Goal: Task Accomplishment & Management: Manage account settings

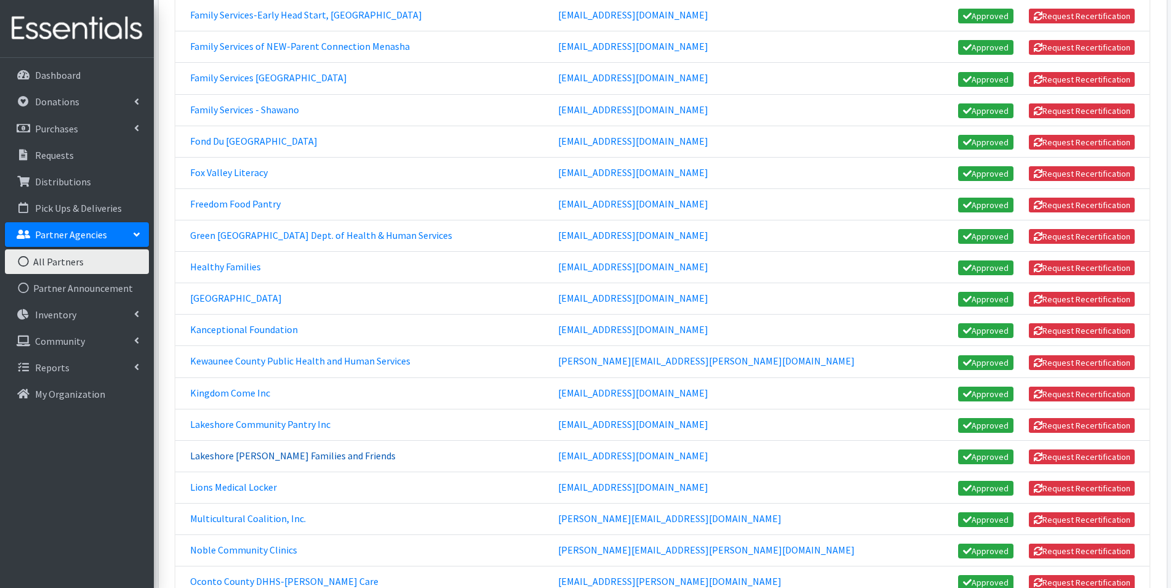
scroll to position [431, 0]
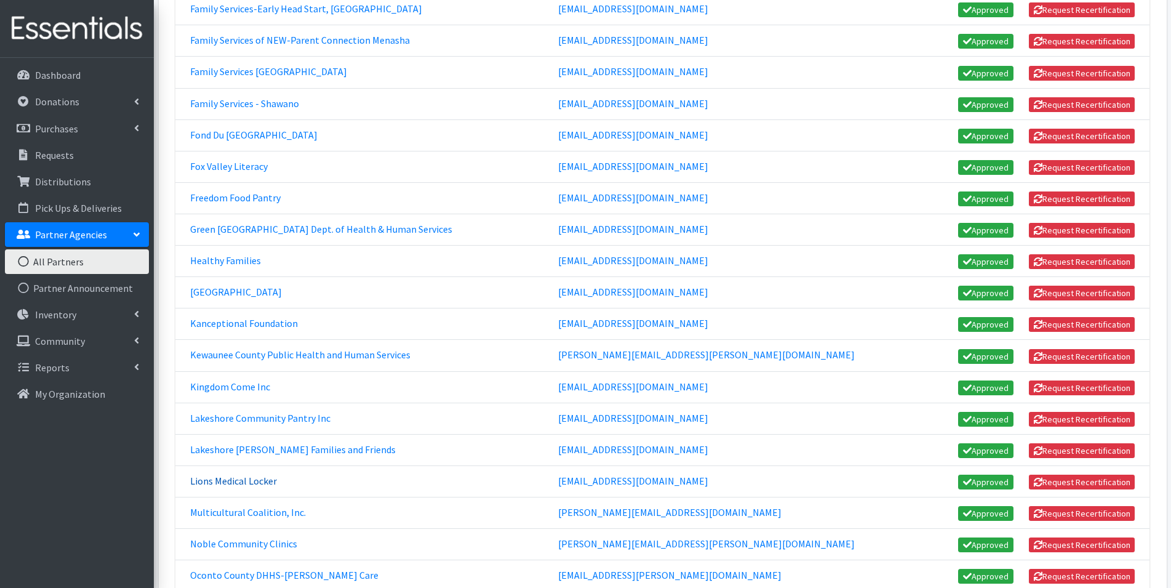
click at [246, 485] on link "Lions Medical Locker" at bounding box center [233, 480] width 87 height 12
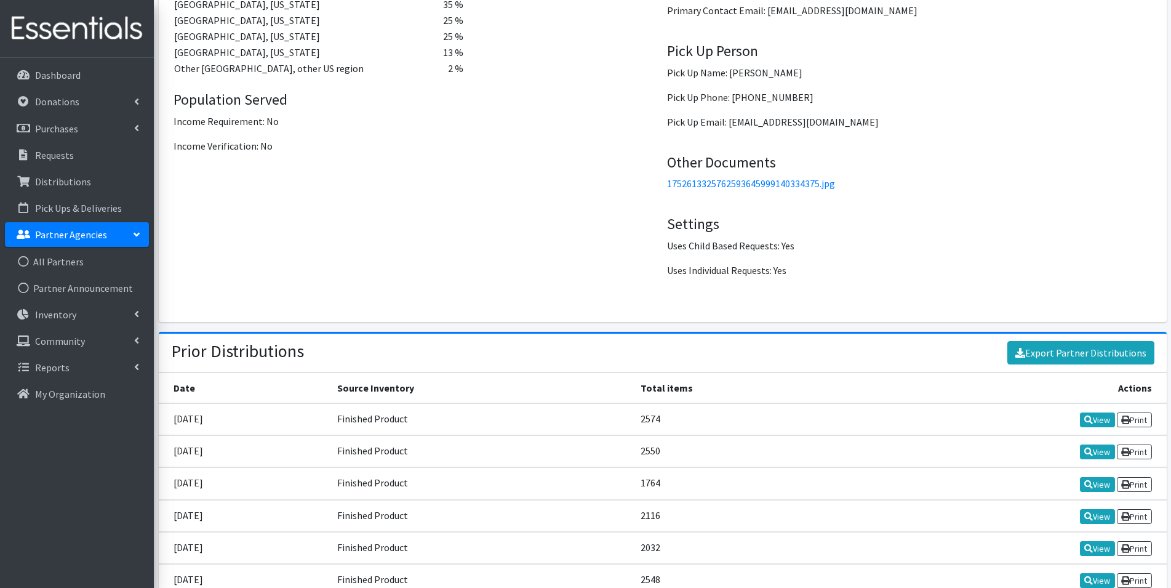
scroll to position [1661, 0]
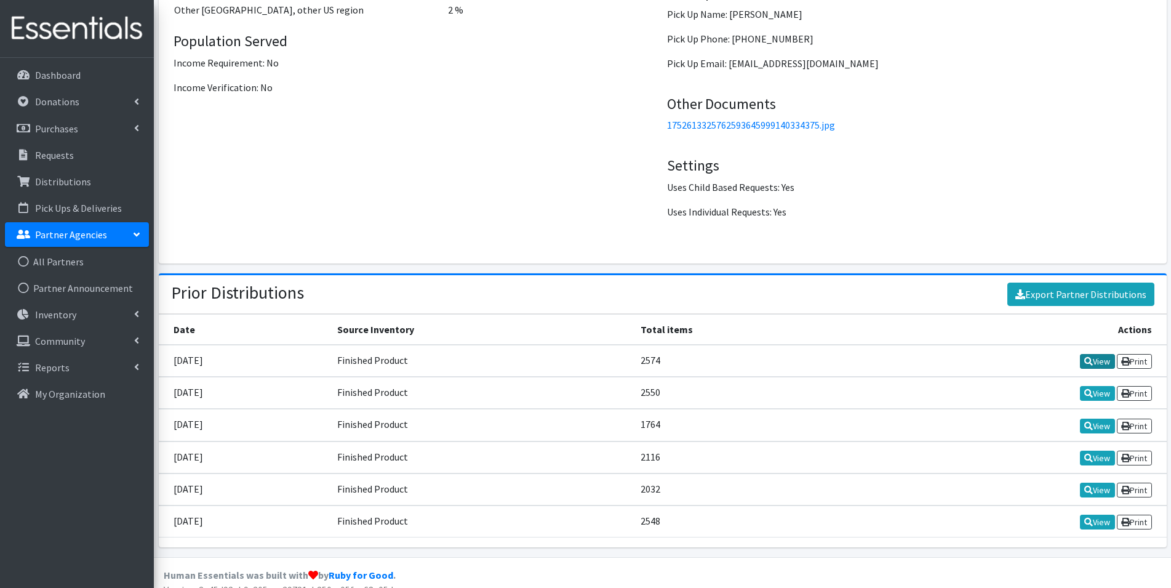
click at [1088, 364] on icon at bounding box center [1088, 361] width 9 height 9
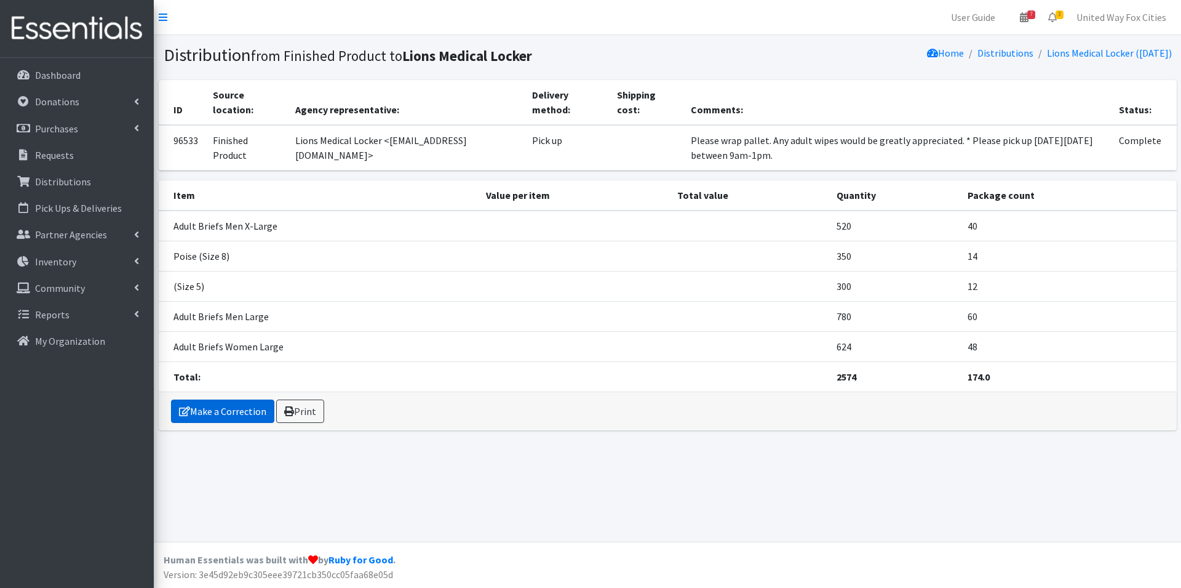
click at [246, 413] on link "Make a Correction" at bounding box center [222, 410] width 103 height 23
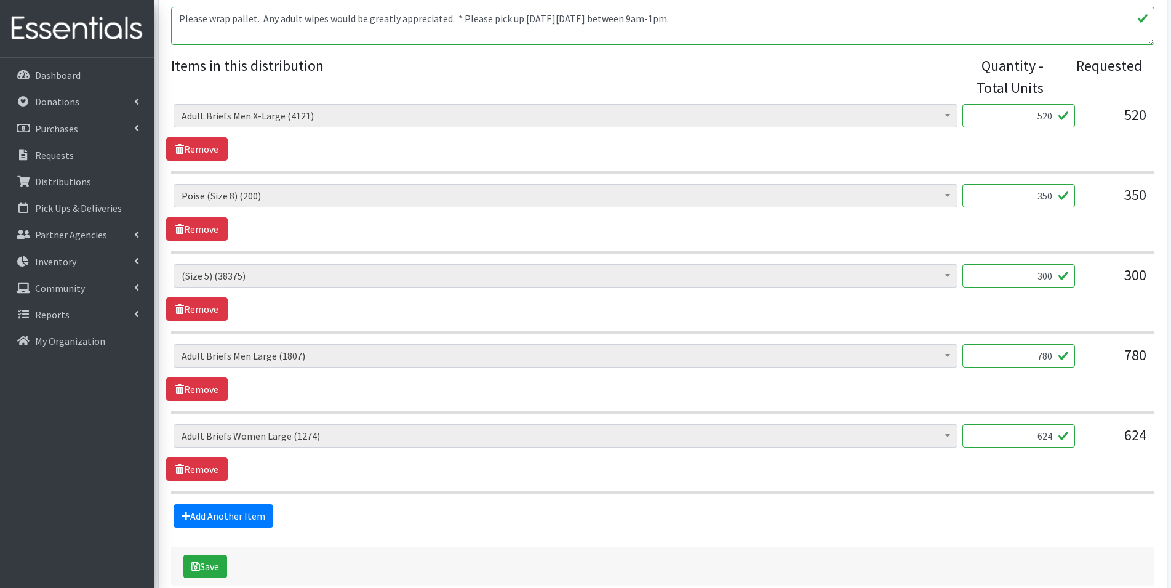
scroll to position [431, 0]
click at [213, 310] on link "Remove" at bounding box center [197, 307] width 62 height 23
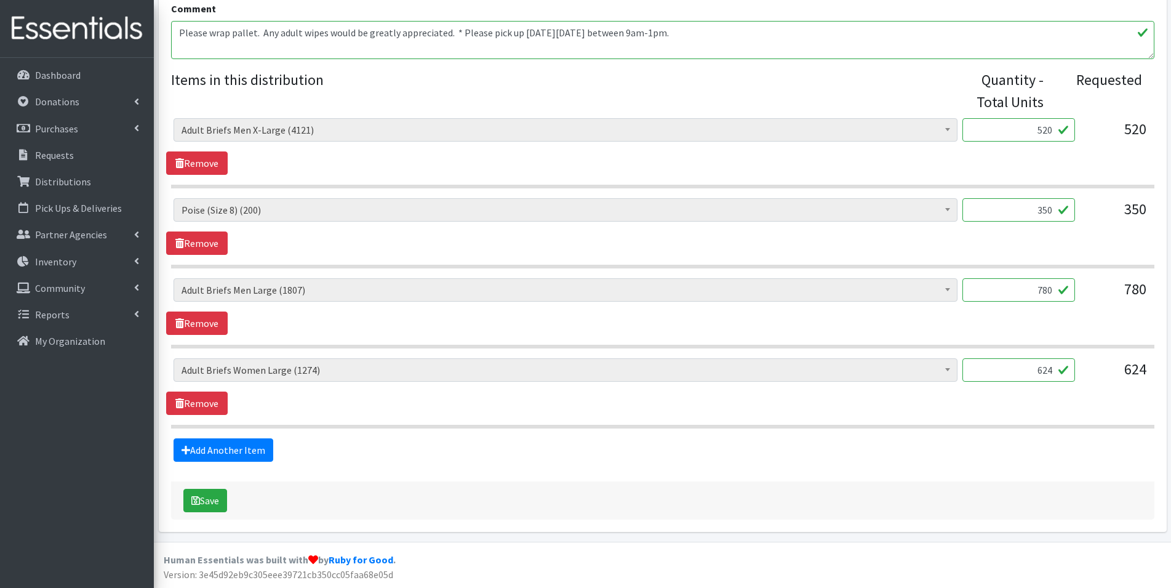
scroll to position [415, 0]
click at [234, 445] on link "Add Another Item" at bounding box center [224, 449] width 100 height 23
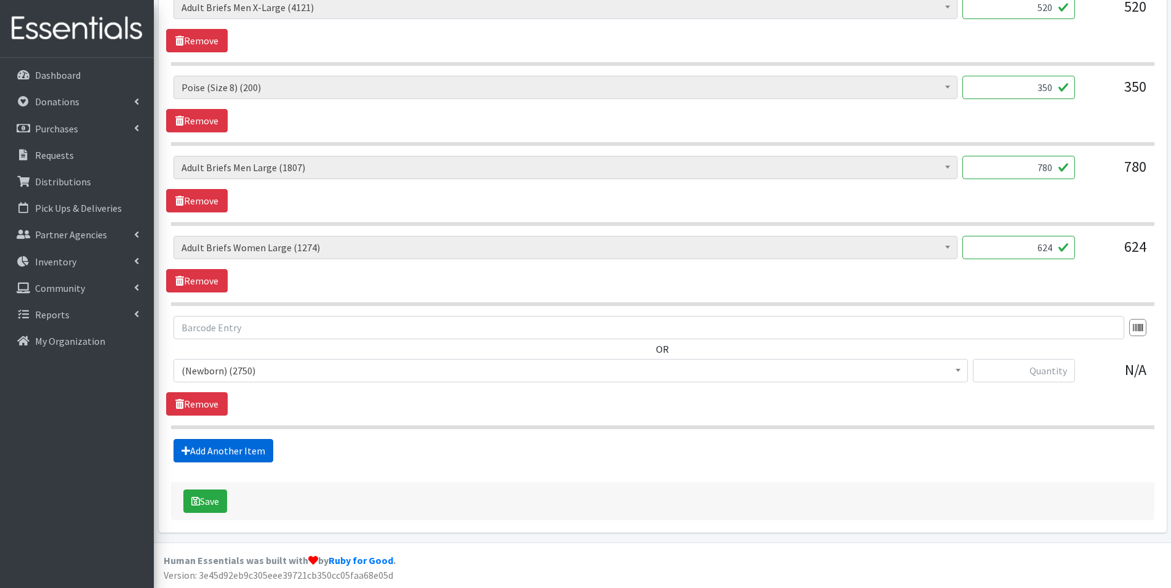
scroll to position [538, 0]
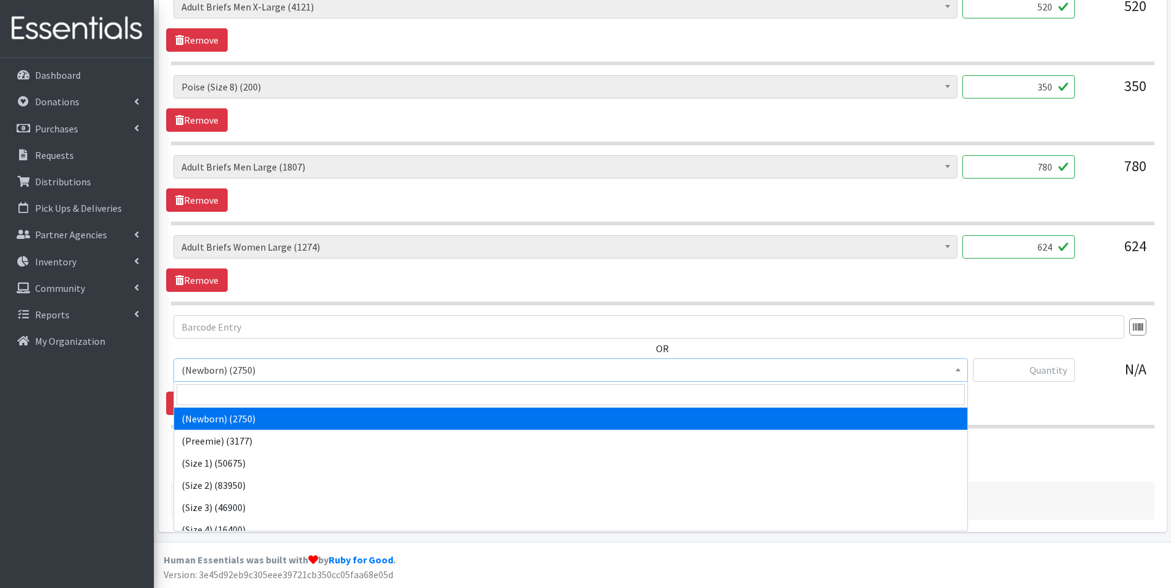
click at [250, 370] on span "(Newborn) (2750)" at bounding box center [571, 369] width 778 height 17
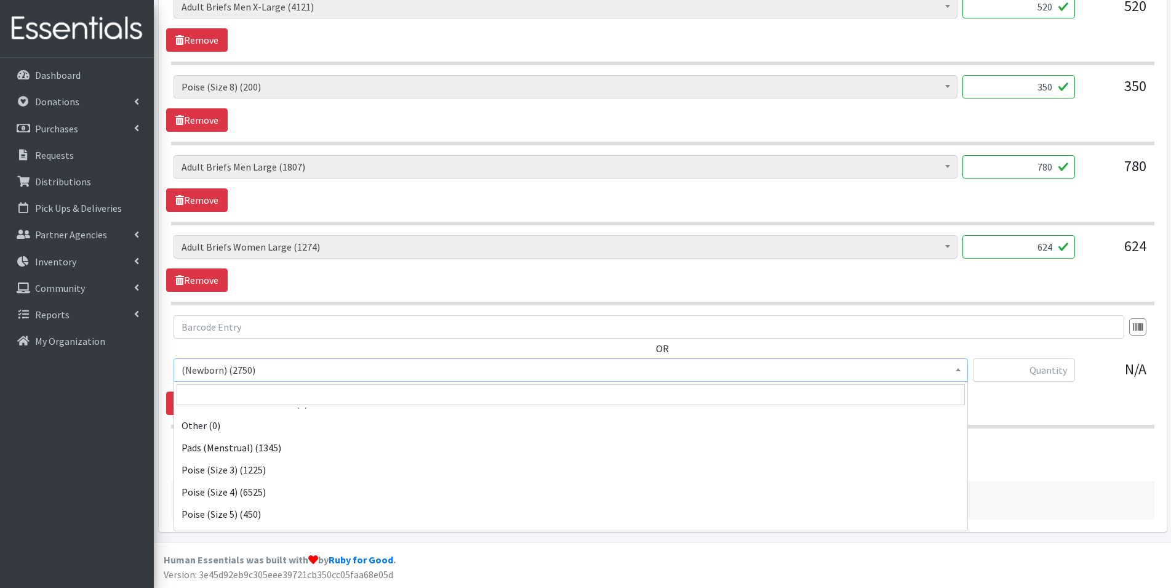
scroll to position [1046, 0]
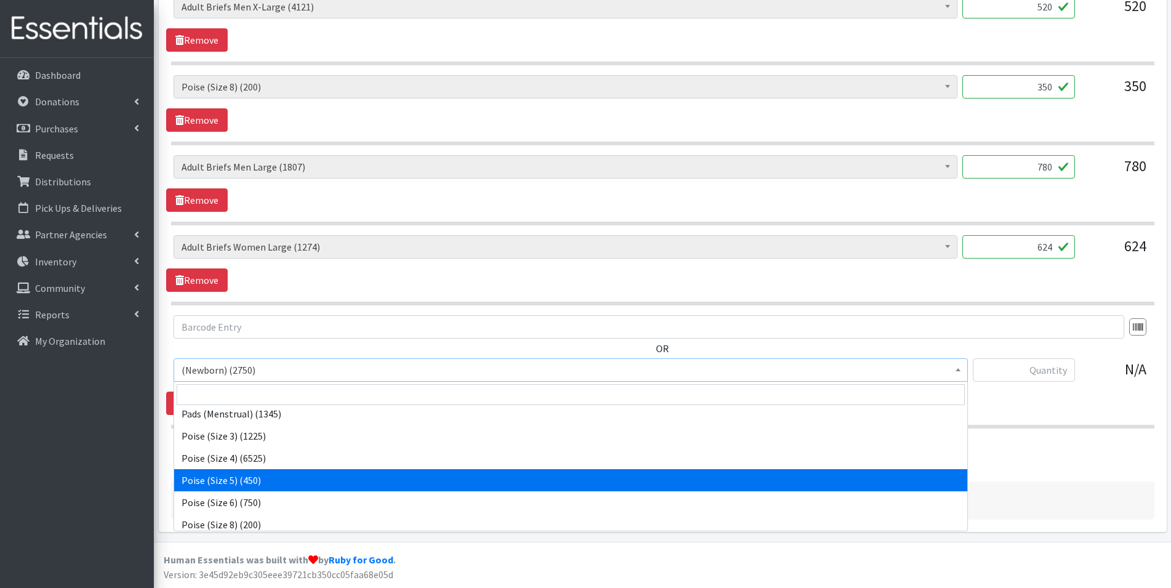
select select "14768"
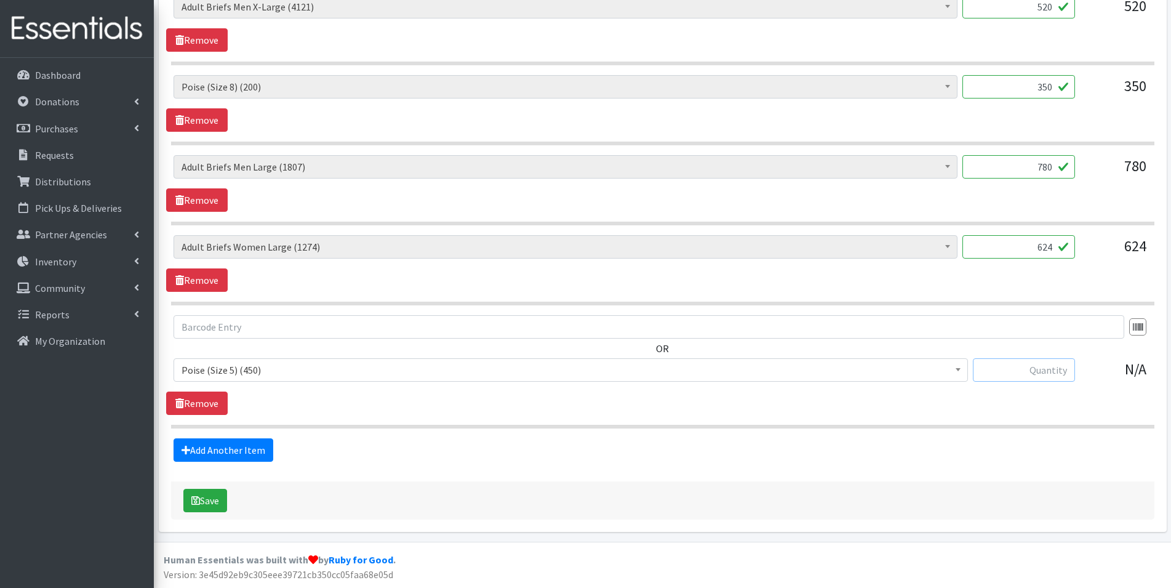
click at [1024, 375] on input "text" at bounding box center [1024, 369] width 102 height 23
type input "300"
click at [214, 508] on button "Save" at bounding box center [205, 500] width 44 height 23
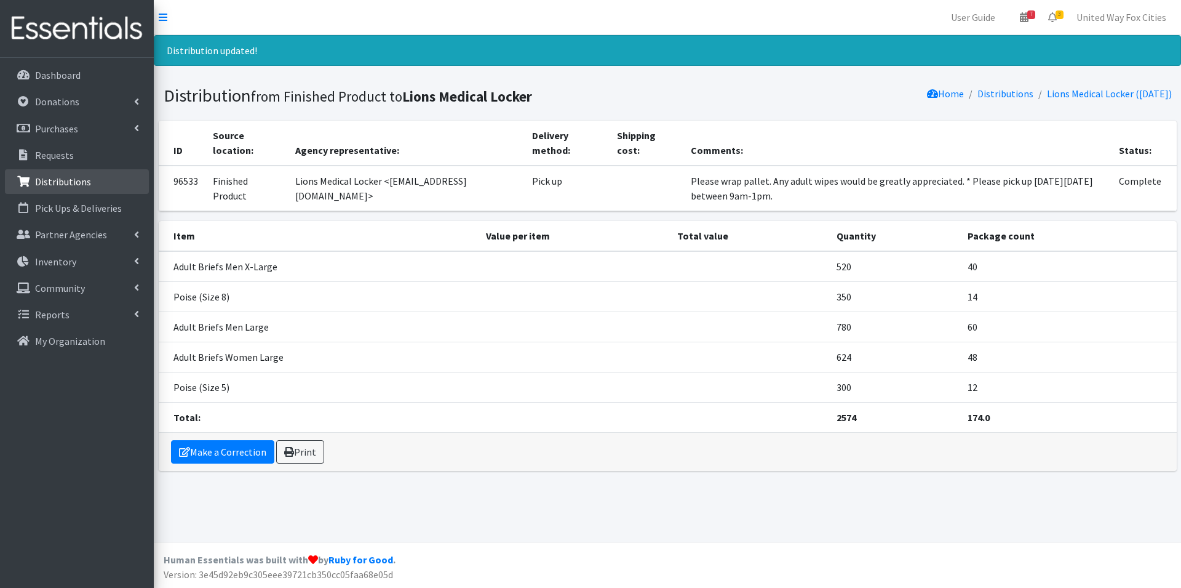
click at [84, 183] on p "Distributions" at bounding box center [63, 181] width 56 height 12
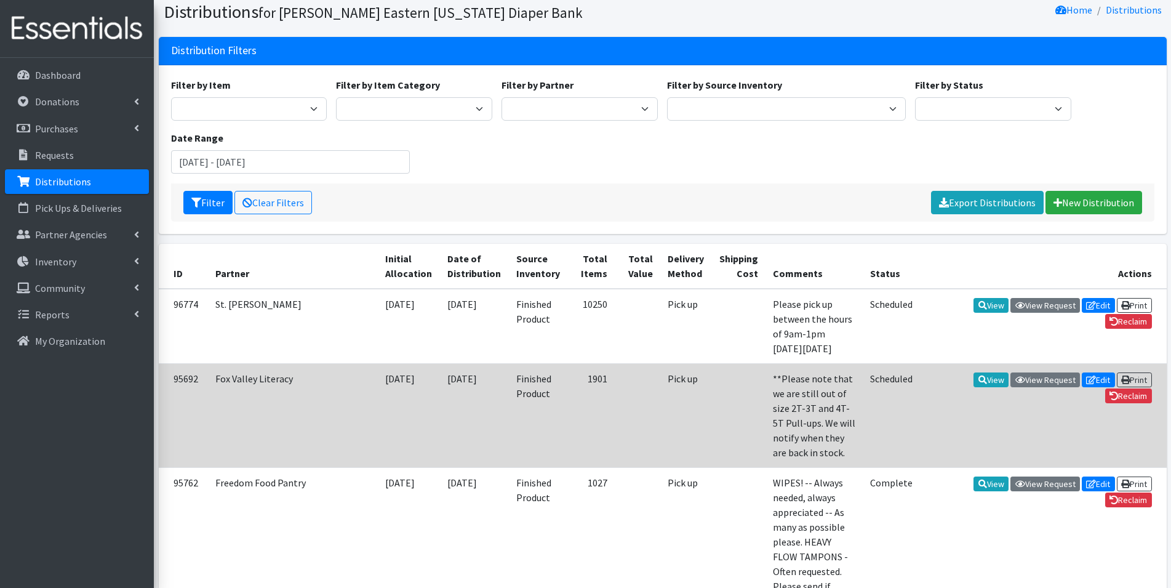
scroll to position [185, 0]
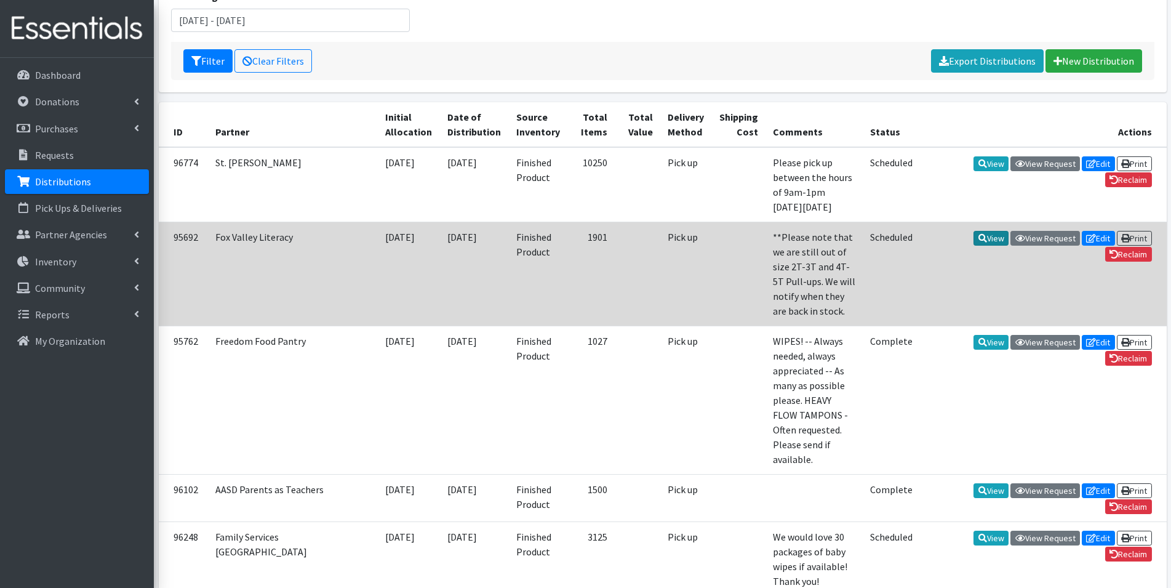
click at [990, 231] on link "View" at bounding box center [990, 238] width 35 height 15
click at [989, 231] on link "View" at bounding box center [990, 238] width 35 height 15
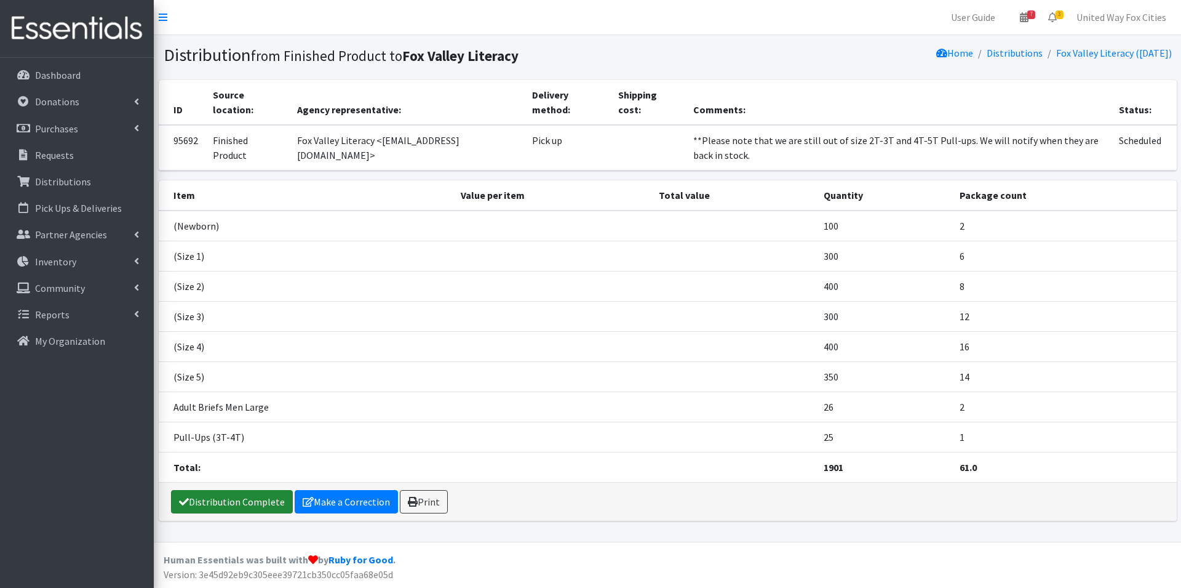
click at [234, 490] on link "Distribution Complete" at bounding box center [232, 501] width 122 height 23
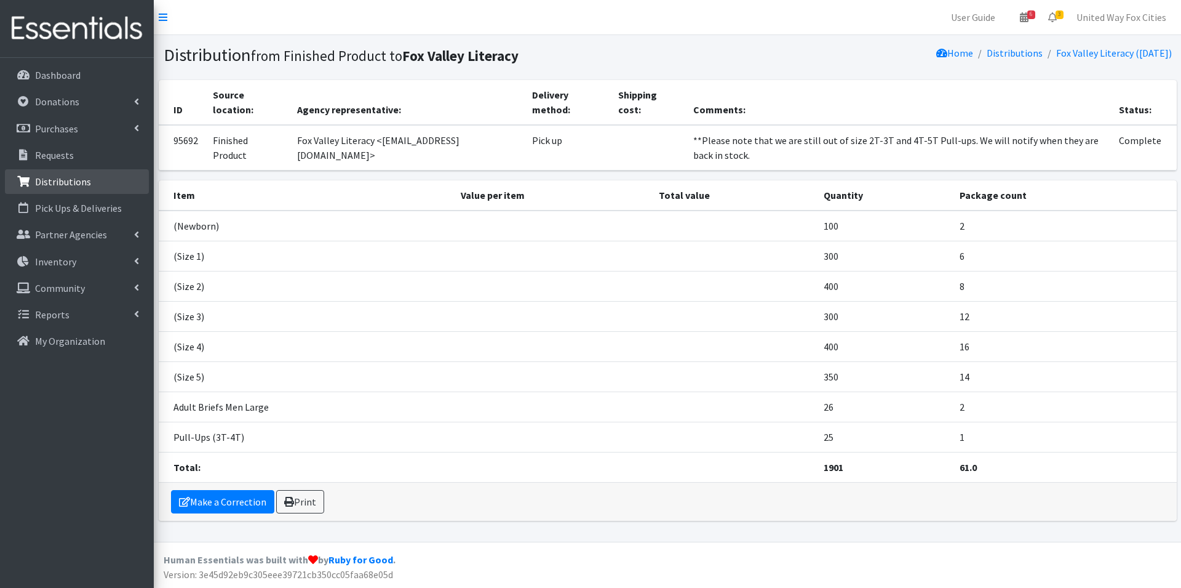
click at [61, 183] on p "Distributions" at bounding box center [63, 181] width 56 height 12
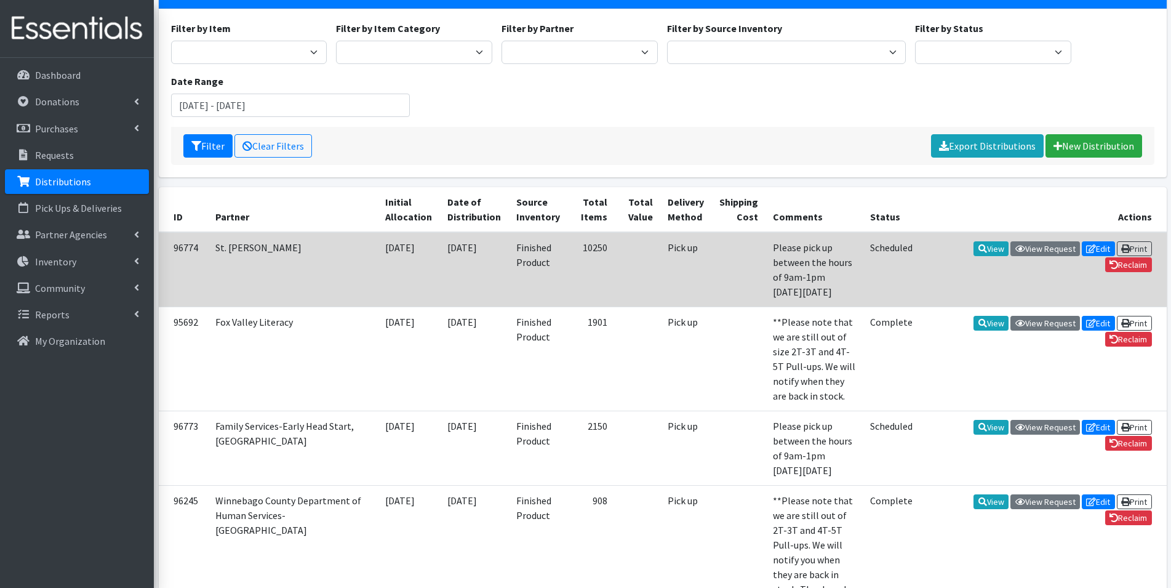
scroll to position [123, 0]
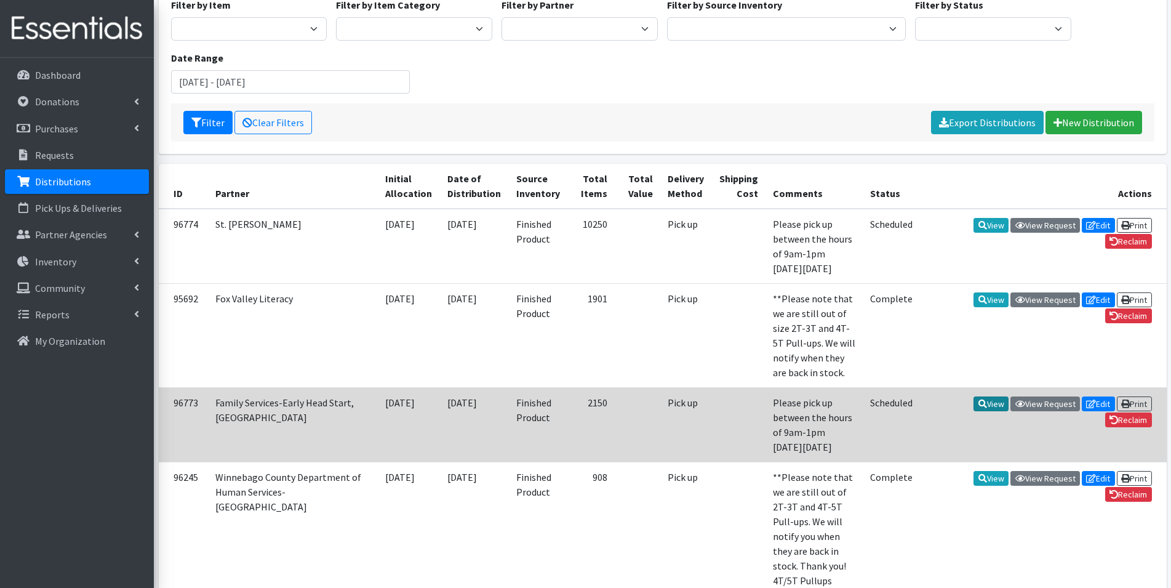
click at [995, 396] on link "View" at bounding box center [990, 403] width 35 height 15
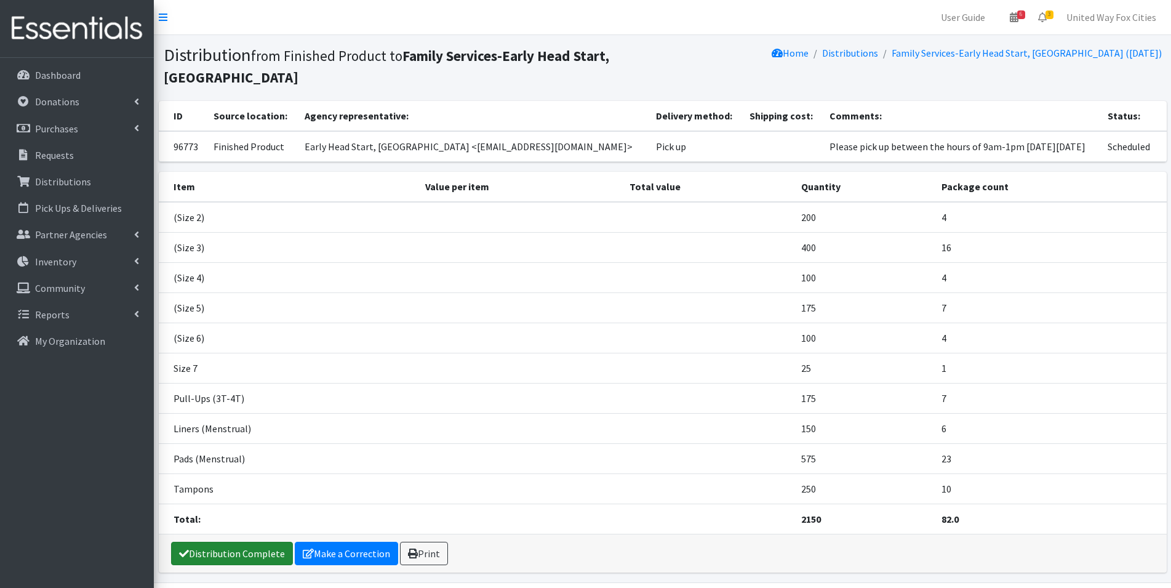
click at [247, 561] on link "Distribution Complete" at bounding box center [232, 552] width 122 height 23
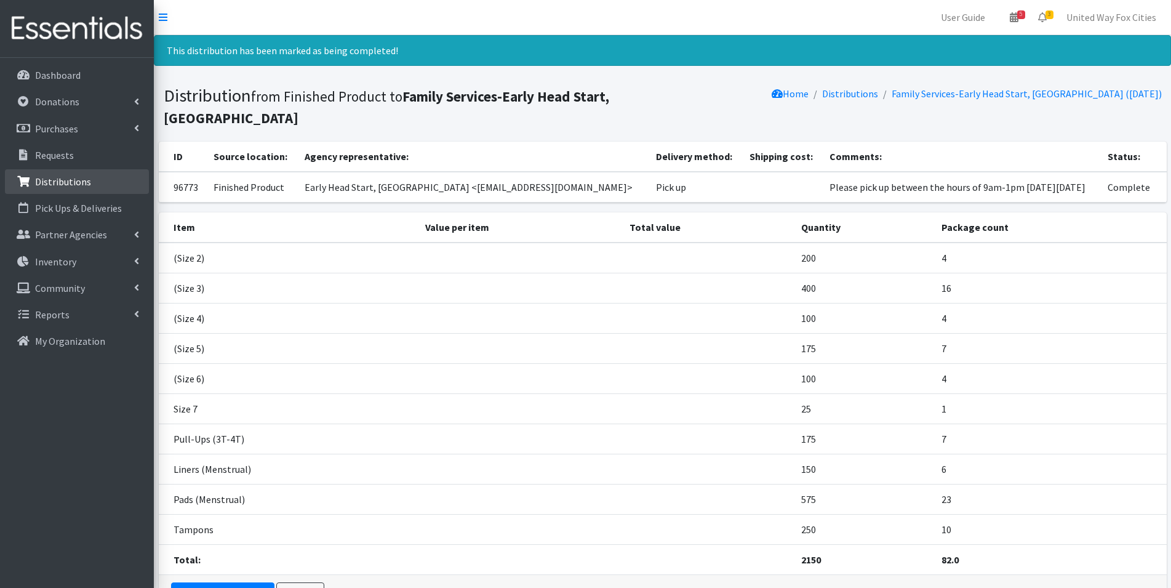
click at [71, 183] on p "Distributions" at bounding box center [63, 181] width 56 height 12
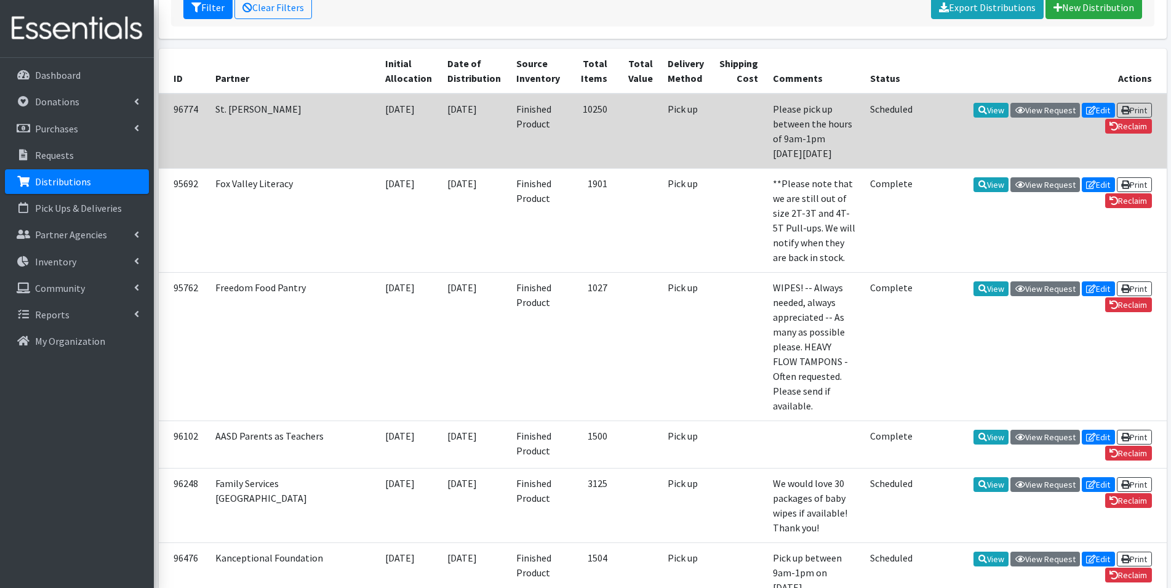
scroll to position [308, 0]
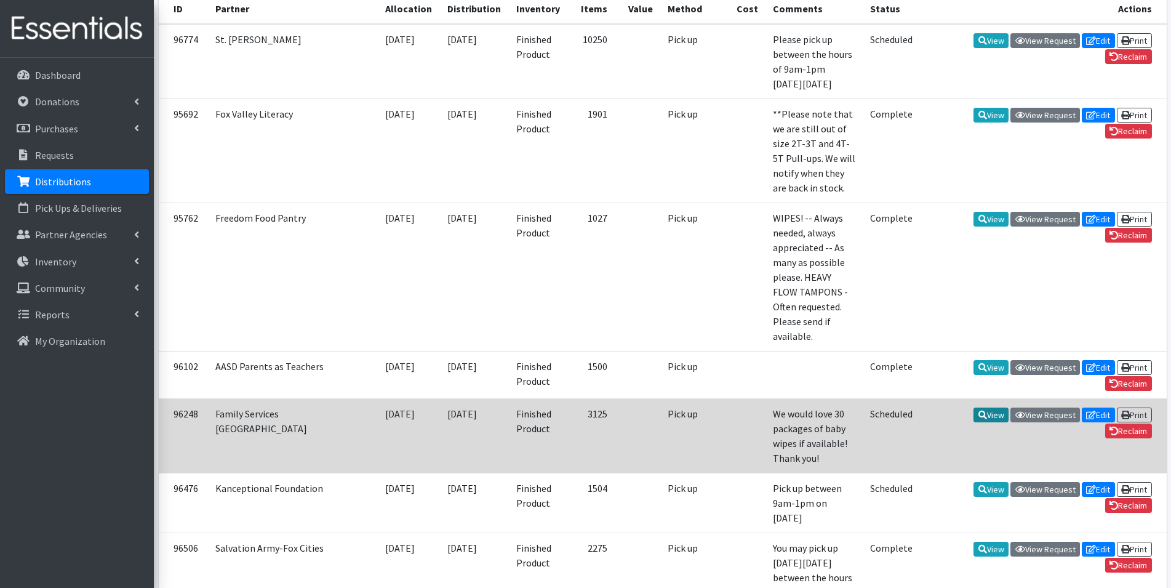
click at [989, 407] on link "View" at bounding box center [990, 414] width 35 height 15
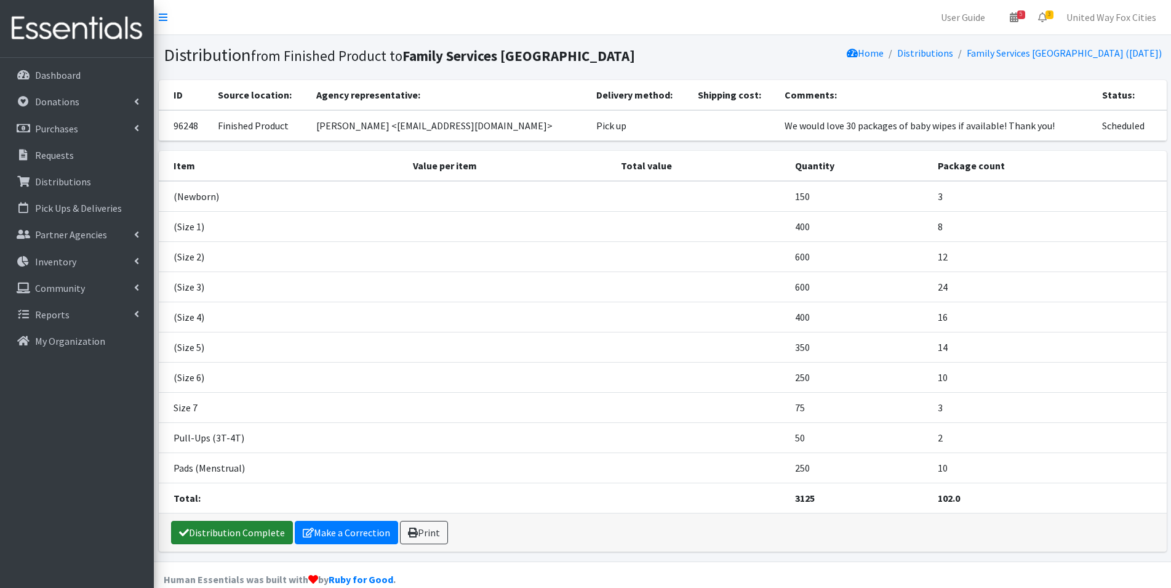
click at [235, 534] on link "Distribution Complete" at bounding box center [232, 532] width 122 height 23
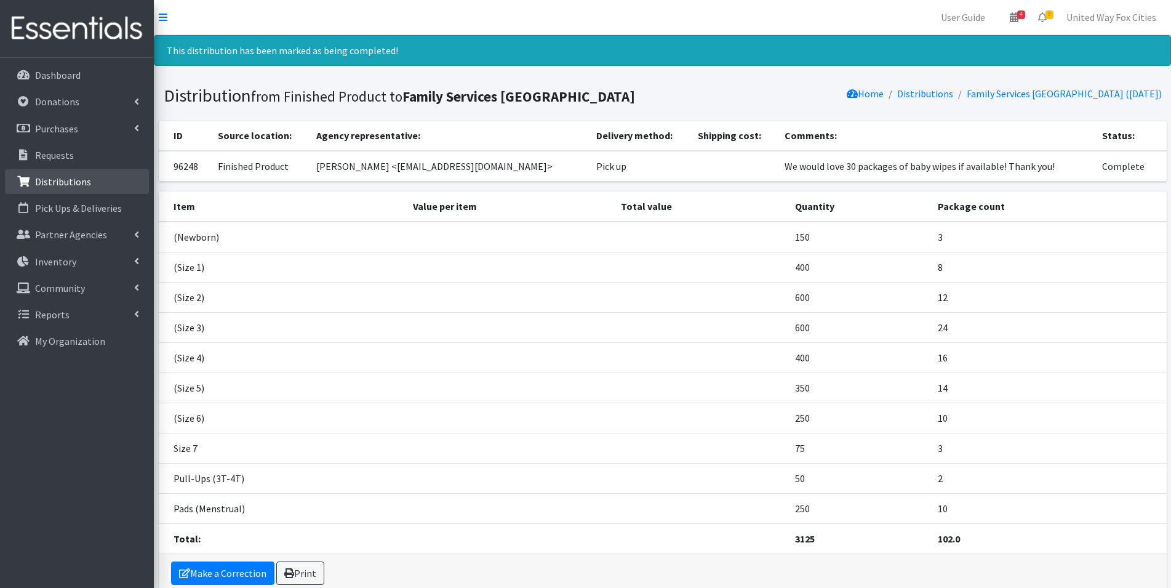
click at [76, 183] on p "Distributions" at bounding box center [63, 181] width 56 height 12
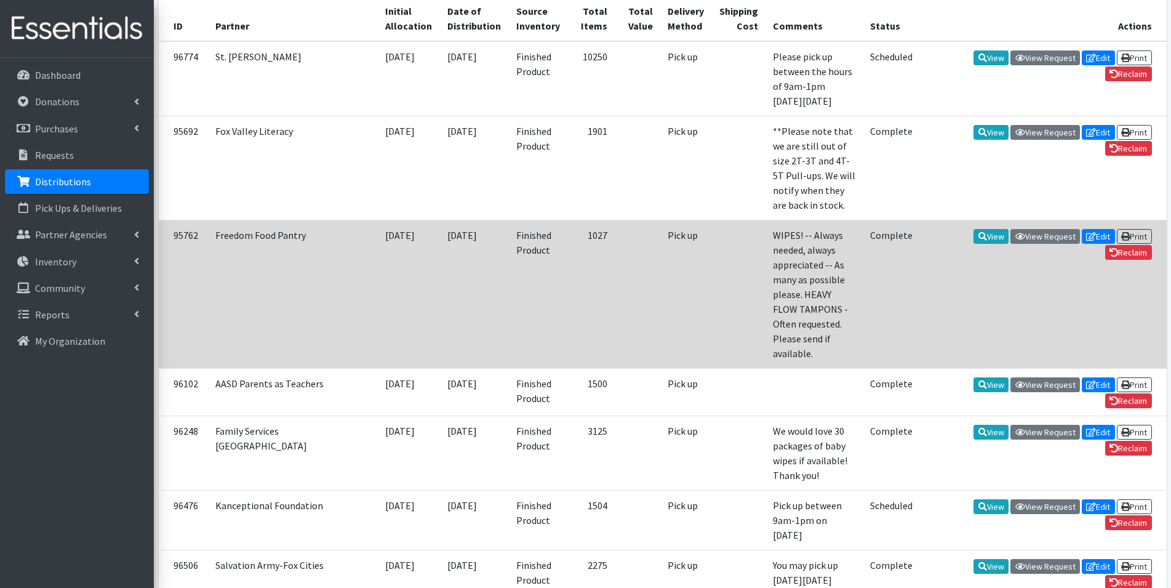
scroll to position [369, 0]
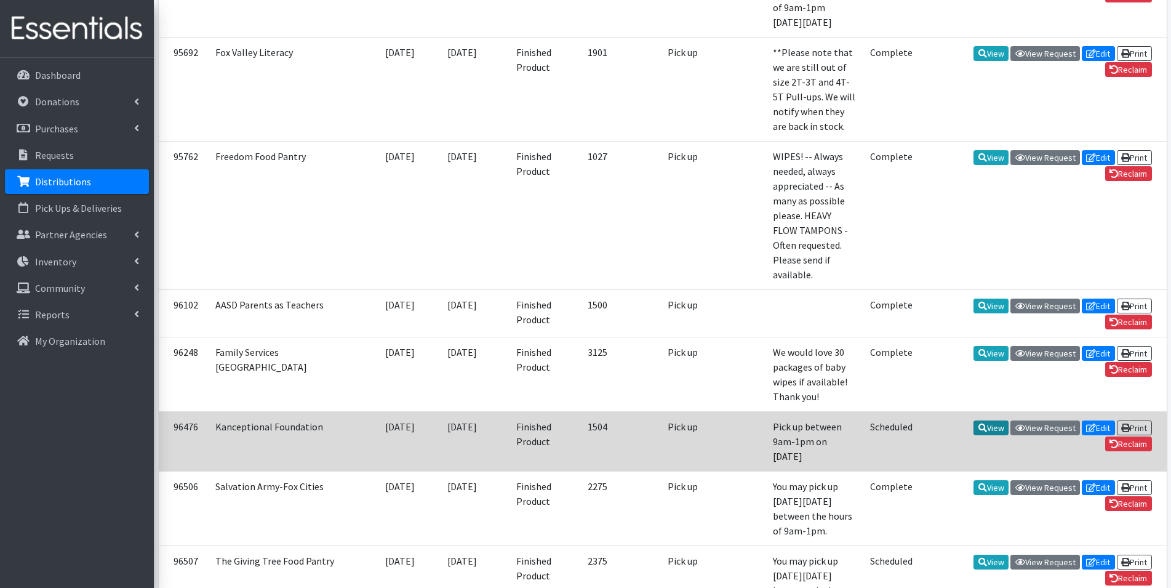
click at [987, 420] on link "View" at bounding box center [990, 427] width 35 height 15
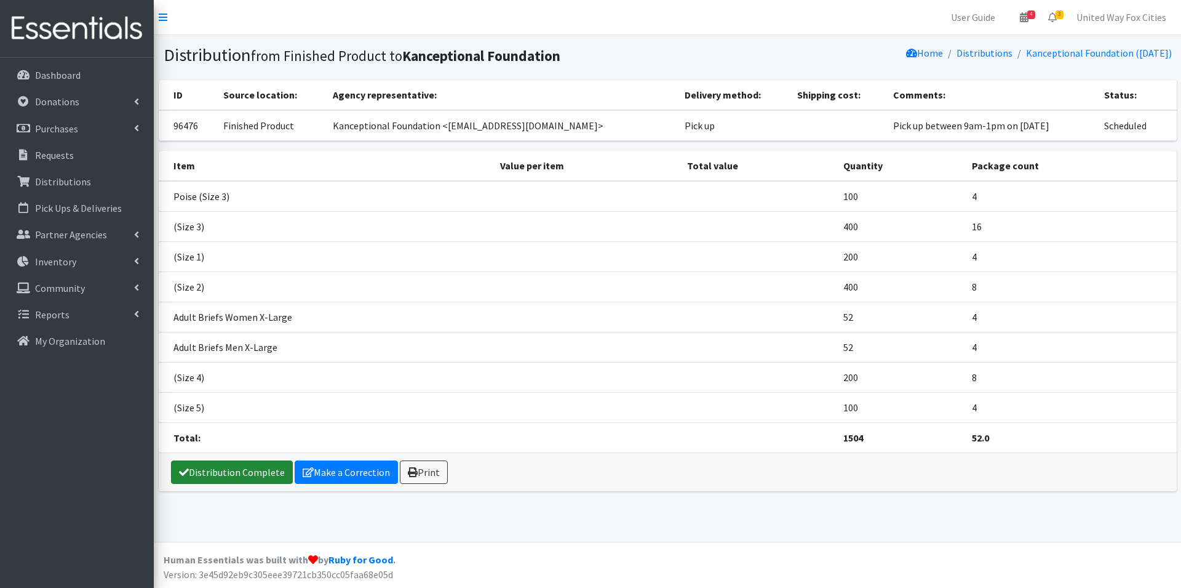
click at [238, 477] on link "Distribution Complete" at bounding box center [232, 471] width 122 height 23
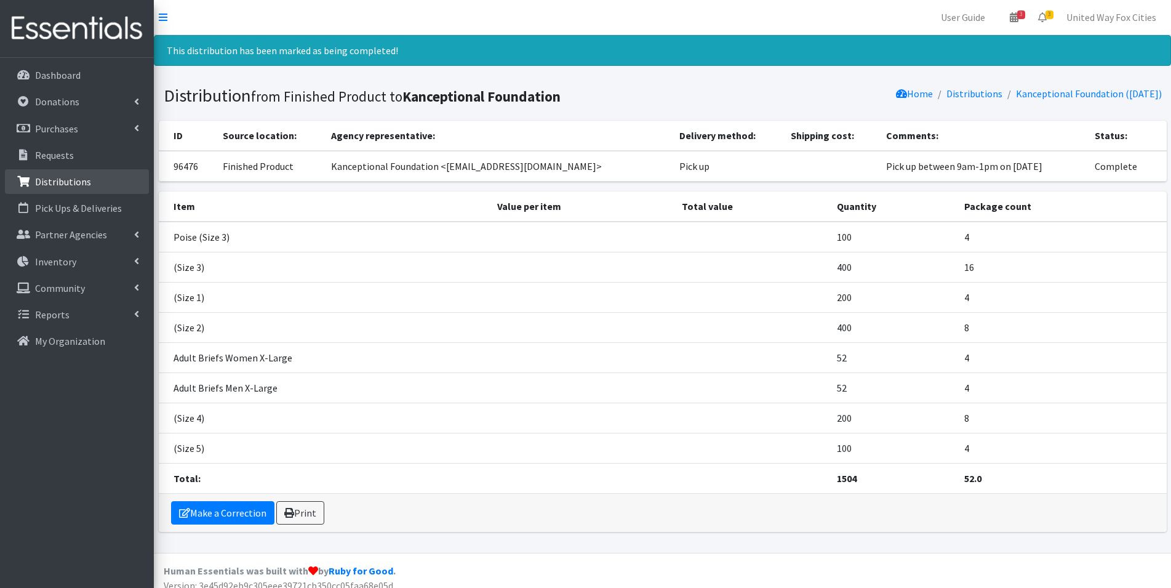
click at [72, 180] on p "Distributions" at bounding box center [63, 181] width 56 height 12
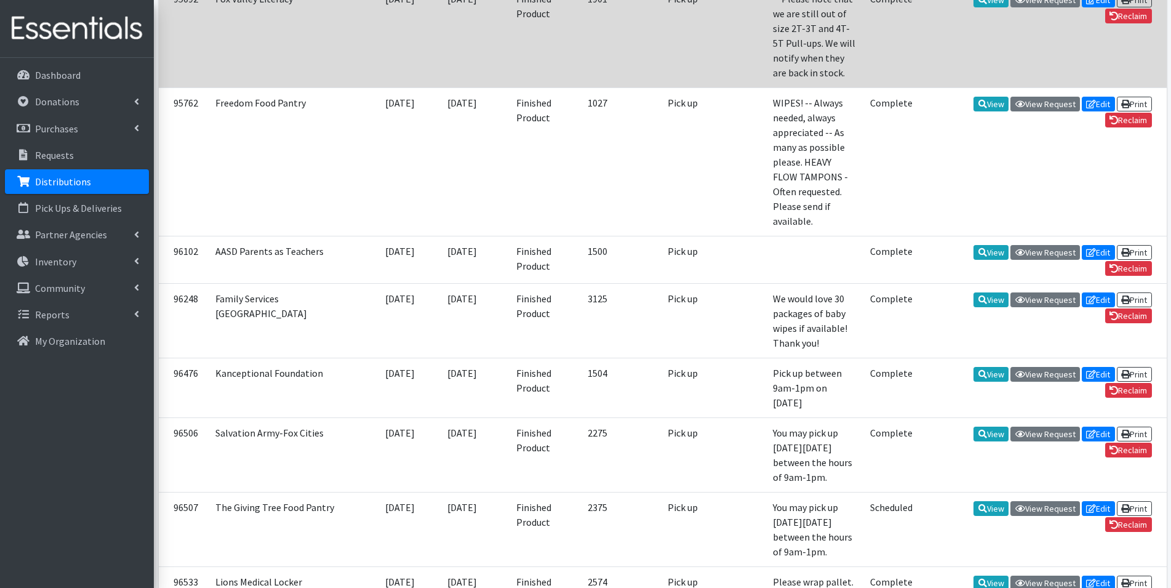
scroll to position [431, 0]
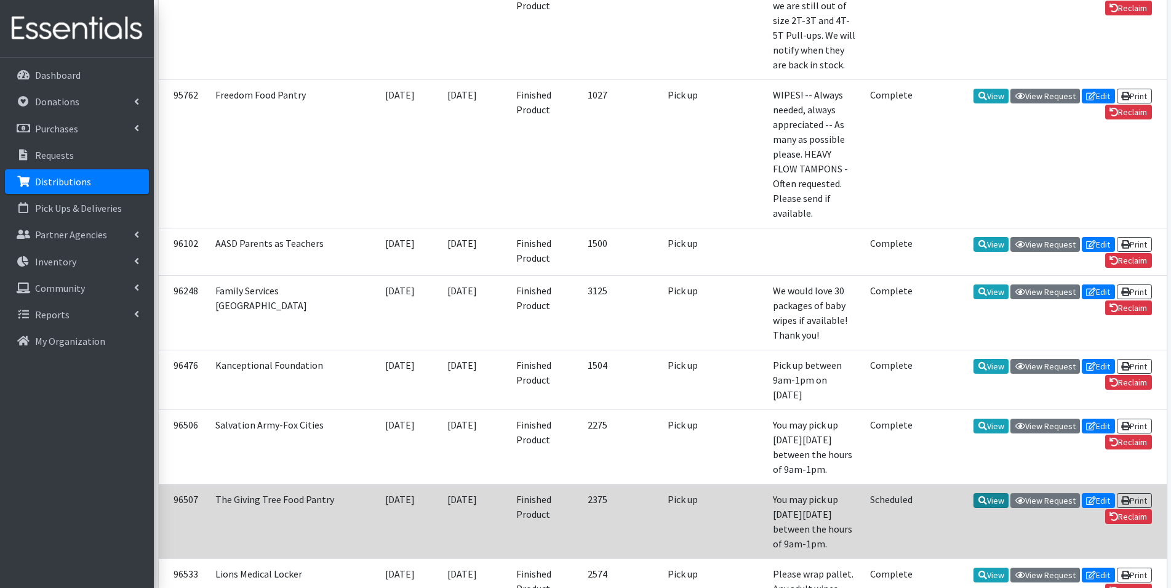
click at [988, 493] on link "View" at bounding box center [990, 500] width 35 height 15
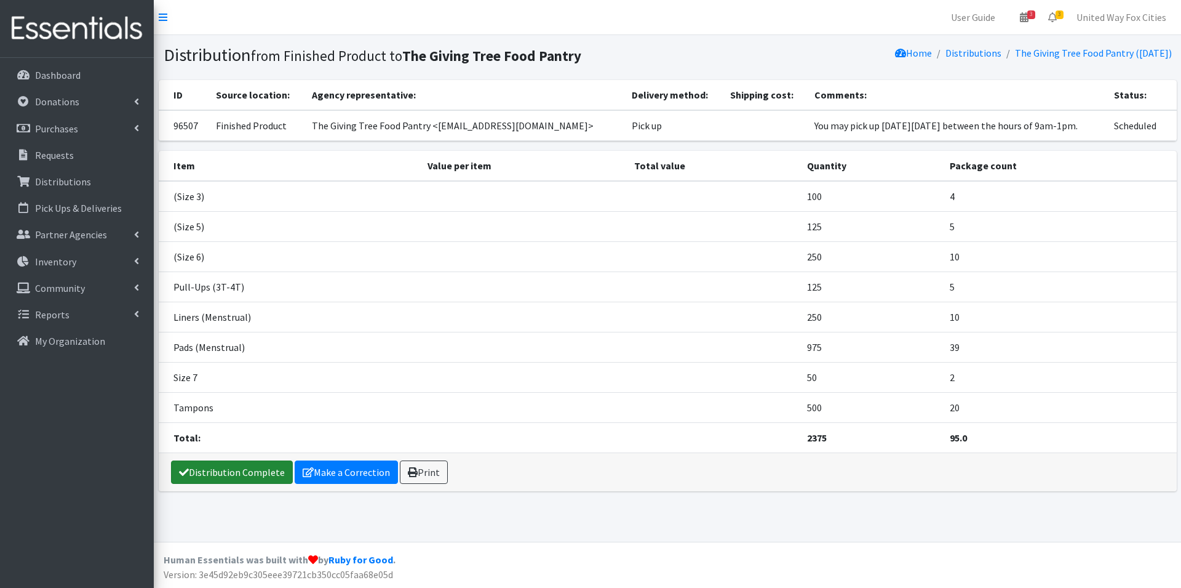
click at [247, 475] on link "Distribution Complete" at bounding box center [232, 471] width 122 height 23
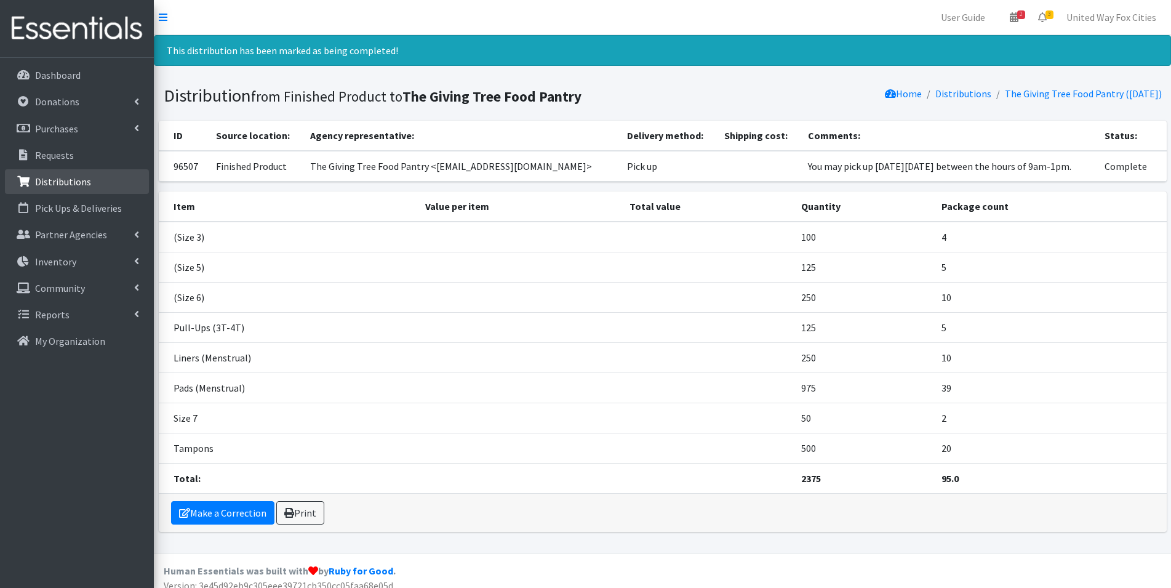
click at [71, 183] on p "Distributions" at bounding box center [63, 181] width 56 height 12
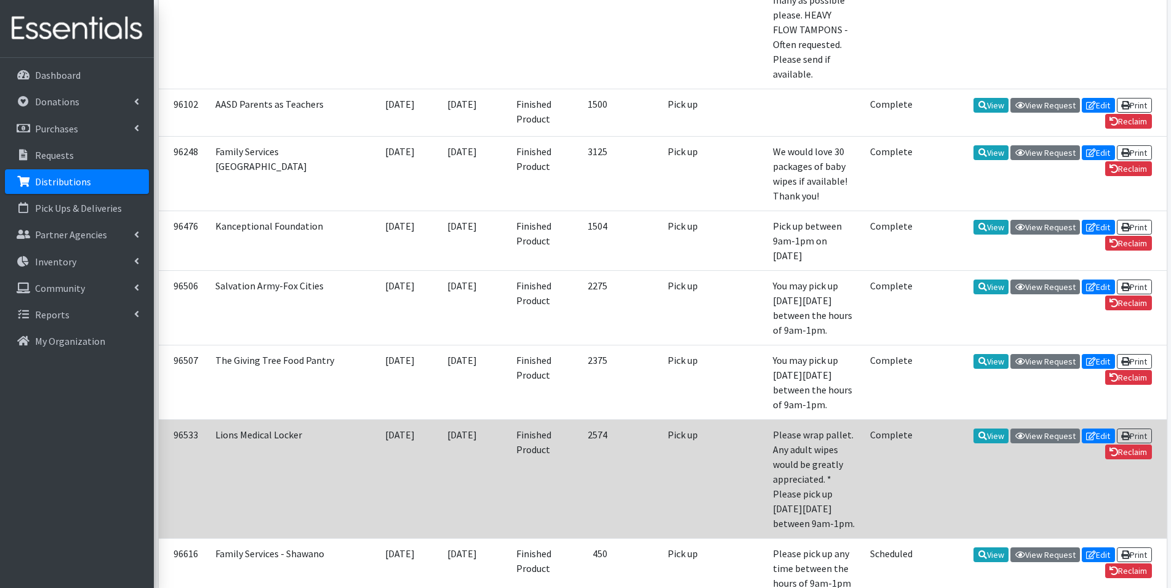
scroll to position [615, 0]
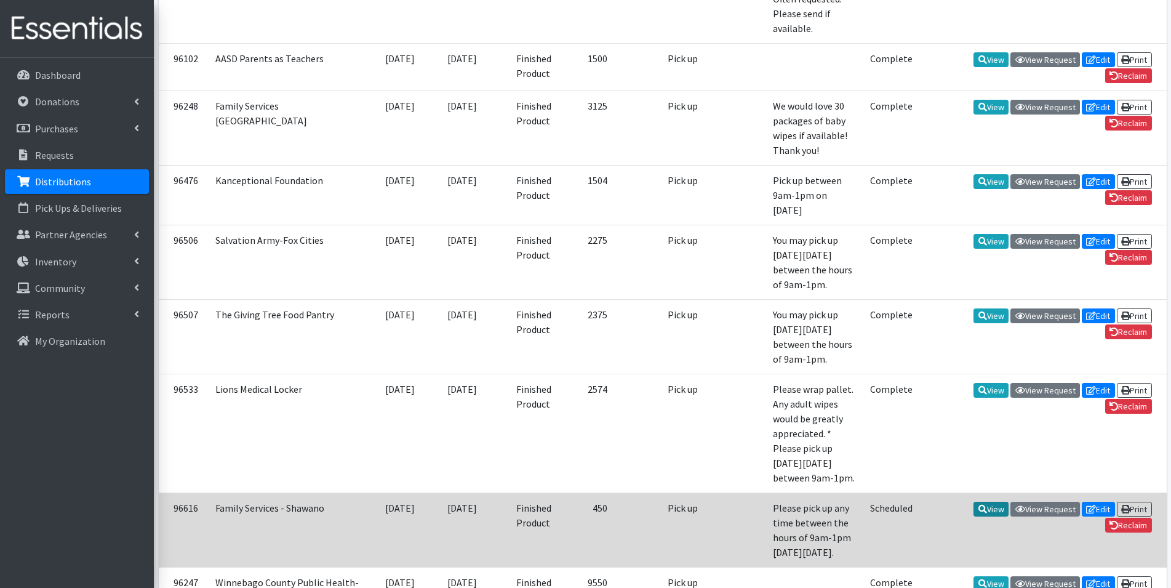
click at [985, 501] on link "View" at bounding box center [990, 508] width 35 height 15
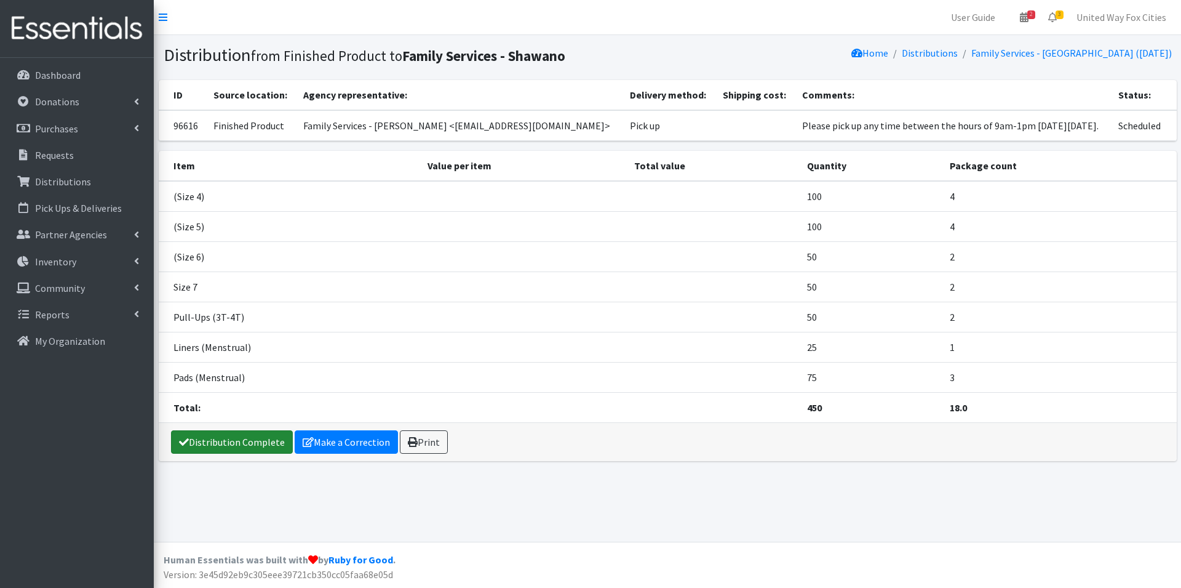
click at [245, 442] on link "Distribution Complete" at bounding box center [232, 441] width 122 height 23
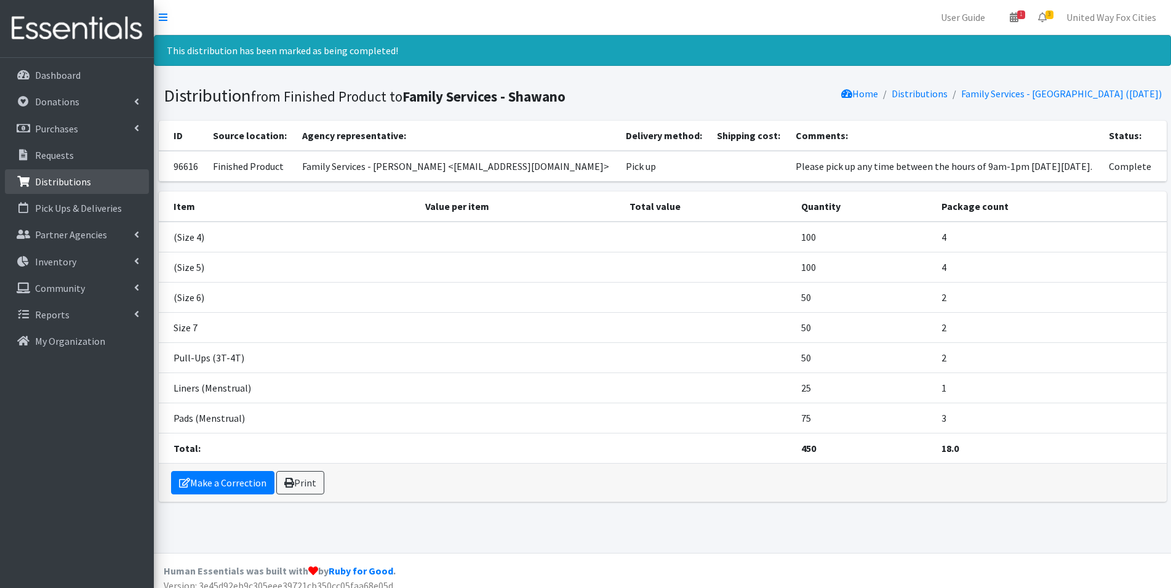
click at [74, 187] on p "Distributions" at bounding box center [63, 181] width 56 height 12
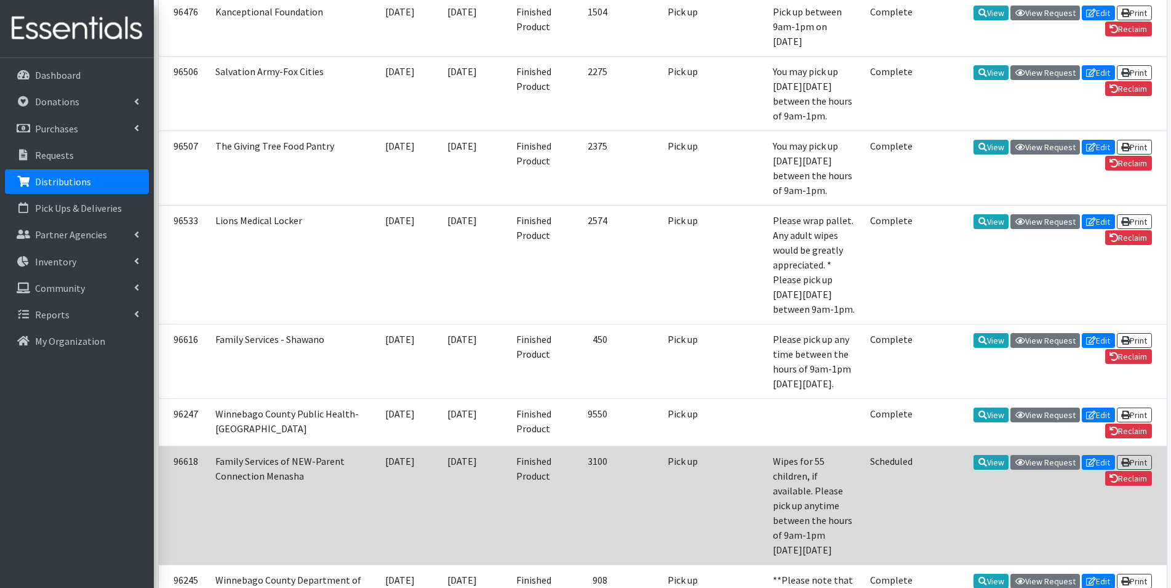
scroll to position [800, 0]
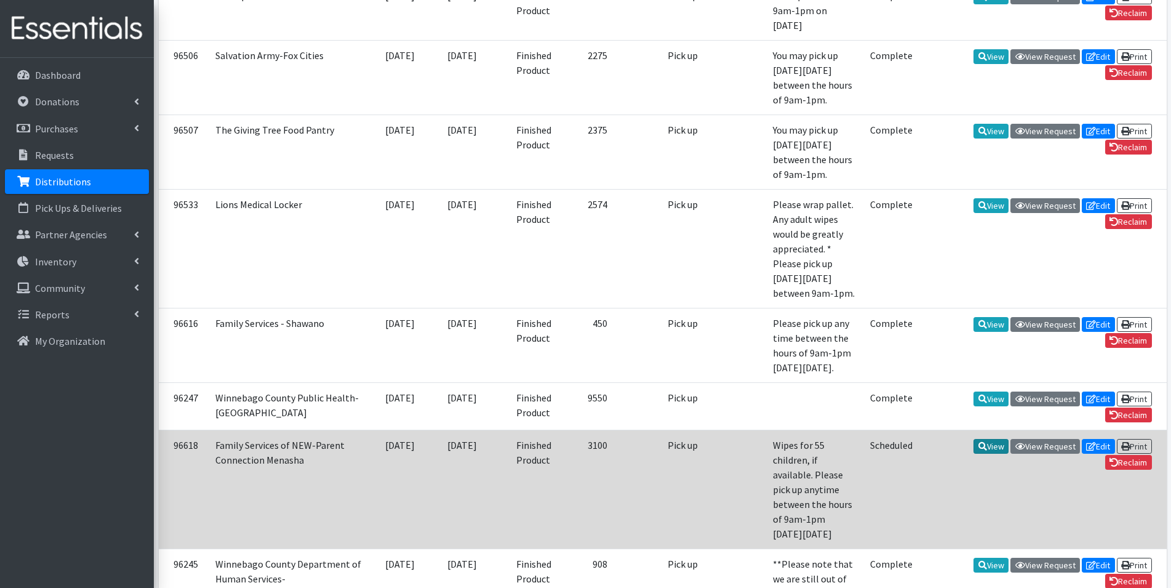
click at [982, 439] on link "View" at bounding box center [990, 446] width 35 height 15
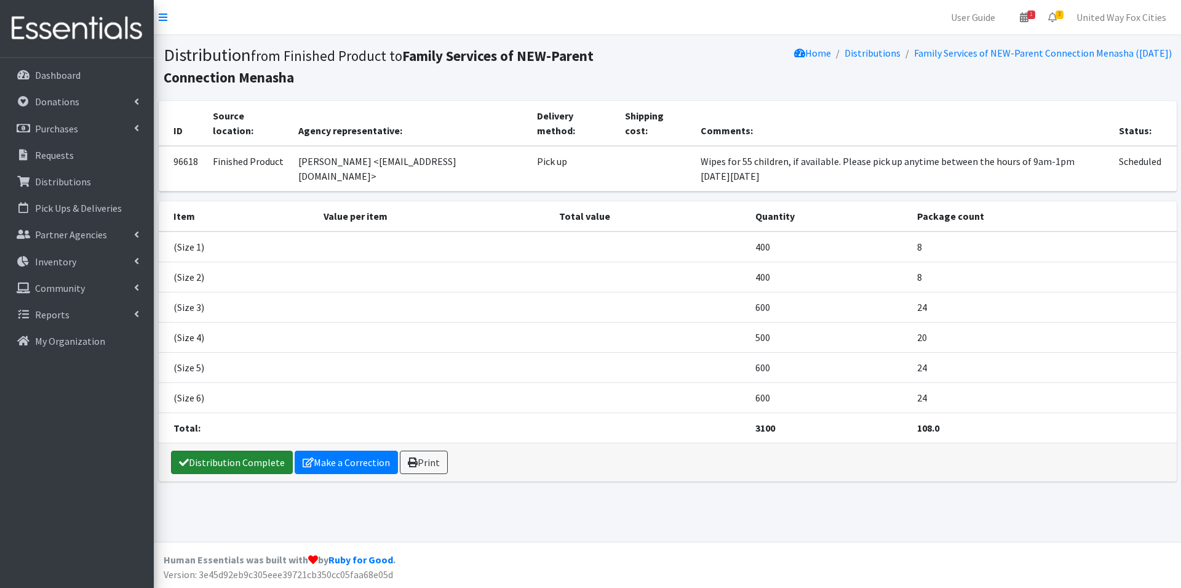
click at [228, 469] on link "Distribution Complete" at bounding box center [232, 461] width 122 height 23
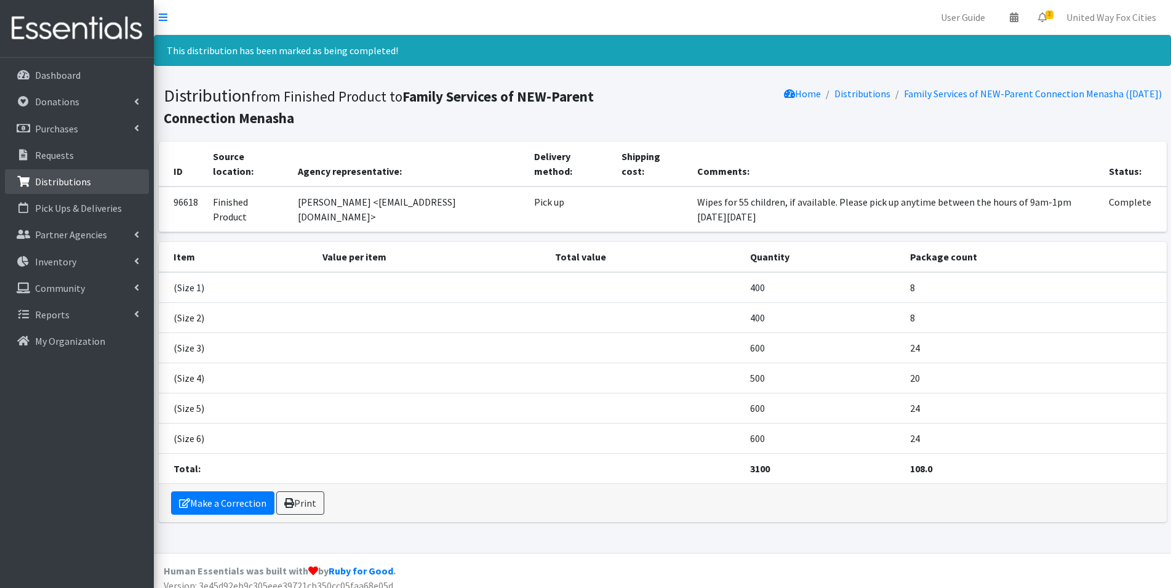
click at [76, 183] on p "Distributions" at bounding box center [63, 181] width 56 height 12
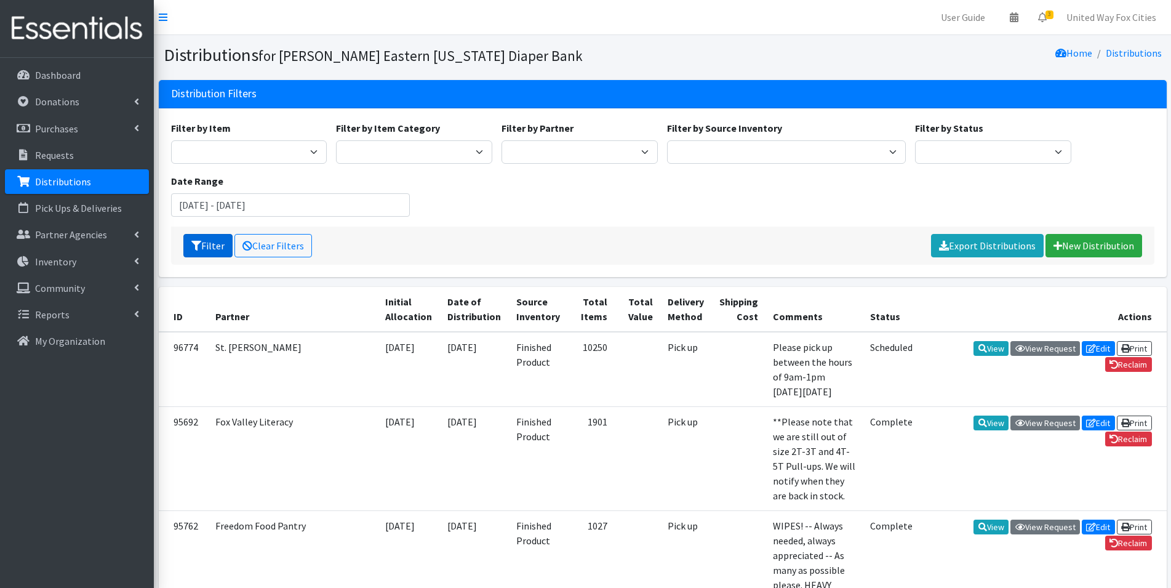
click at [209, 249] on button "Filter" at bounding box center [207, 245] width 49 height 23
click at [1060, 150] on select "Scheduled Complete" at bounding box center [993, 151] width 156 height 23
select select "5"
click at [915, 140] on select "Scheduled Complete" at bounding box center [993, 151] width 156 height 23
click at [207, 250] on button "Filter" at bounding box center [207, 245] width 49 height 23
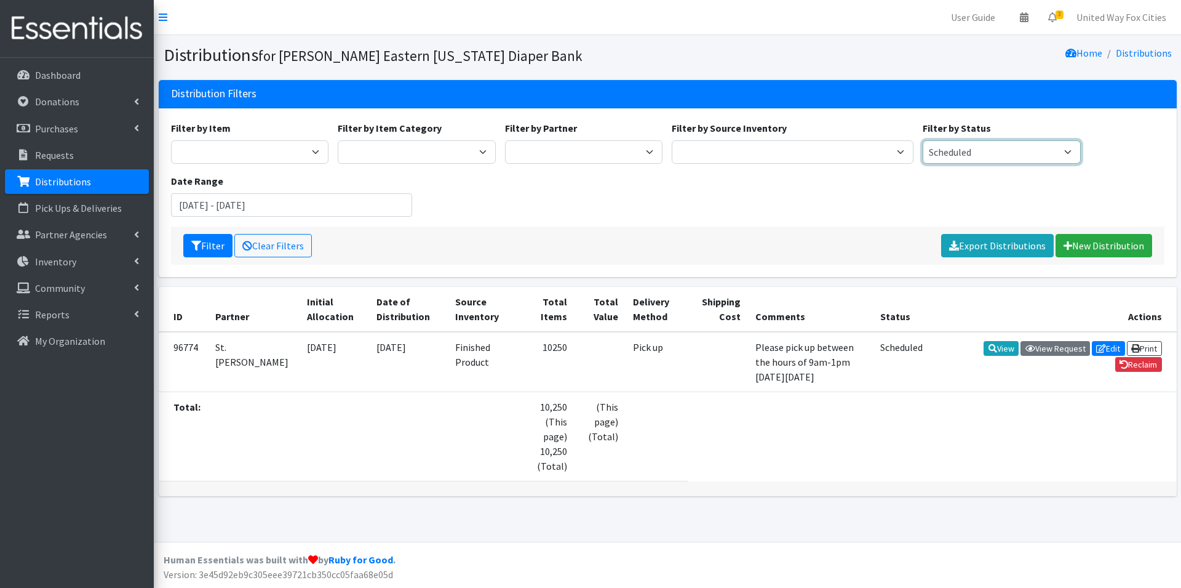
click at [1060, 154] on select "Scheduled Complete" at bounding box center [1002, 151] width 158 height 23
click at [787, 181] on div "Filter by Item Adult Briefs (Medium/Large) Adult Briefs Men Large Adult Briefs …" at bounding box center [667, 174] width 1003 height 106
click at [282, 241] on link "Clear Filters" at bounding box center [273, 245] width 78 height 23
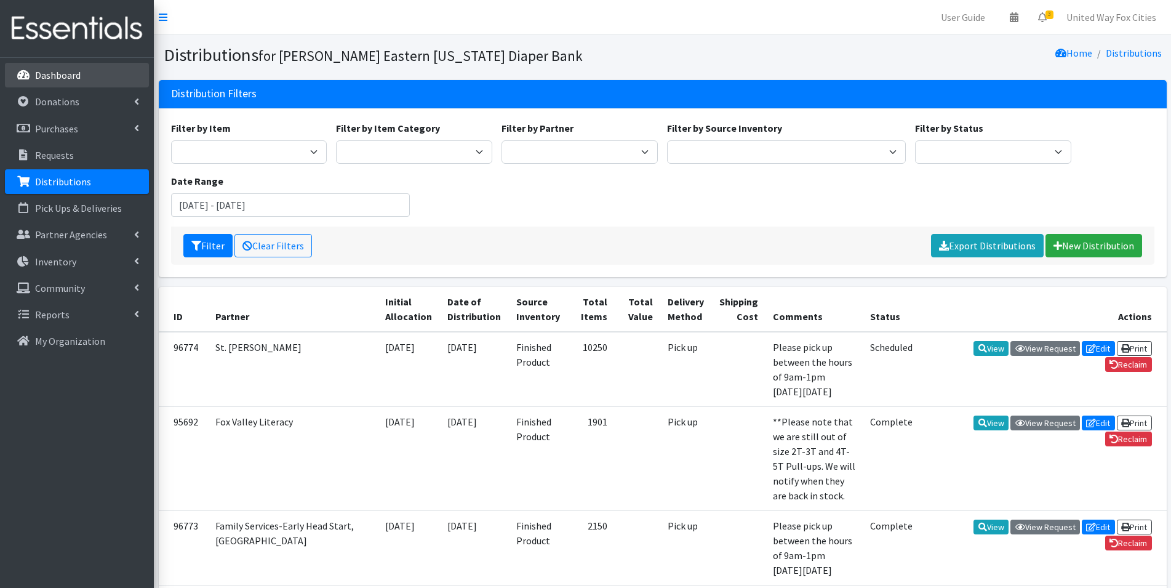
click at [66, 81] on p "Dashboard" at bounding box center [58, 75] width 46 height 12
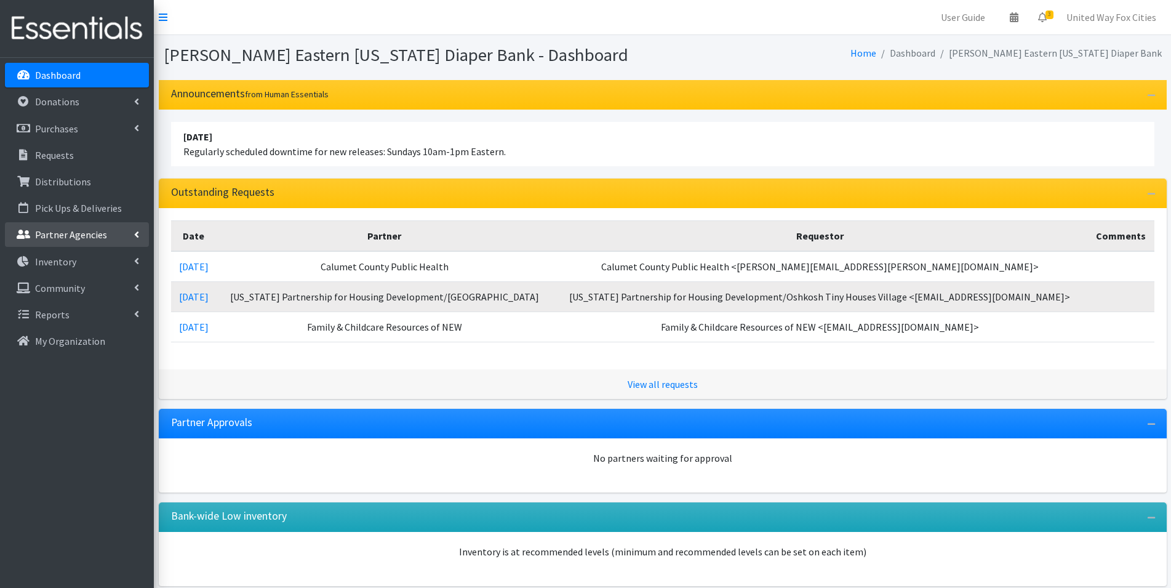
click at [137, 238] on icon at bounding box center [136, 235] width 5 height 10
click at [50, 268] on link "All Partners" at bounding box center [77, 261] width 144 height 25
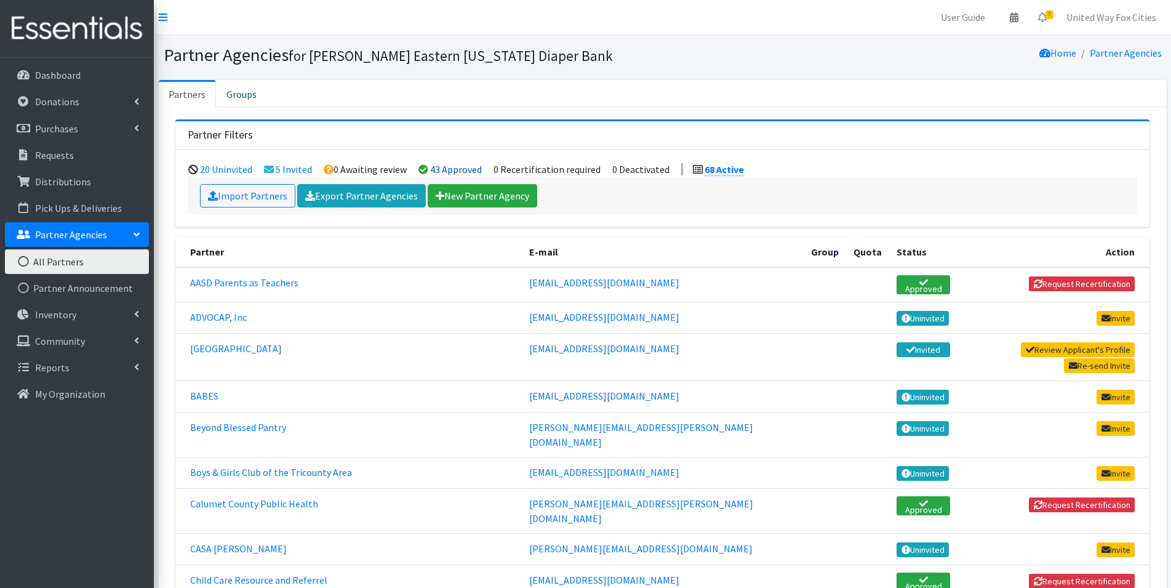
click at [448, 172] on link "43 Approved" at bounding box center [456, 169] width 52 height 12
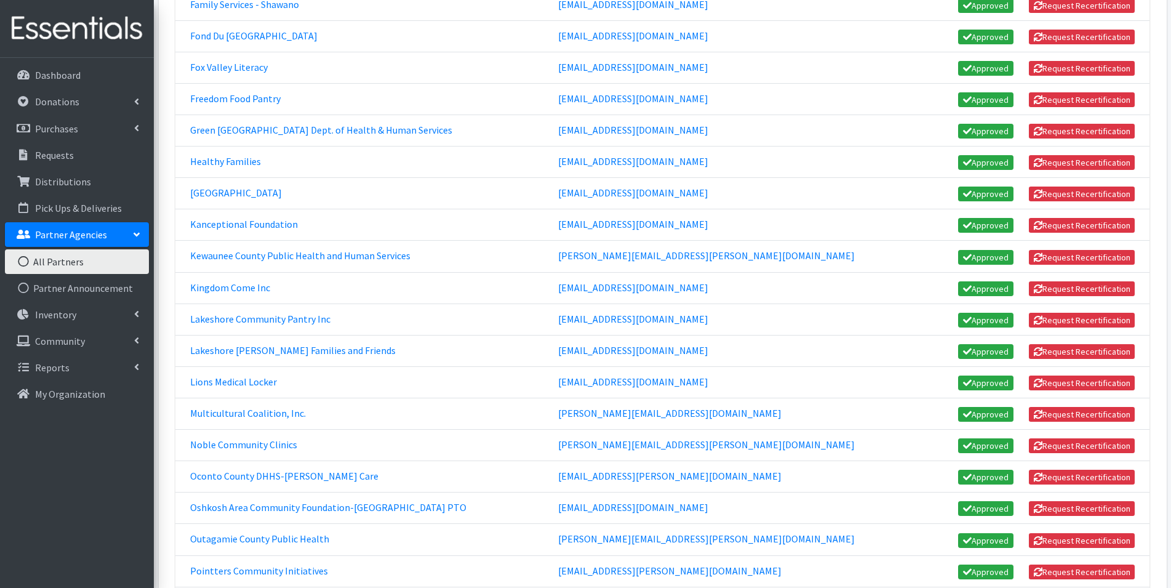
scroll to position [554, 0]
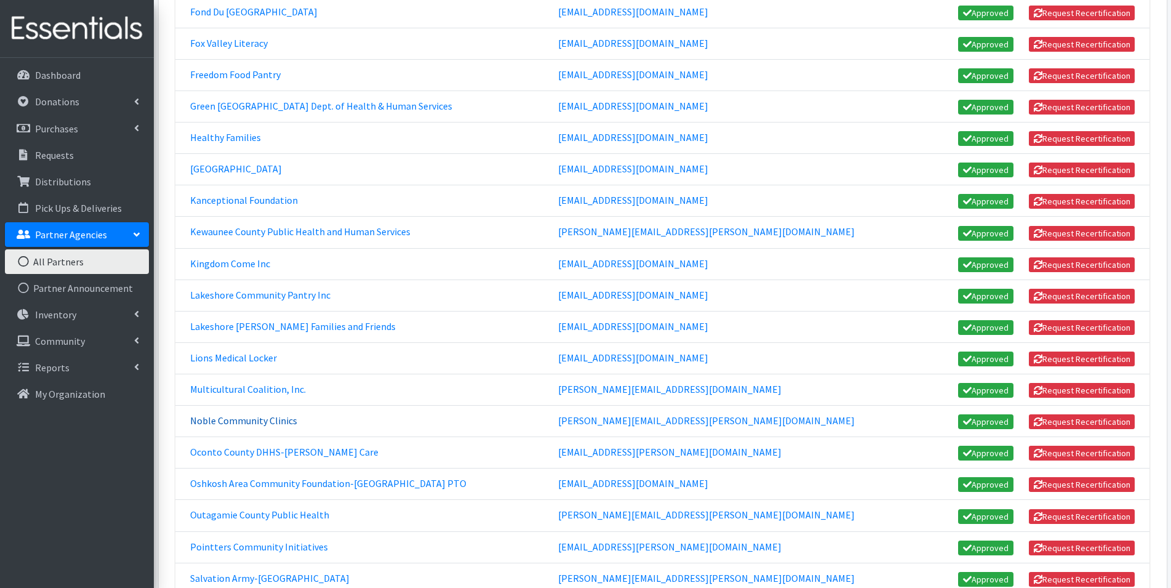
click at [255, 423] on link "Noble Community Clinics" at bounding box center [243, 420] width 107 height 12
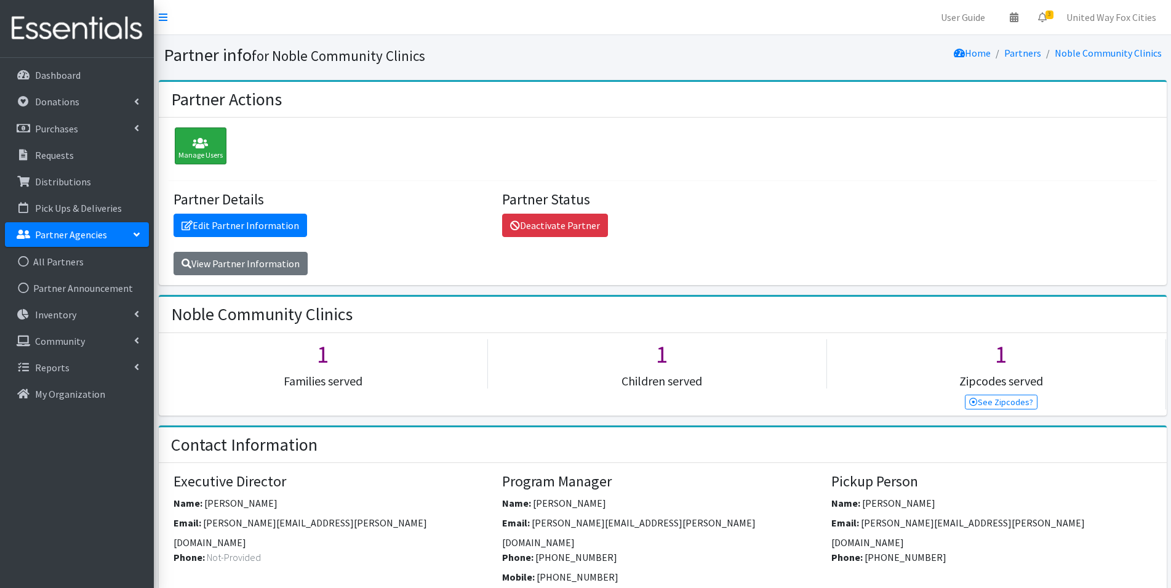
click at [194, 153] on div "Manage Users" at bounding box center [201, 145] width 52 height 37
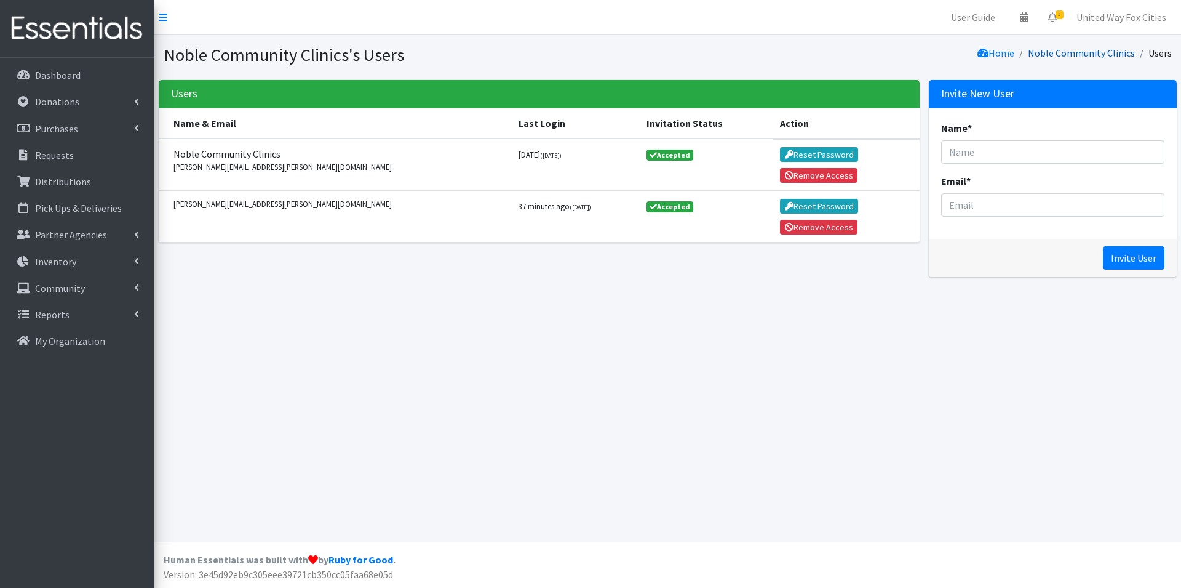
click at [1084, 52] on link "Noble Community Clinics" at bounding box center [1081, 53] width 107 height 12
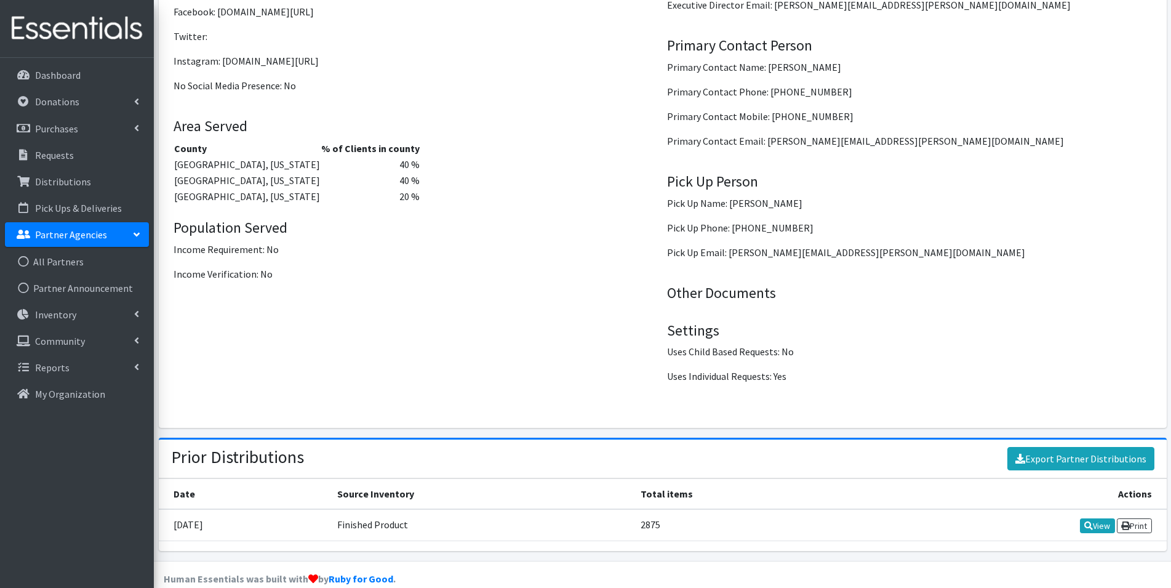
scroll to position [1503, 0]
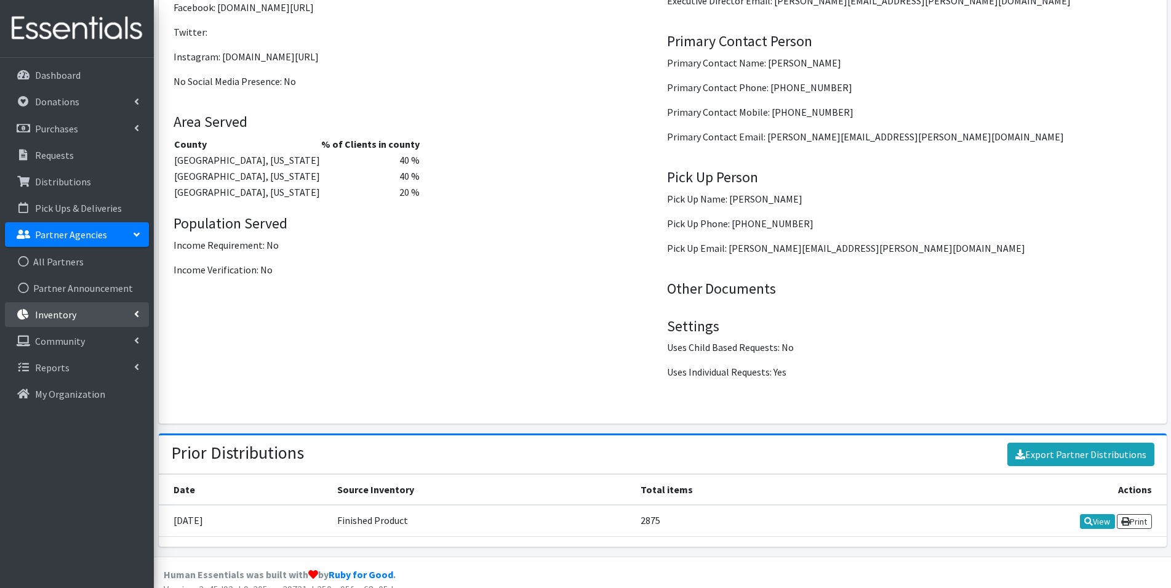
click at [58, 317] on p "Inventory" at bounding box center [55, 314] width 41 height 12
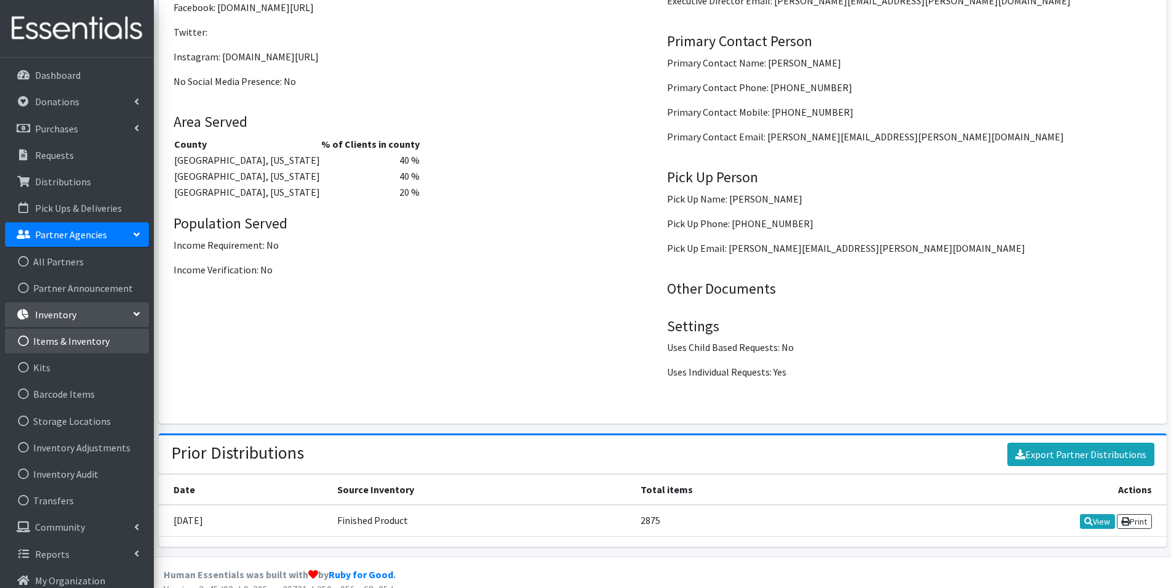
click at [56, 345] on link "Items & Inventory" at bounding box center [77, 341] width 144 height 25
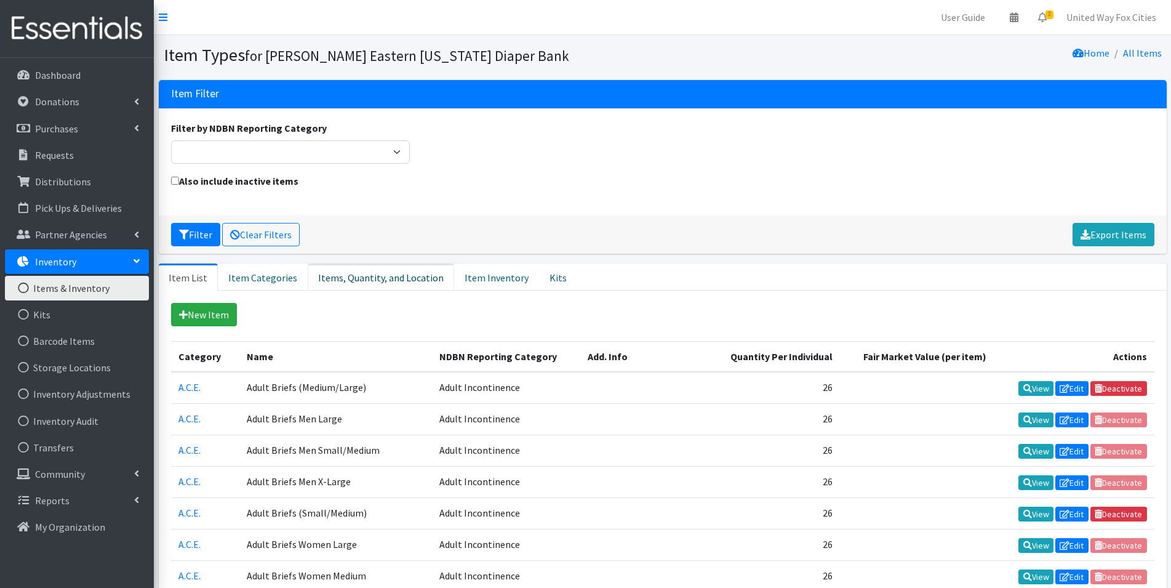
click at [373, 278] on link "Items, Quantity, and Location" at bounding box center [381, 276] width 146 height 27
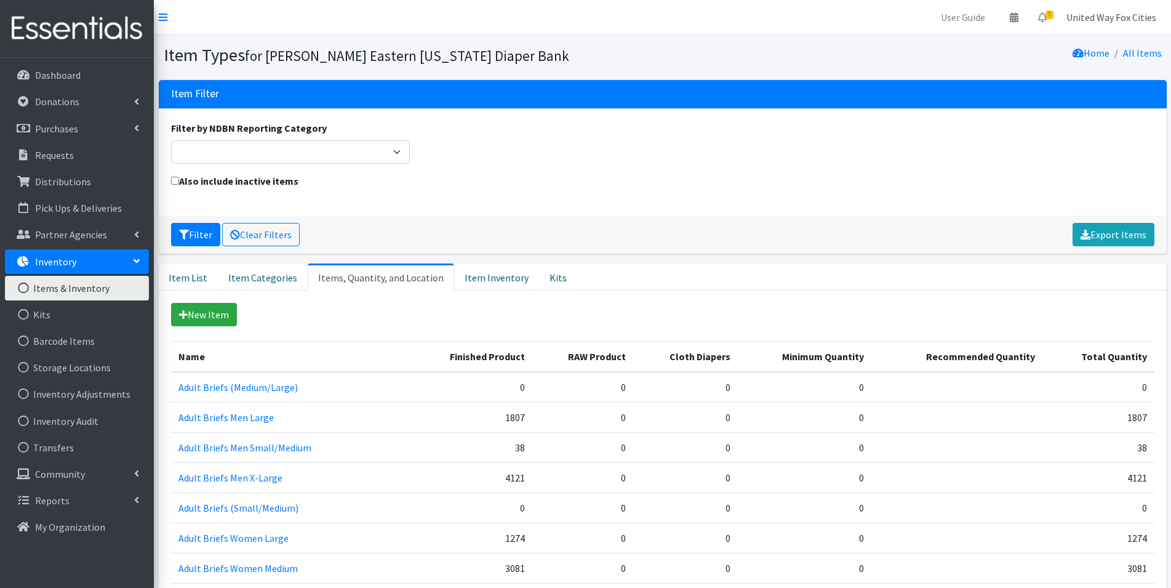
click at [1108, 22] on link "United Way Fox Cities" at bounding box center [1111, 17] width 110 height 25
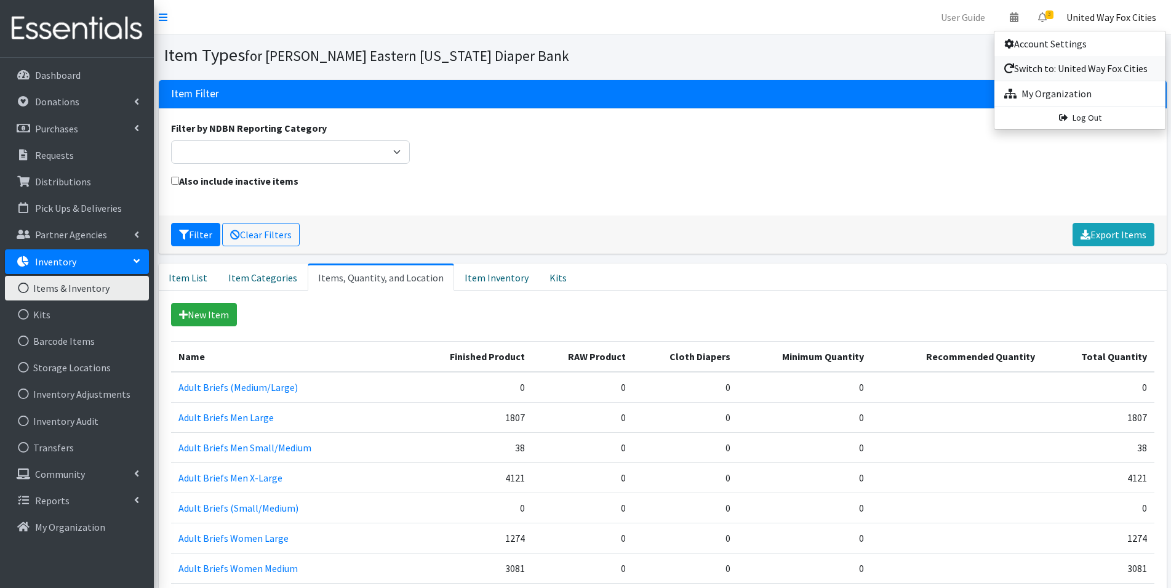
click at [1069, 71] on link "Switch to: United Way Fox Cities" at bounding box center [1079, 68] width 171 height 25
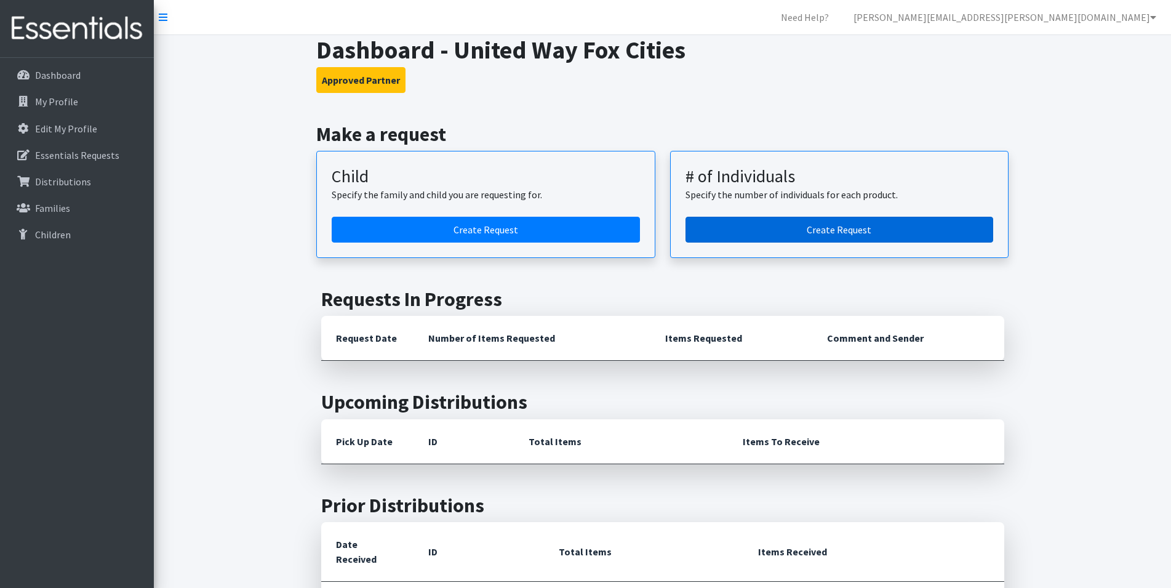
click at [811, 228] on link "Create Request" at bounding box center [839, 230] width 308 height 26
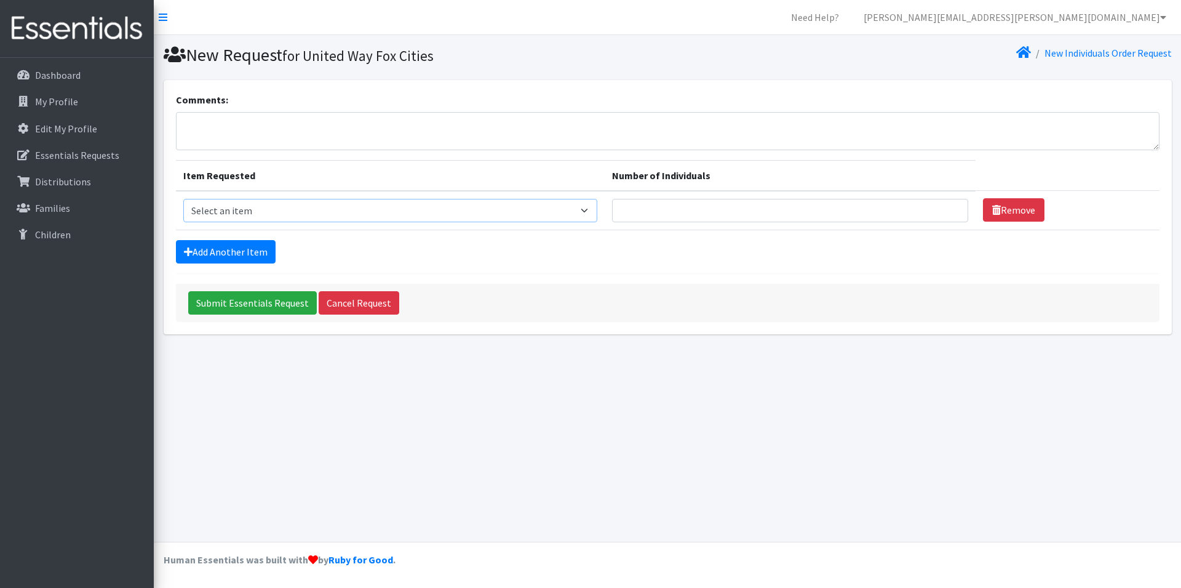
click at [591, 210] on select "Select an item (Newborn) (Preemie) (Size 1) (Size 2) (Size 3) (Size 4) (Size 5)…" at bounding box center [390, 210] width 414 height 23
click at [1083, 17] on link "[PERSON_NAME][EMAIL_ADDRESS][PERSON_NAME][DOMAIN_NAME]" at bounding box center [1015, 17] width 322 height 25
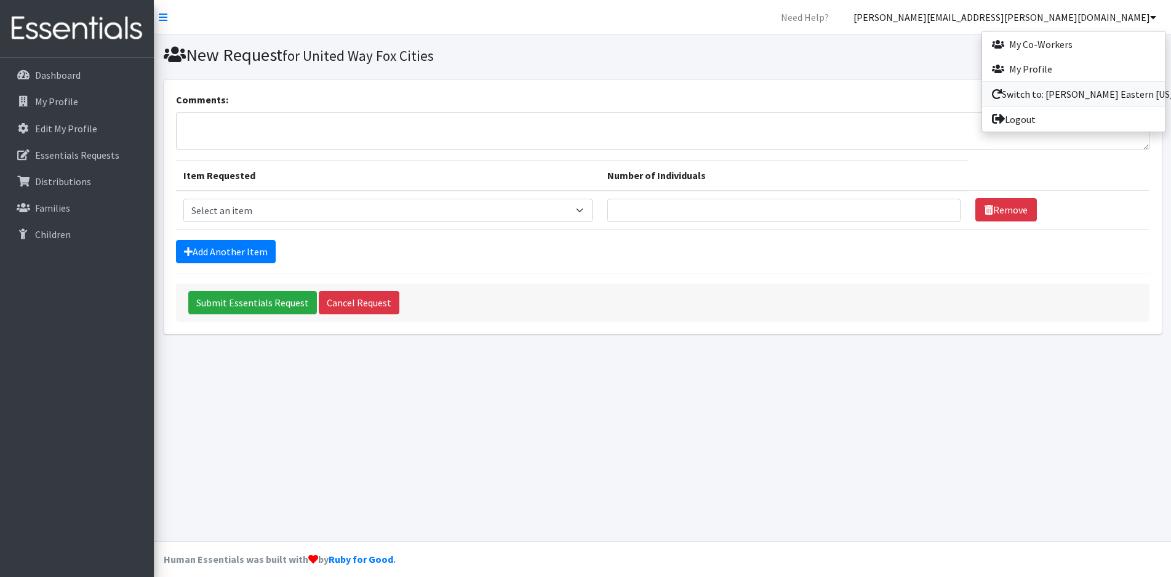
click at [1064, 94] on link "Switch to: [PERSON_NAME] Eastern [US_STATE] Diaper Bank" at bounding box center [1073, 94] width 183 height 25
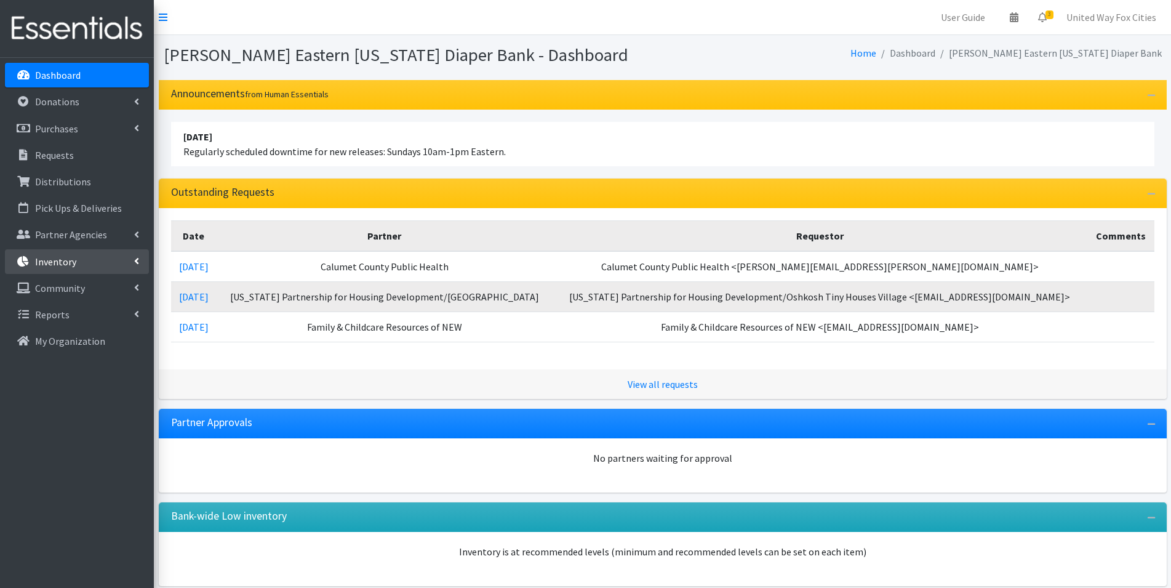
click at [135, 258] on icon at bounding box center [136, 261] width 5 height 10
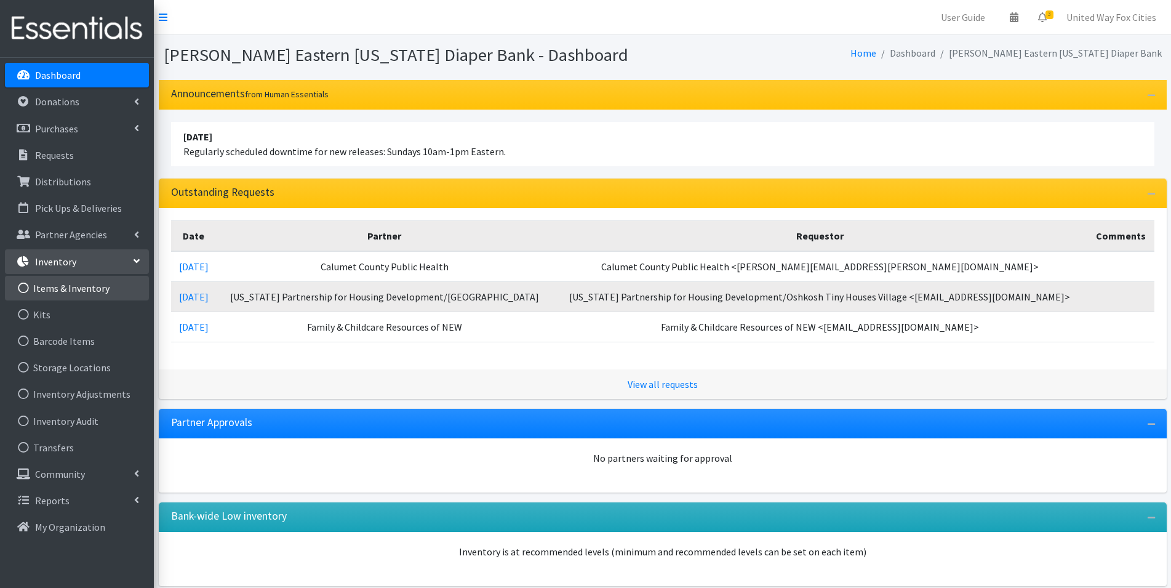
click at [103, 290] on link "Items & Inventory" at bounding box center [77, 288] width 144 height 25
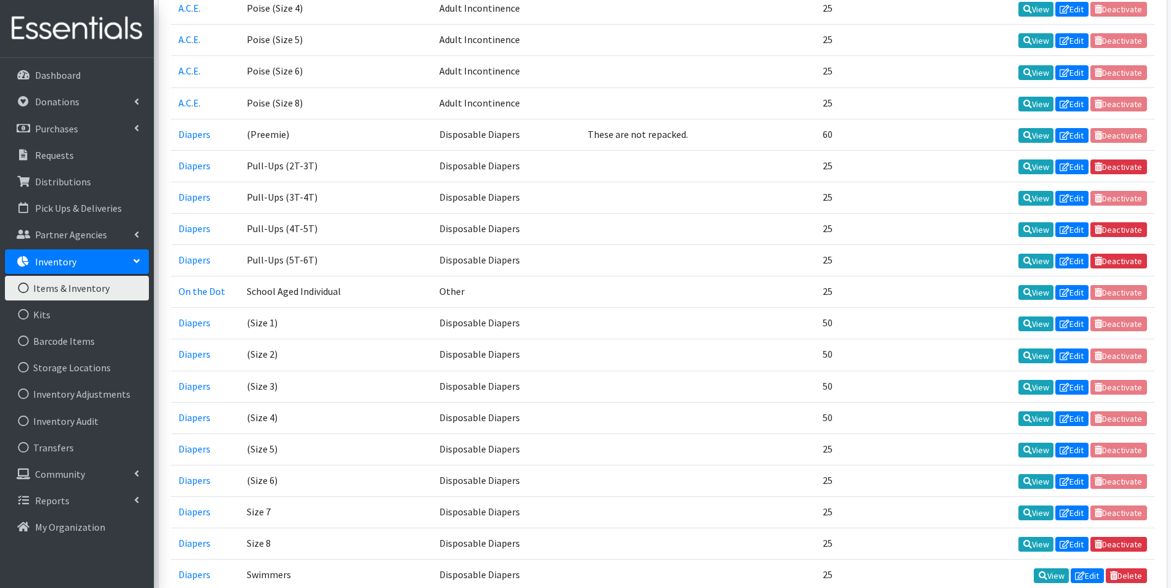
scroll to position [1693, 0]
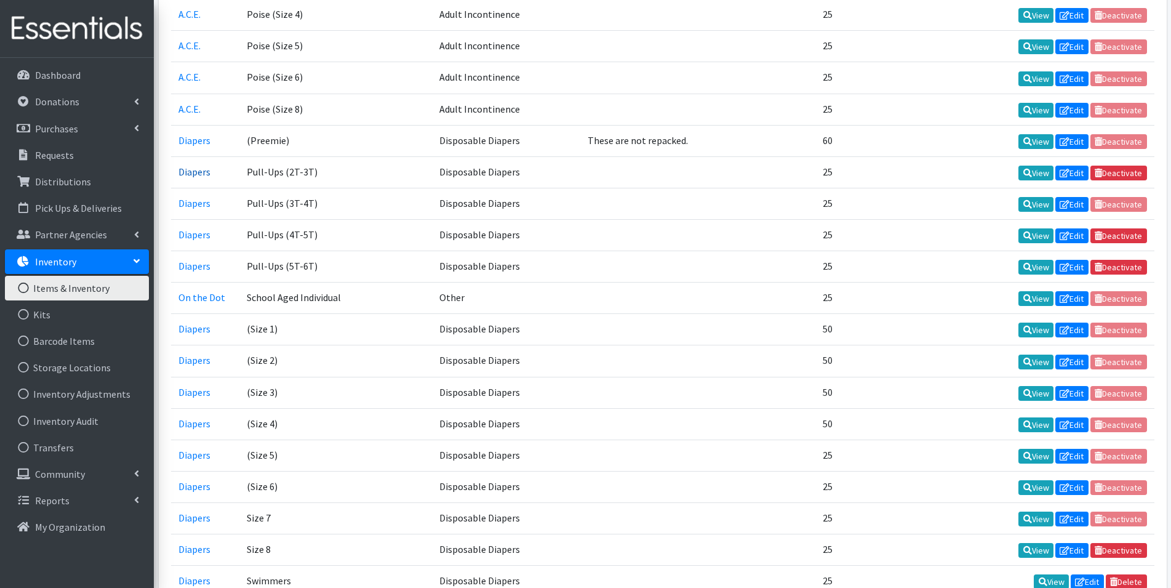
click at [198, 174] on link "Diapers" at bounding box center [194, 172] width 32 height 12
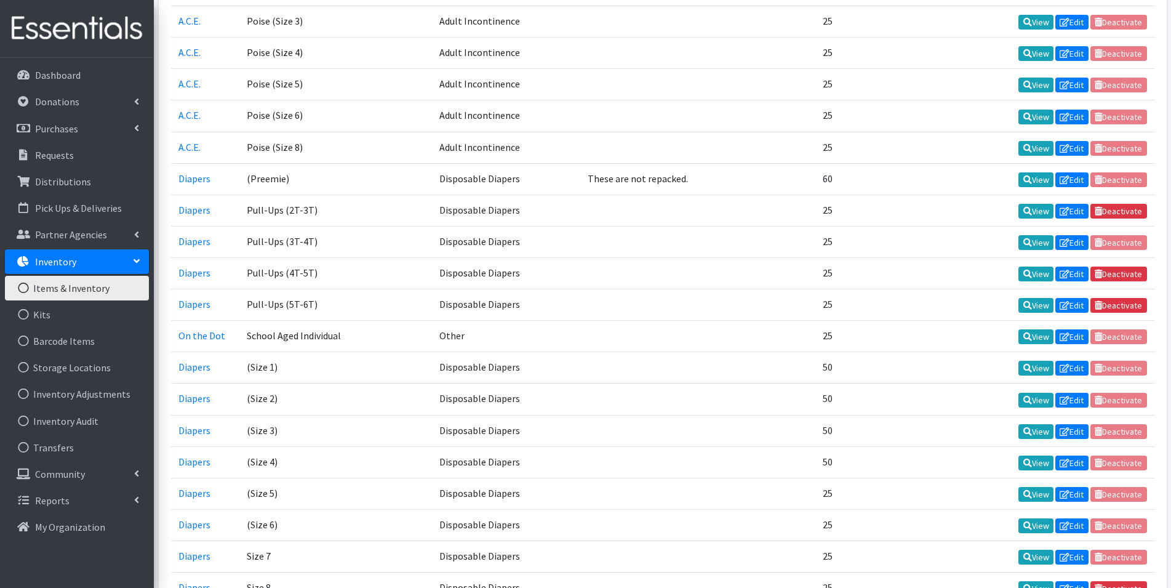
scroll to position [1632, 0]
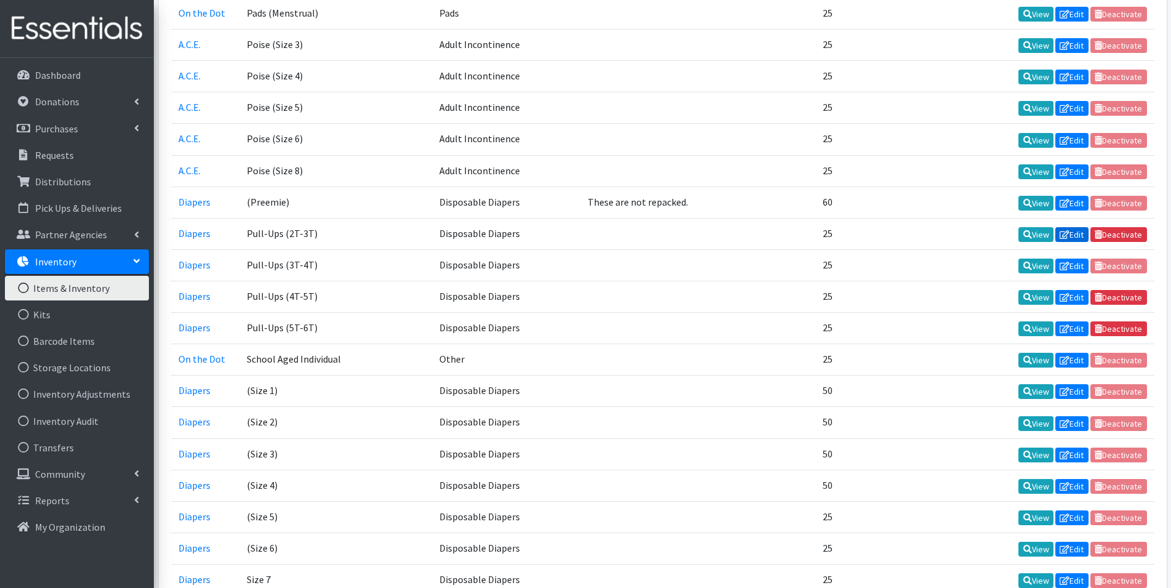
click at [1075, 237] on link "Edit" at bounding box center [1071, 234] width 33 height 15
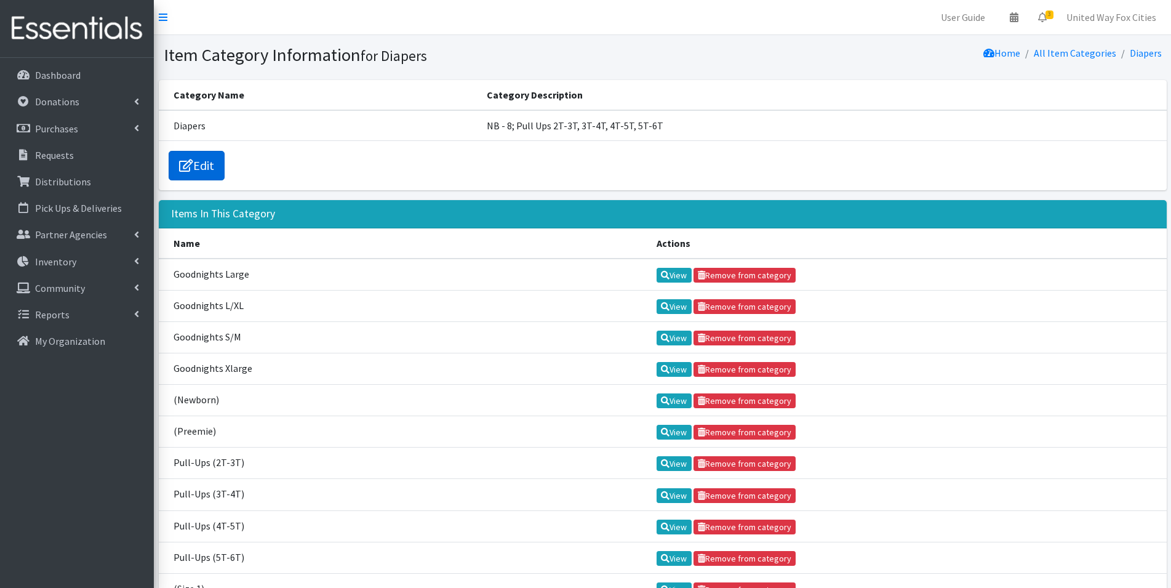
click at [215, 169] on link "Edit" at bounding box center [197, 166] width 56 height 30
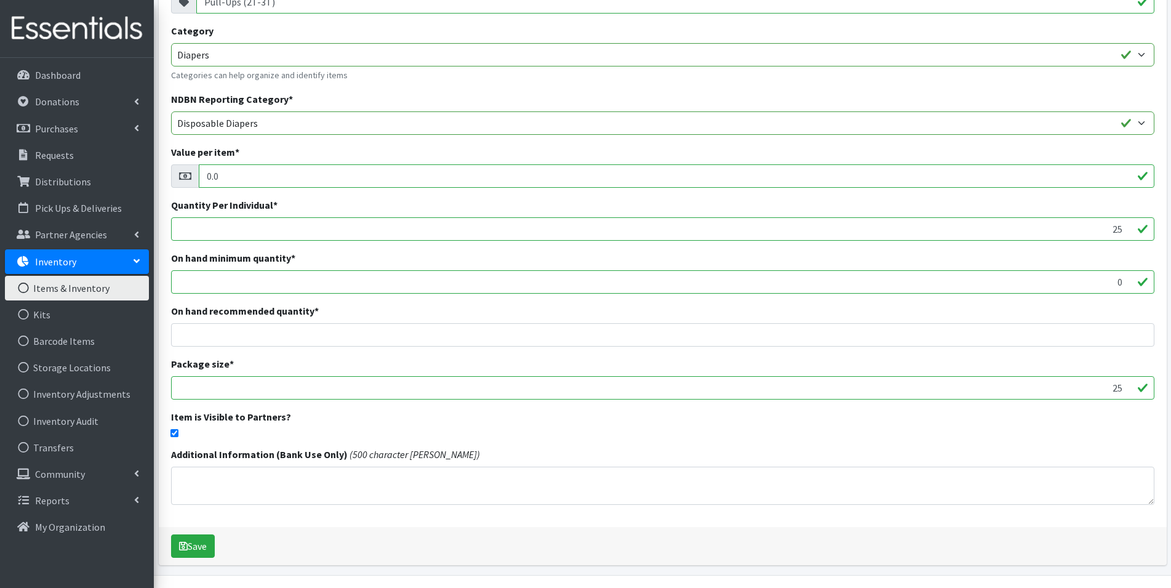
scroll to position [123, 0]
click at [177, 431] on input "checkbox" at bounding box center [174, 432] width 8 height 8
checkbox input "false"
click at [197, 551] on button "Save" at bounding box center [193, 544] width 44 height 23
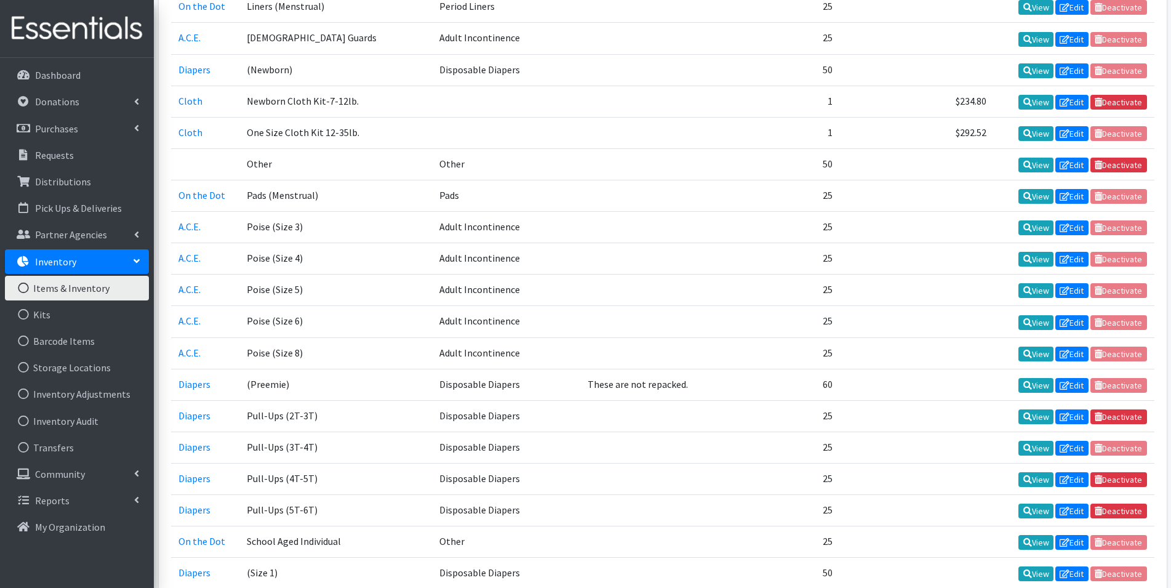
scroll to position [1538, 0]
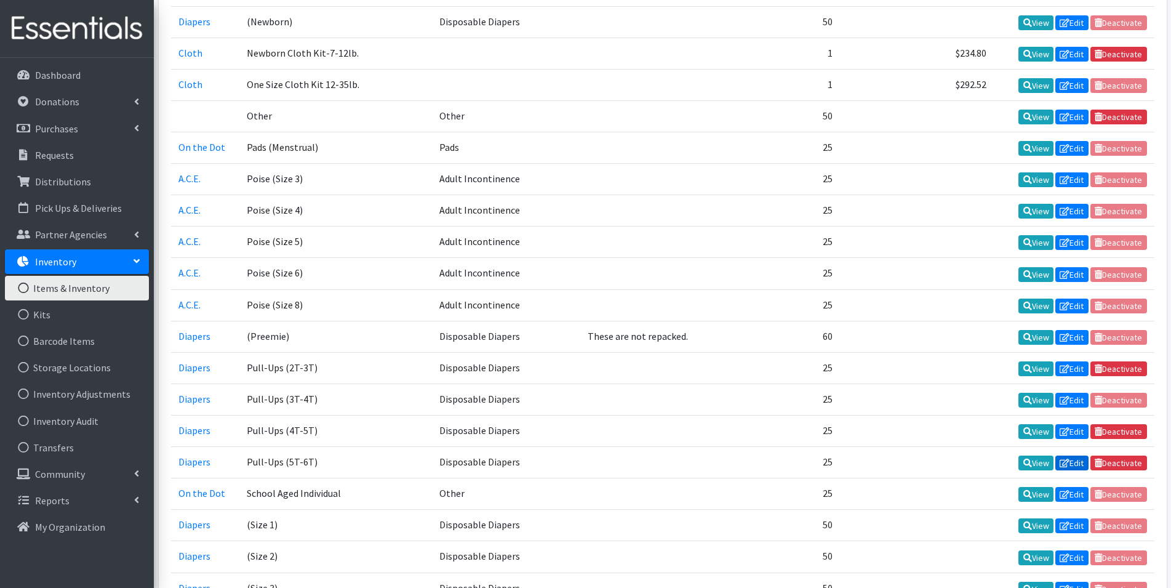
click at [1076, 465] on link "Edit" at bounding box center [1071, 462] width 33 height 15
click at [1079, 433] on link "Edit" at bounding box center [1071, 431] width 33 height 15
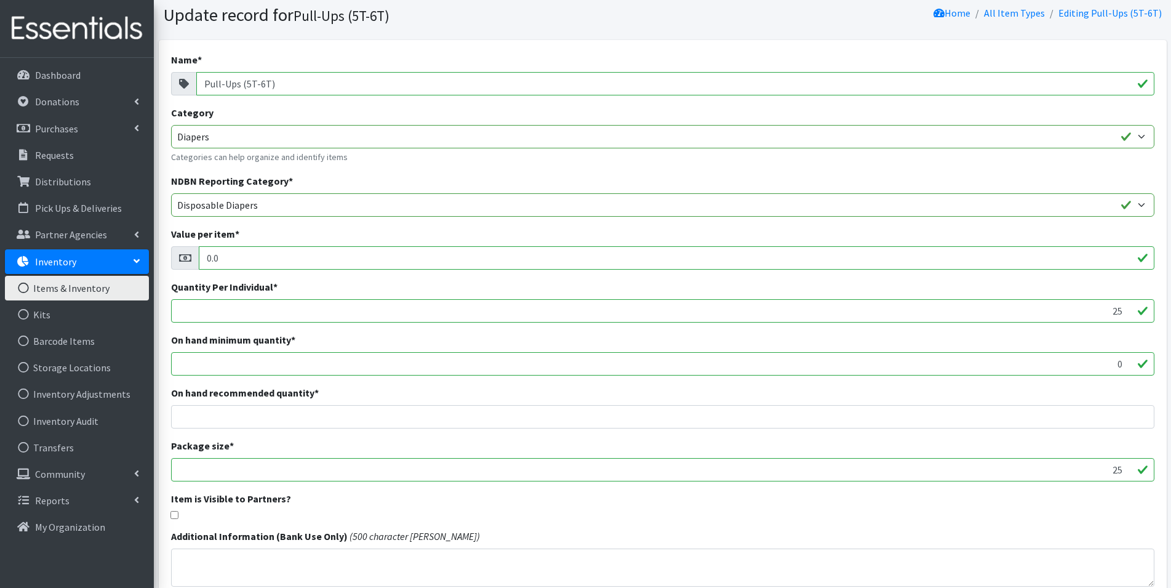
scroll to position [123, 0]
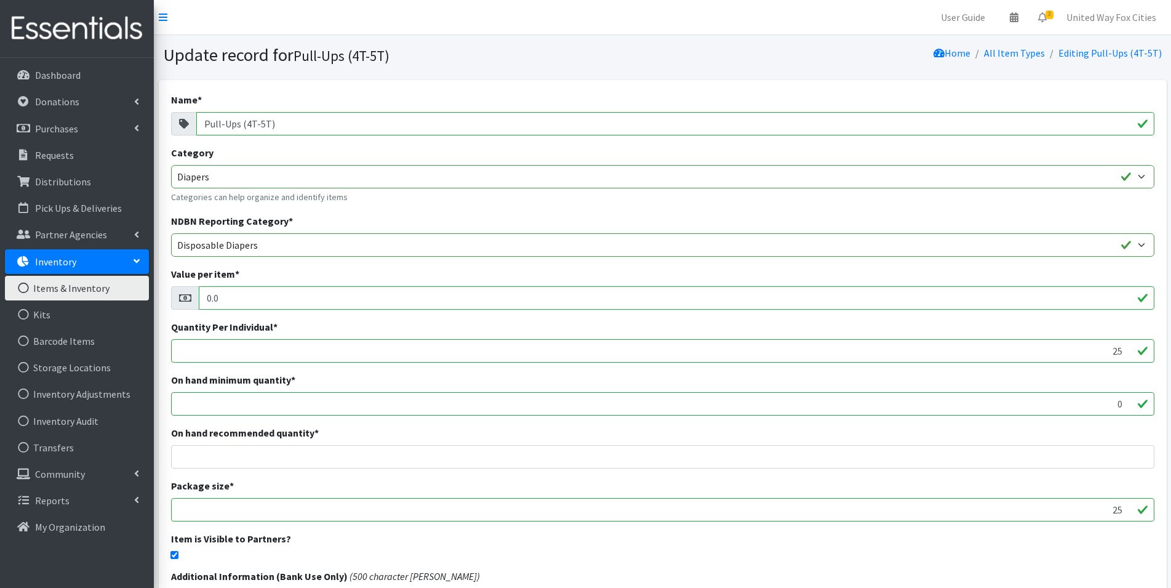
click at [170, 556] on input "checkbox" at bounding box center [174, 555] width 8 height 8
checkbox input "false"
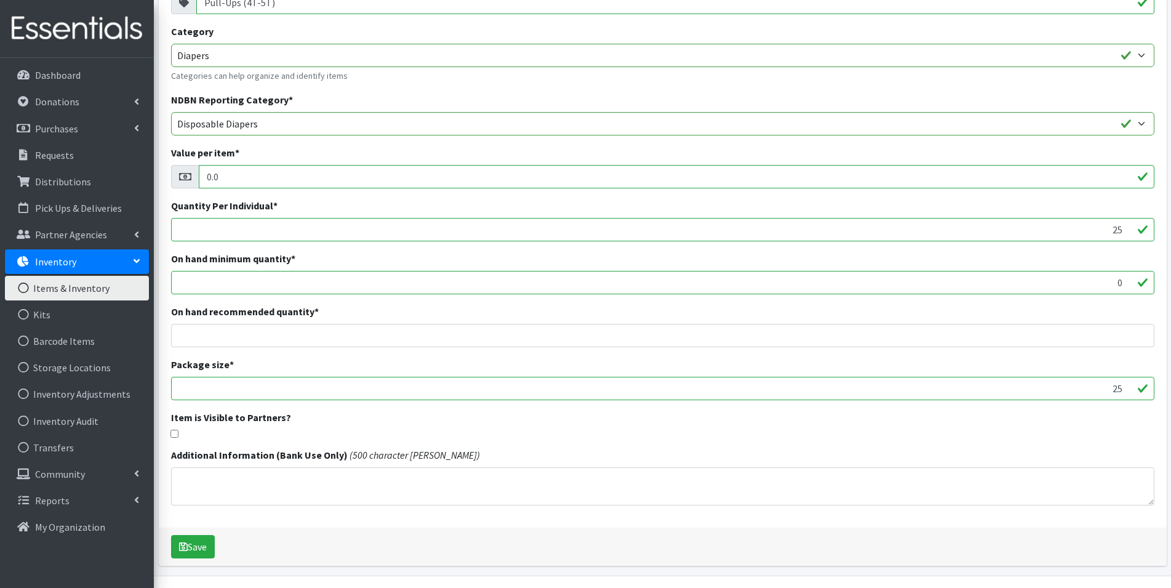
scroll to position [123, 0]
click at [204, 548] on button "Save" at bounding box center [193, 544] width 44 height 23
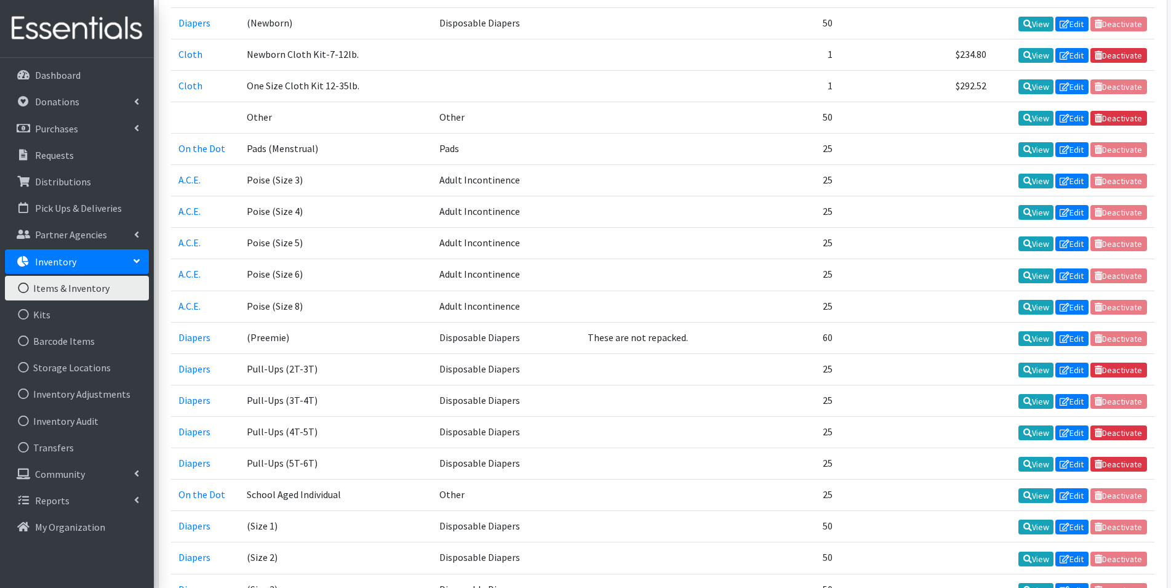
scroll to position [1538, 0]
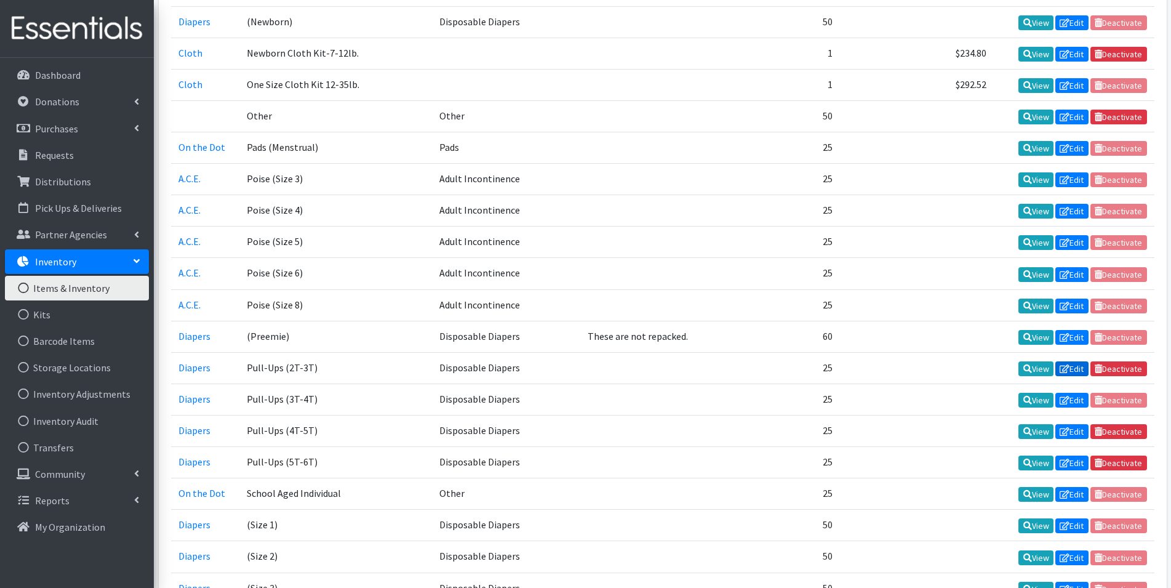
click at [1070, 369] on link "Edit" at bounding box center [1071, 368] width 33 height 15
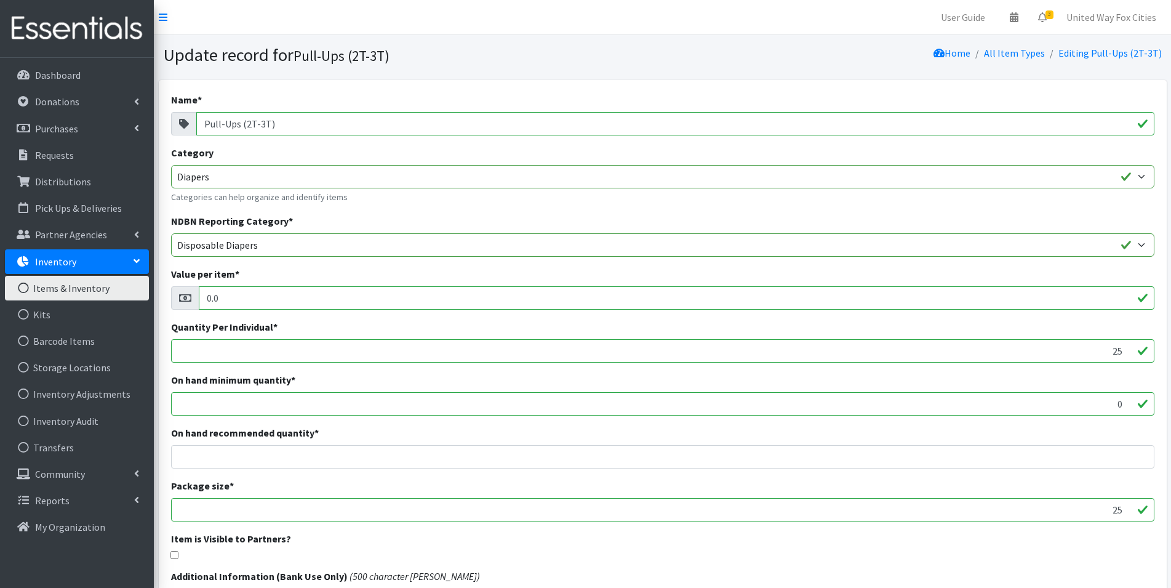
click at [63, 292] on link "Items & Inventory" at bounding box center [77, 288] width 144 height 25
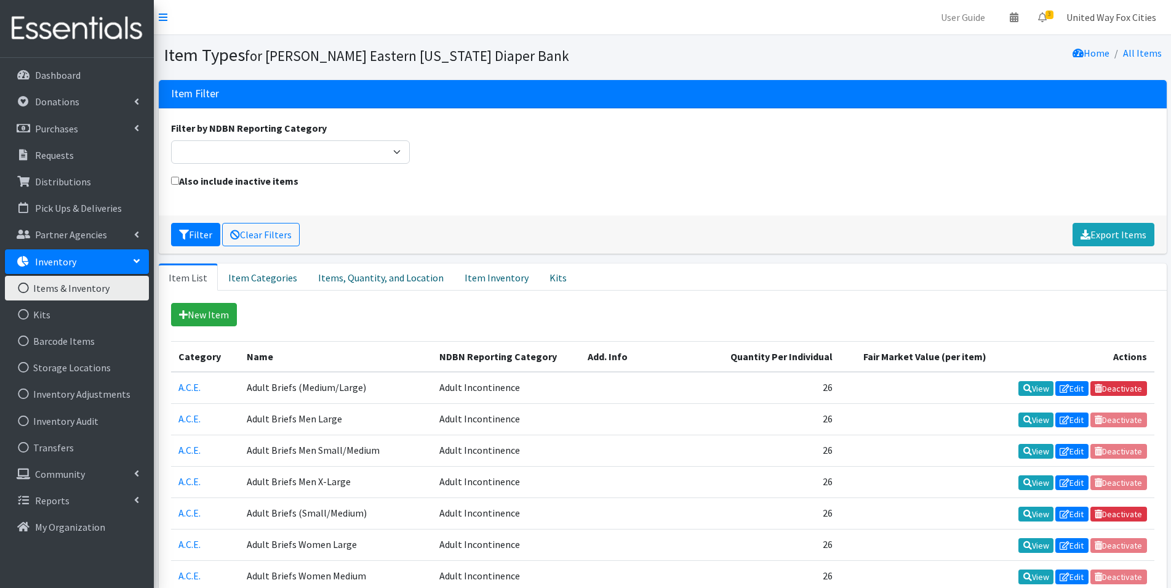
click at [1120, 18] on link "United Way Fox Cities" at bounding box center [1111, 17] width 110 height 25
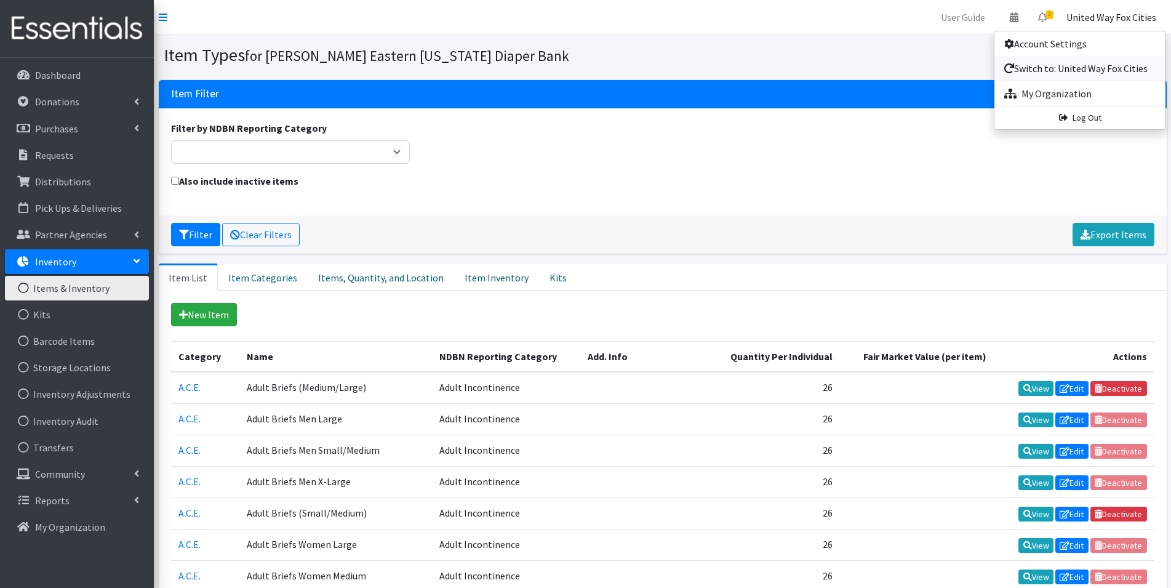
click at [1090, 70] on link "Switch to: United Way Fox Cities" at bounding box center [1079, 68] width 171 height 25
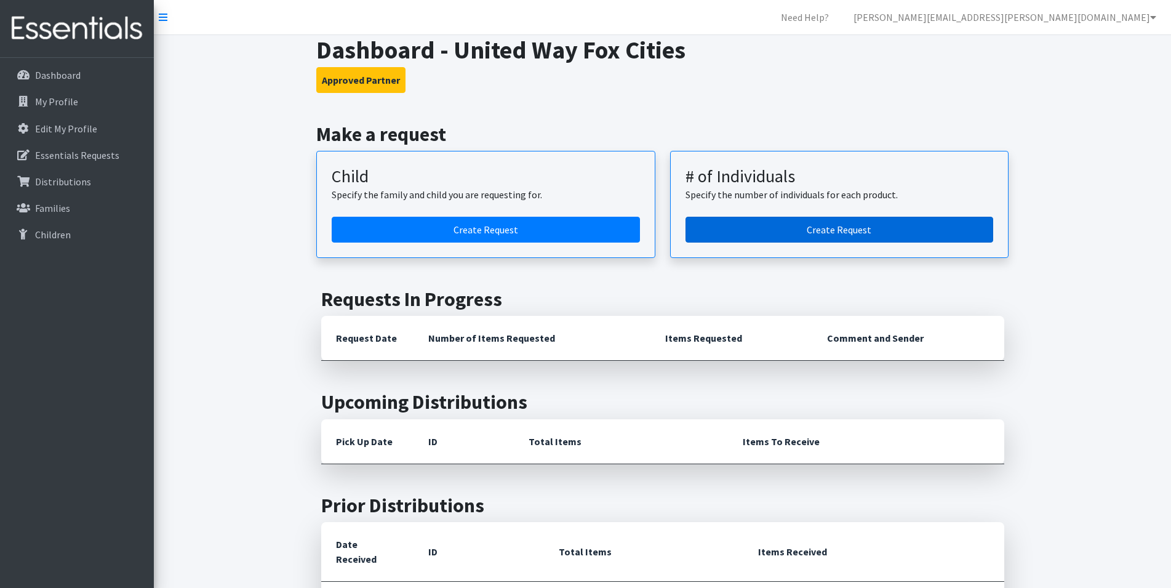
click at [788, 235] on link "Create Request" at bounding box center [839, 230] width 308 height 26
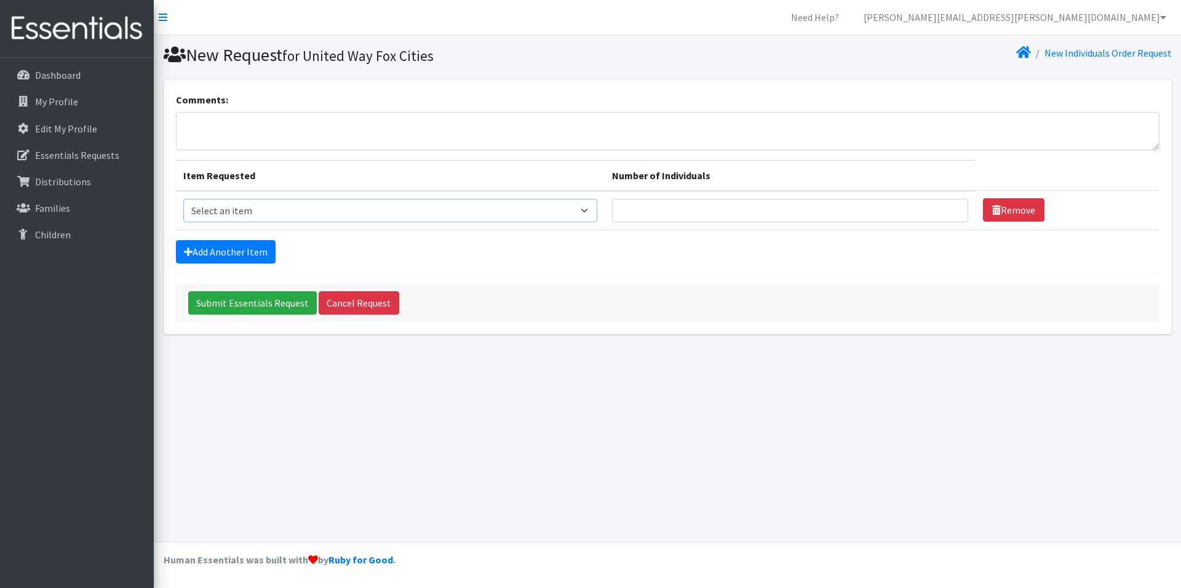
click at [593, 212] on select "Select an item (Newborn) (Preemie) (Size 1) (Size 2) (Size 3) (Size 4) (Size 5)…" at bounding box center [390, 210] width 414 height 23
click at [677, 264] on form "Comments: Item Requested Number of Individuals Item Requested Select an item (N…" at bounding box center [668, 207] width 984 height 230
click at [53, 81] on p "Dashboard" at bounding box center [58, 75] width 46 height 12
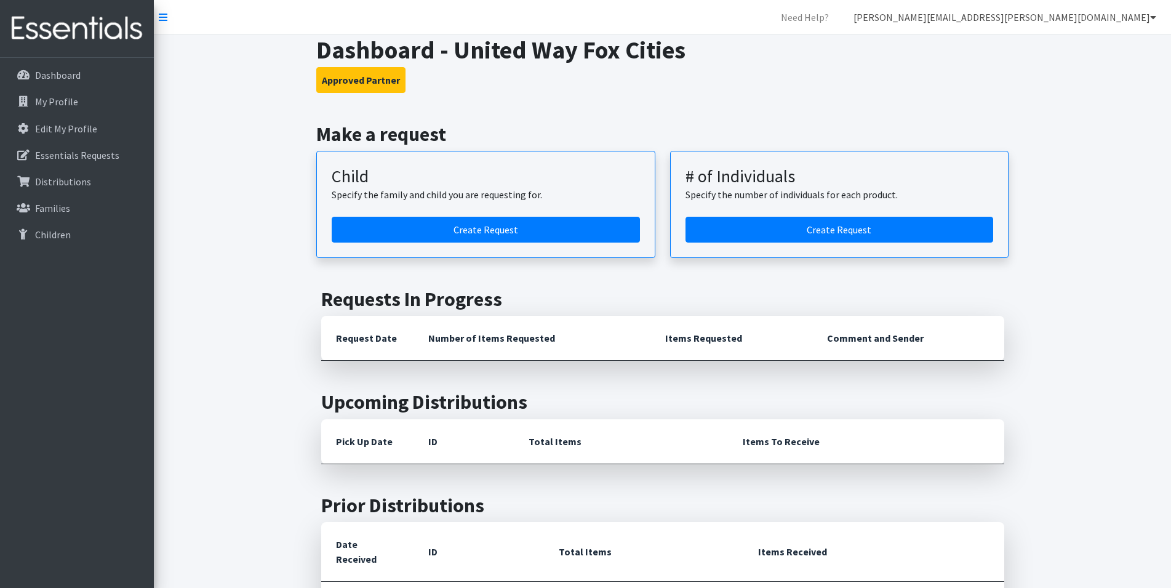
click at [1075, 22] on link "[PERSON_NAME][EMAIL_ADDRESS][PERSON_NAME][DOMAIN_NAME]" at bounding box center [1005, 17] width 322 height 25
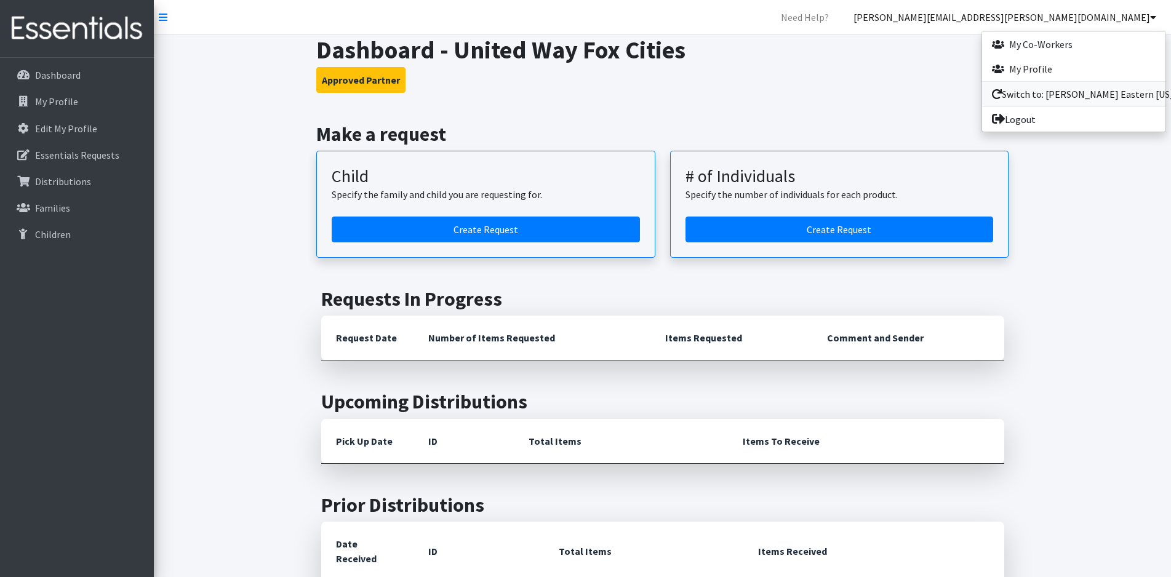
click at [1068, 98] on link "Switch to: [PERSON_NAME] Eastern [US_STATE] Diaper Bank" at bounding box center [1073, 94] width 183 height 25
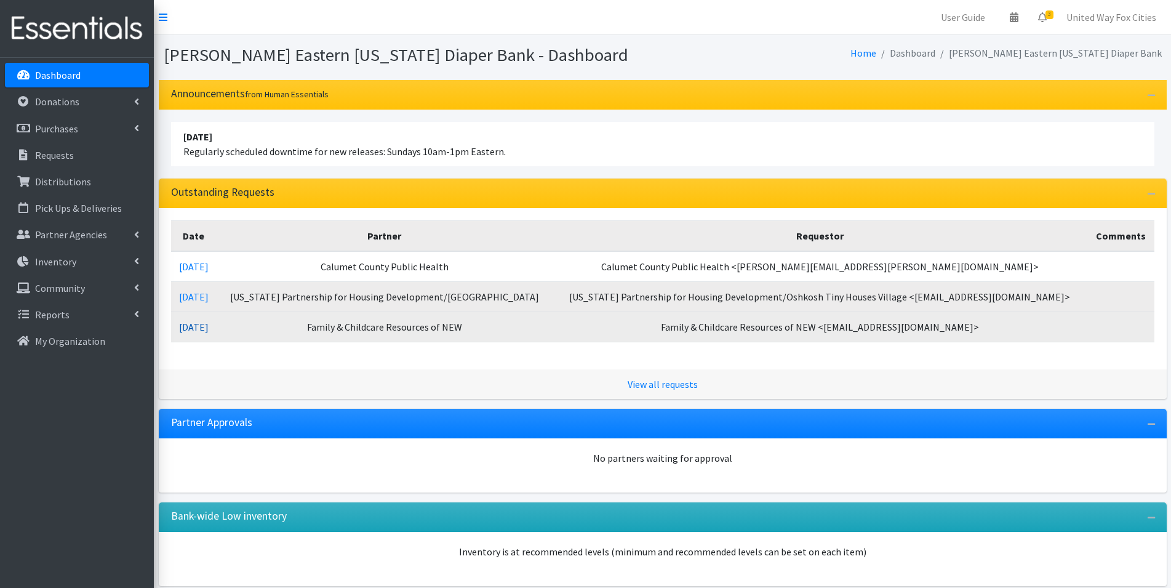
click at [204, 328] on link "[DATE]" at bounding box center [194, 327] width 30 height 12
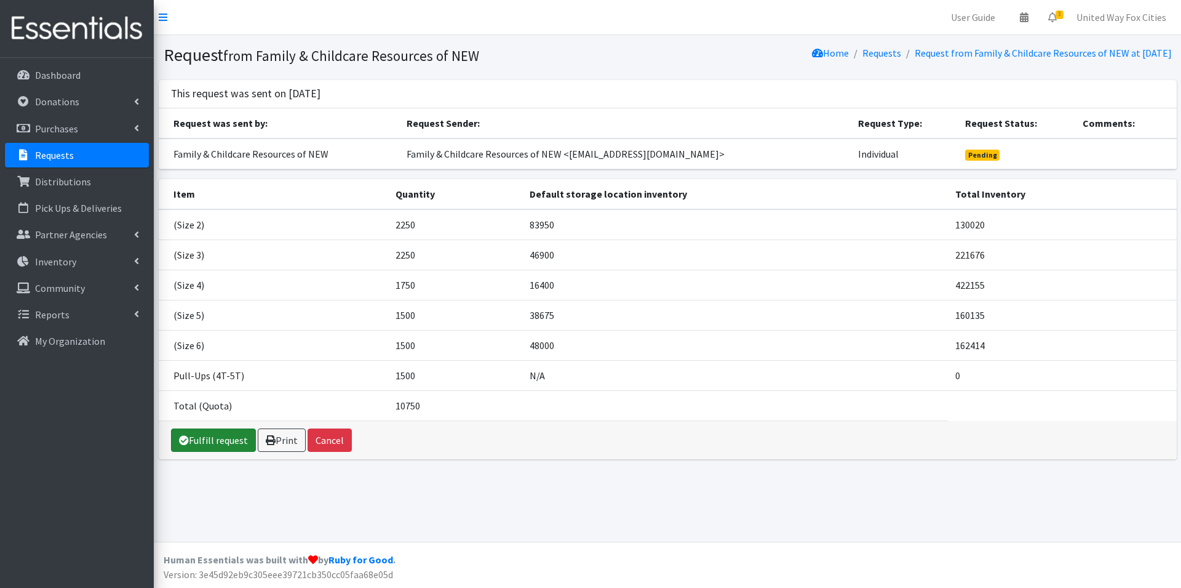
click at [236, 442] on link "Fulfill request" at bounding box center [213, 439] width 85 height 23
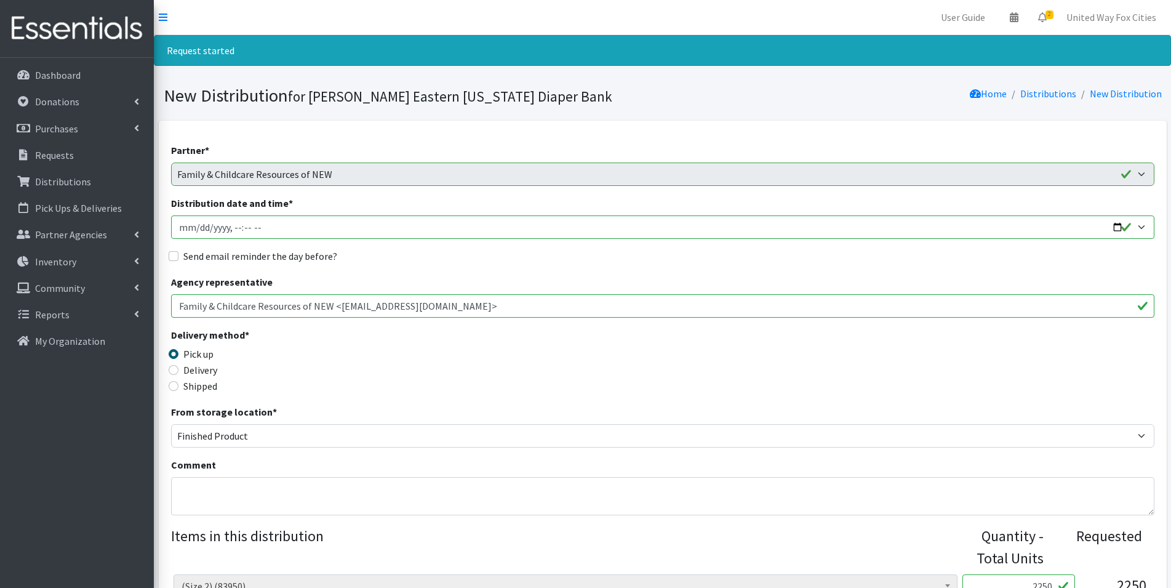
click at [282, 227] on input "Distribution date and time *" at bounding box center [662, 226] width 983 height 23
click at [1120, 228] on input "Distribution date and time *" at bounding box center [662, 226] width 983 height 23
type input "[DATE]T09:00"
click at [484, 263] on fieldset "Send email reminder the day before?" at bounding box center [662, 257] width 983 height 16
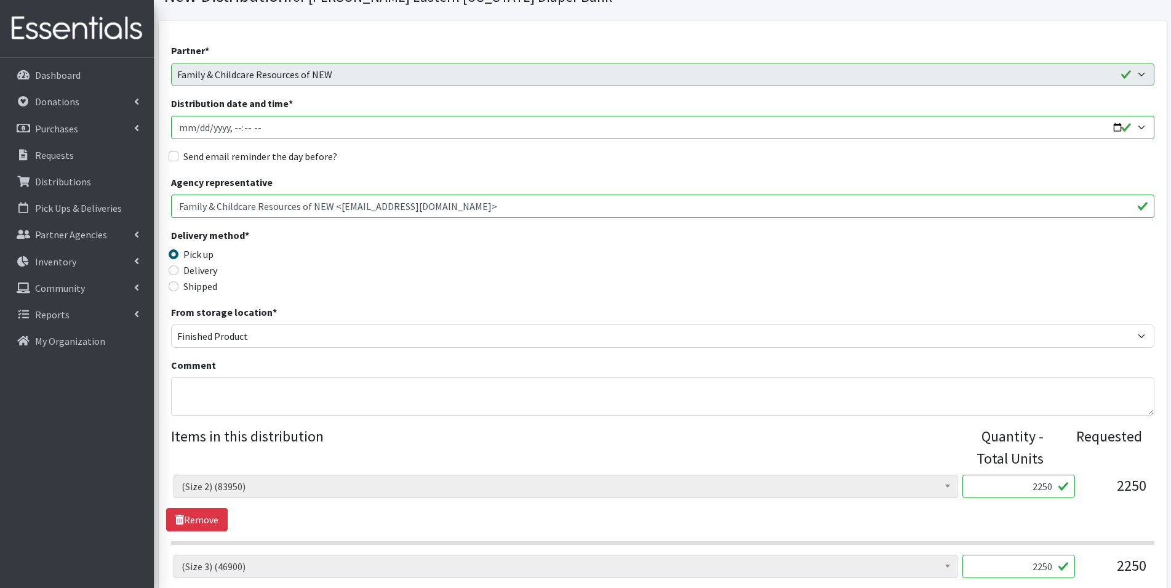
scroll to position [123, 0]
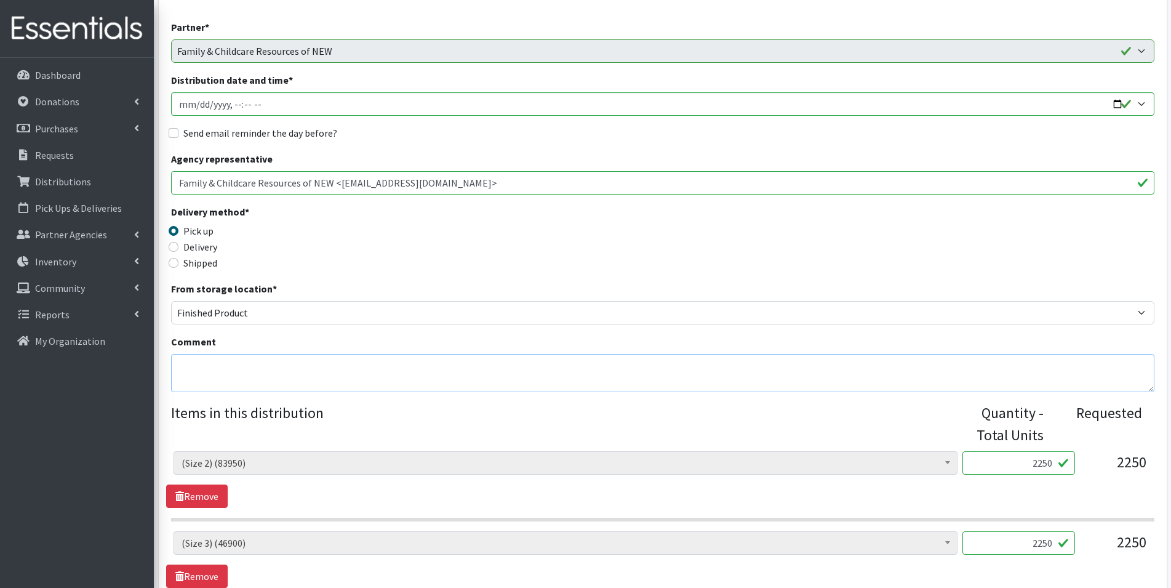
click at [224, 364] on textarea "Comment" at bounding box center [662, 373] width 983 height 38
type textarea "Y"
drag, startPoint x: 441, startPoint y: 362, endPoint x: 152, endPoint y: 354, distance: 289.3
click at [152, 354] on div "User Guide 0 Pick-ups remaining this week View Calendar 2 2 Requests 0 Partner …" at bounding box center [585, 479] width 1171 height 1204
click at [486, 374] on textarea "Pick up on Thursday, October 9 between the hours of 9am-1pm." at bounding box center [662, 373] width 983 height 38
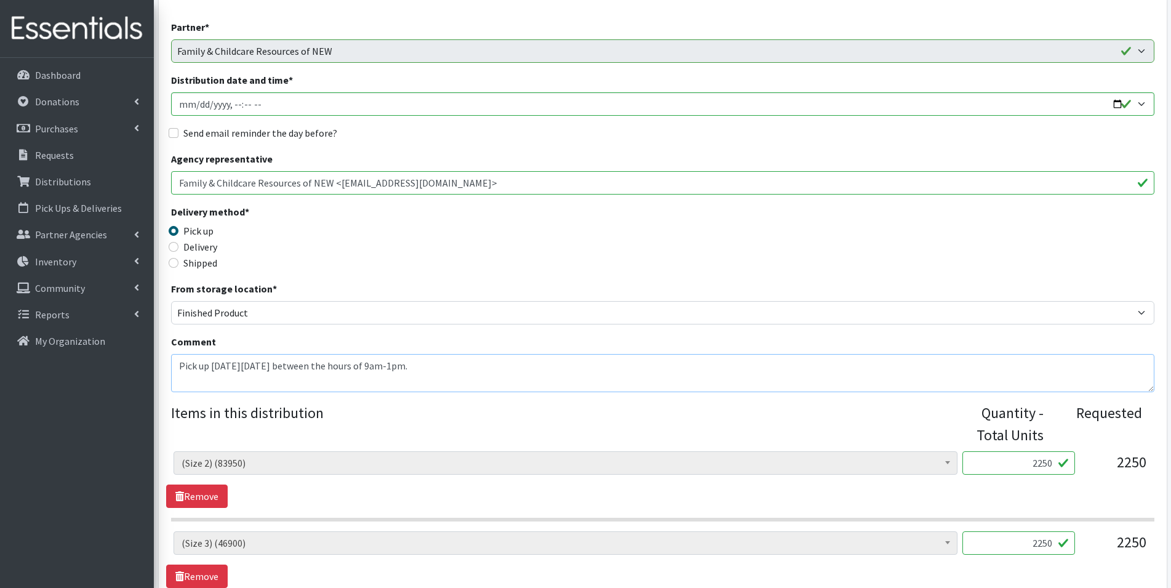
click at [461, 367] on textarea "Pick up on Thursday, October 9 between the hours of 9am-1pm." at bounding box center [662, 373] width 983 height 38
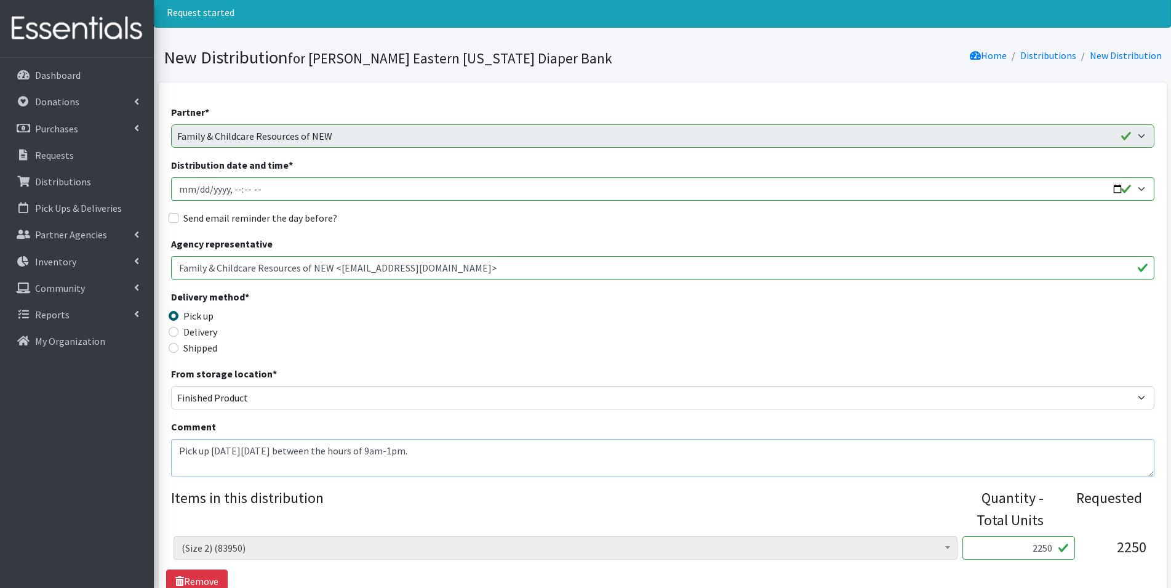
scroll to position [62, 0]
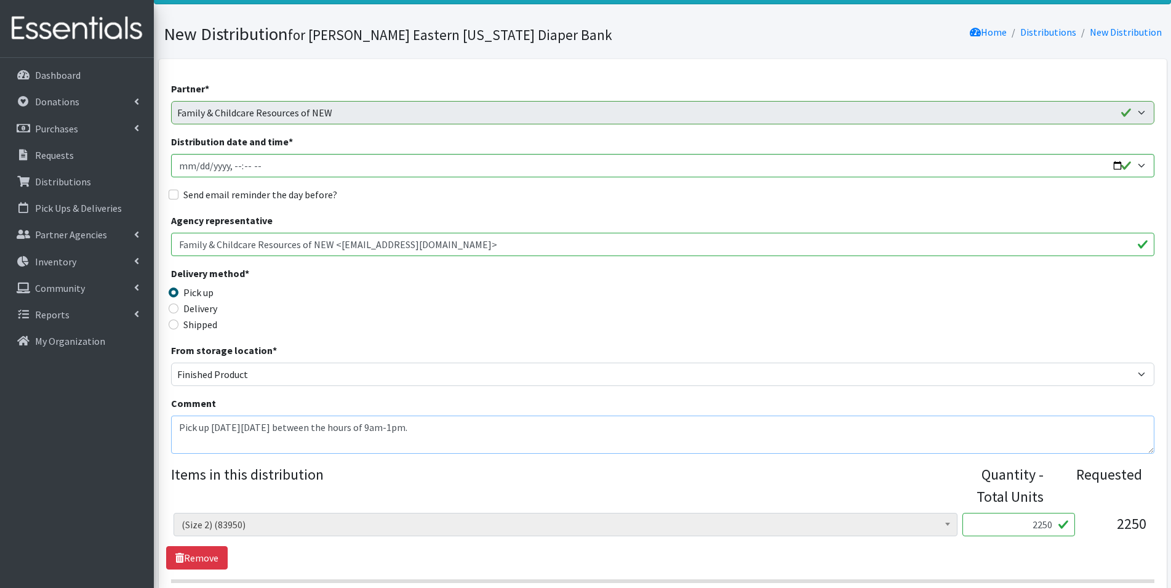
drag, startPoint x: 178, startPoint y: 425, endPoint x: 229, endPoint y: 428, distance: 50.5
click at [180, 425] on textarea "Pick up on Thursday, October 9 between the hours of 9am-1pm." at bounding box center [662, 434] width 983 height 38
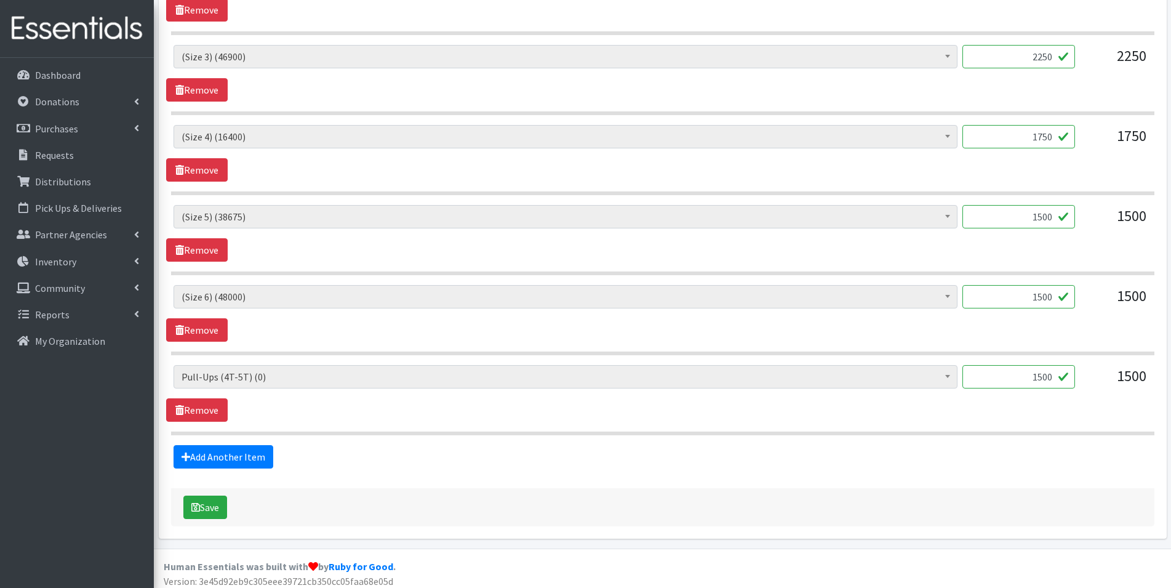
scroll to position [616, 0]
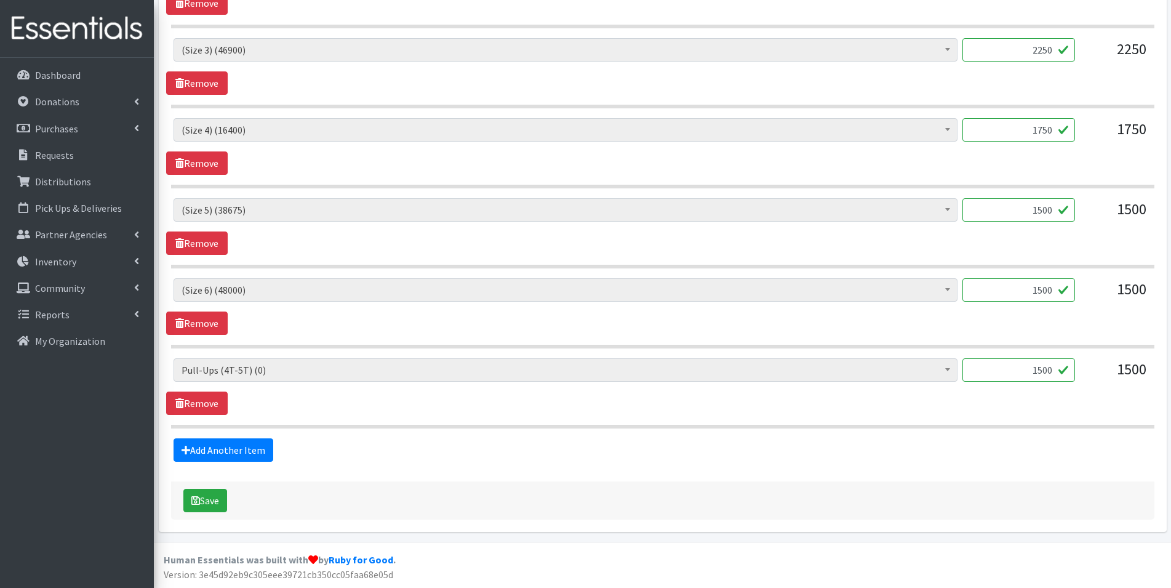
type textarea "*We do not have 4T-5T pull-ups at this time. Pick up on Thursday, October 9 bet…"
click at [1060, 368] on input "1500" at bounding box center [1018, 369] width 113 height 23
type input "1"
type input "0"
click at [215, 506] on button "Save" at bounding box center [205, 500] width 44 height 23
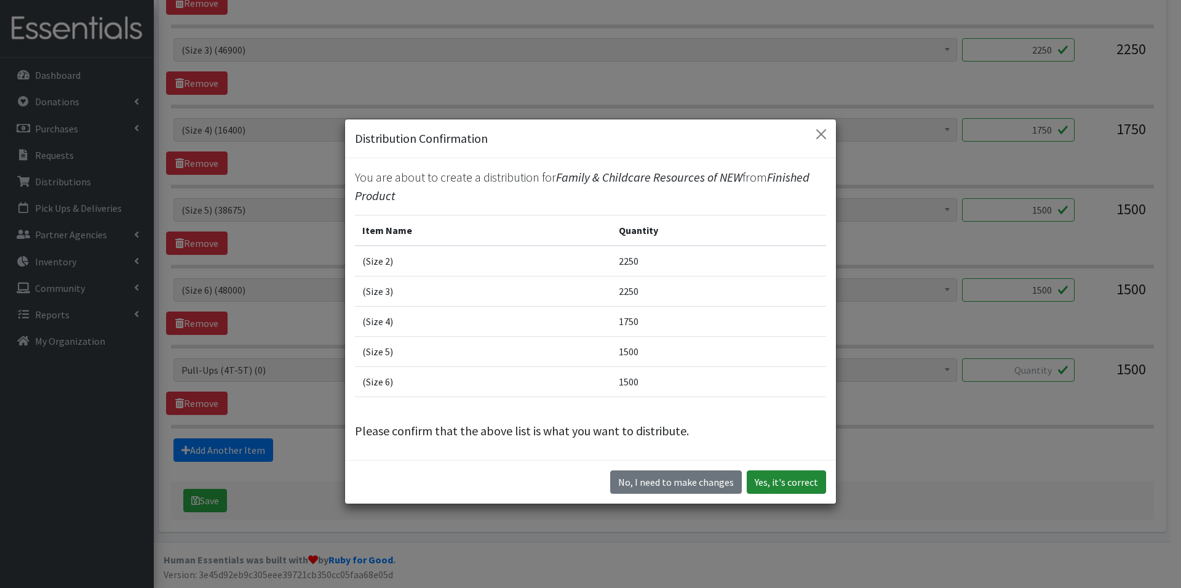
click at [791, 486] on button "Yes, it's correct" at bounding box center [786, 481] width 79 height 23
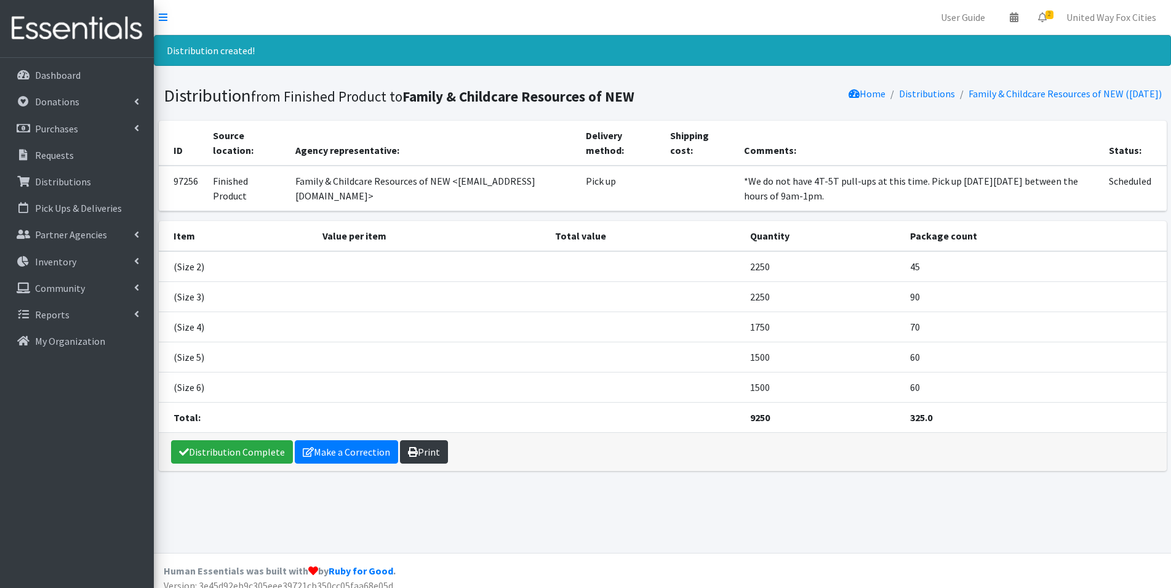
click at [429, 453] on link "Print" at bounding box center [424, 451] width 48 height 23
click at [342, 455] on link "Make a Correction" at bounding box center [346, 451] width 103 height 23
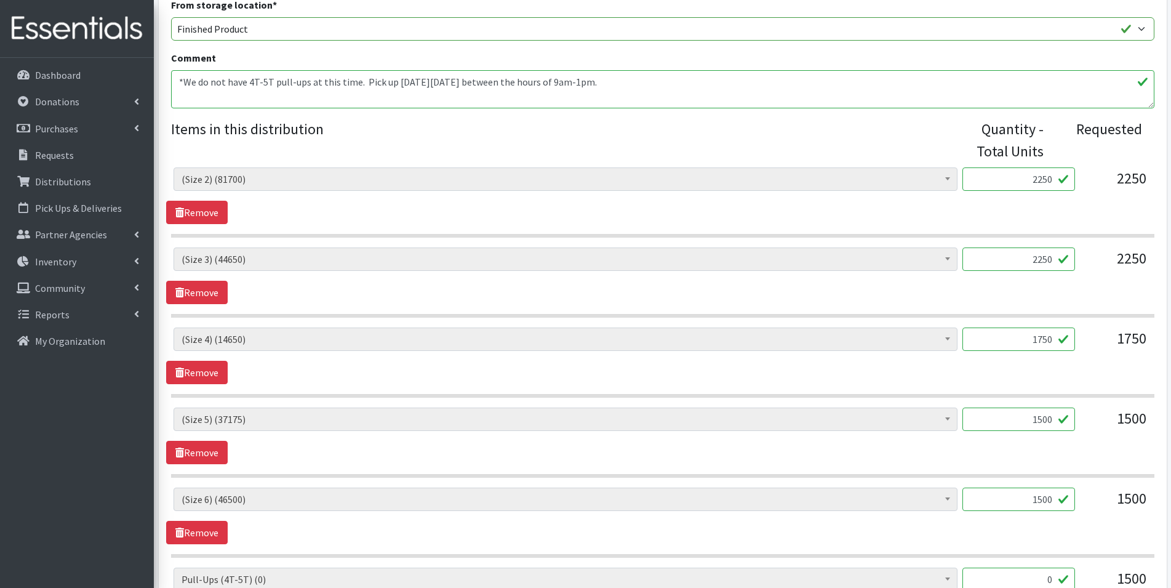
scroll to position [329, 0]
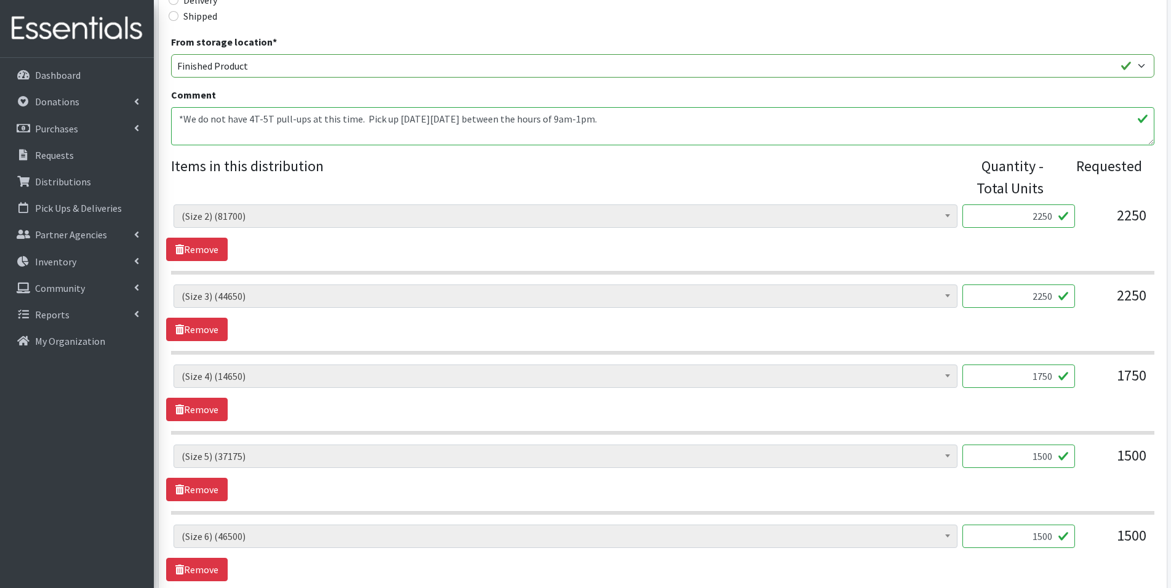
click at [1050, 217] on input "2250" at bounding box center [1018, 215] width 113 height 23
type input "2300"
click at [1054, 295] on input "2250" at bounding box center [1018, 295] width 113 height 23
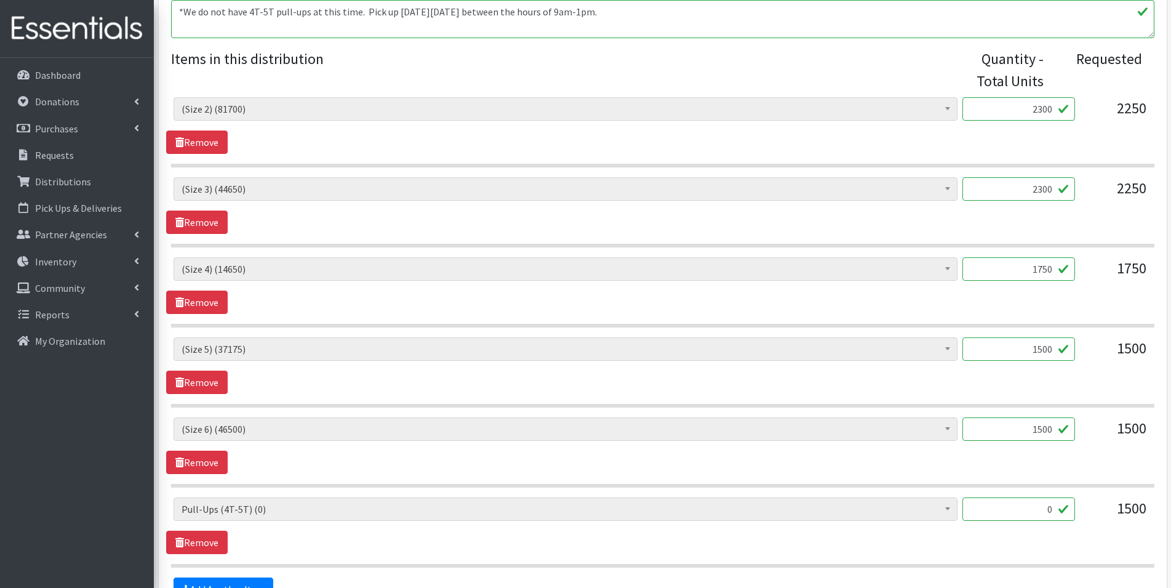
scroll to position [452, 0]
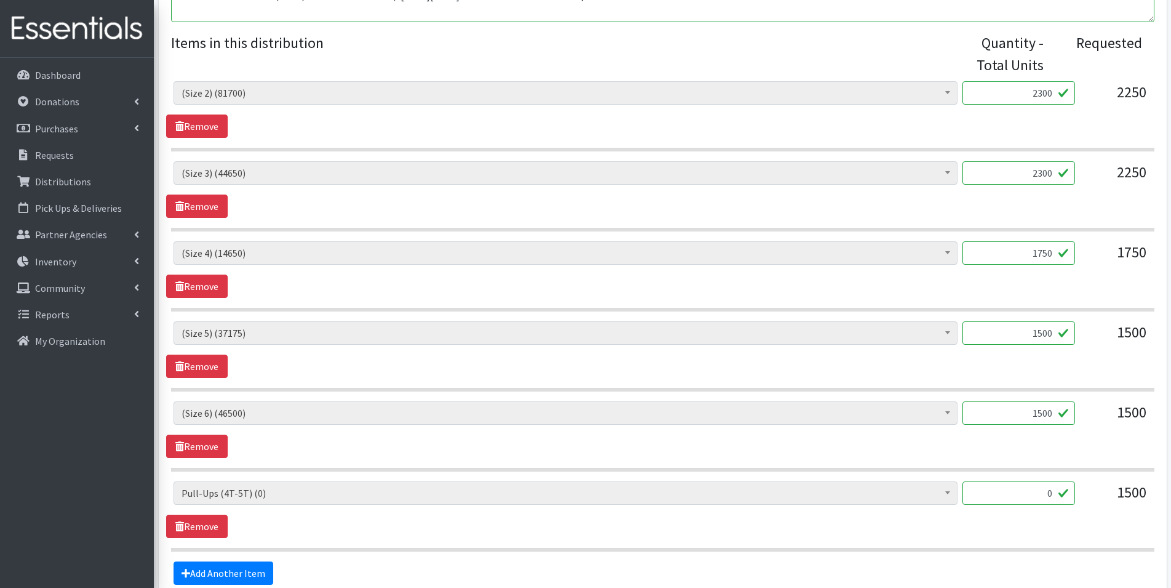
type input "2300"
click at [1054, 250] on input "1750" at bounding box center [1018, 252] width 113 height 23
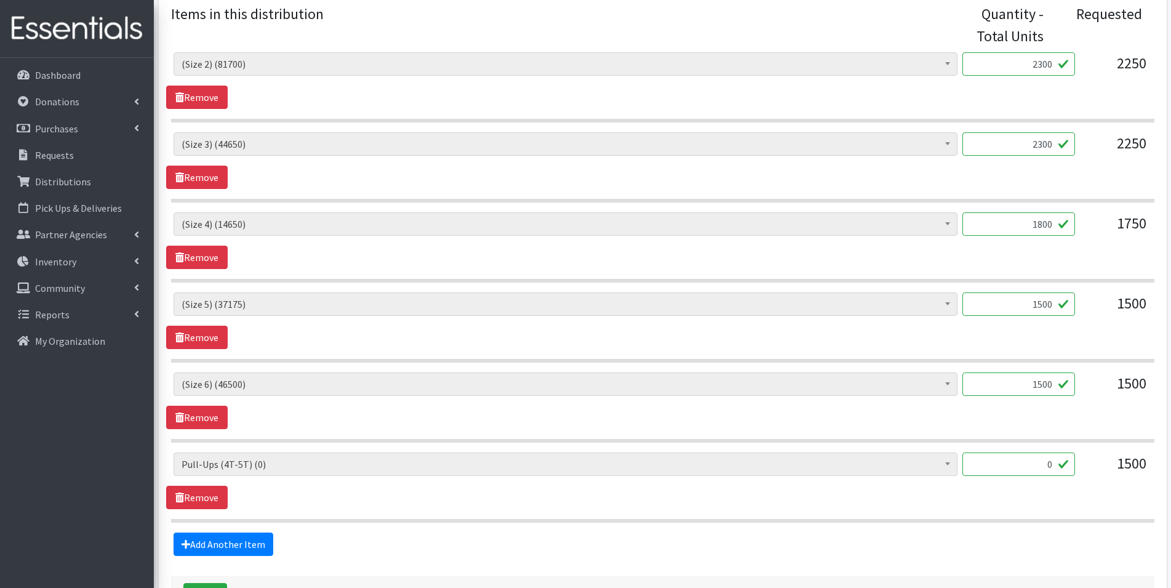
scroll to position [514, 0]
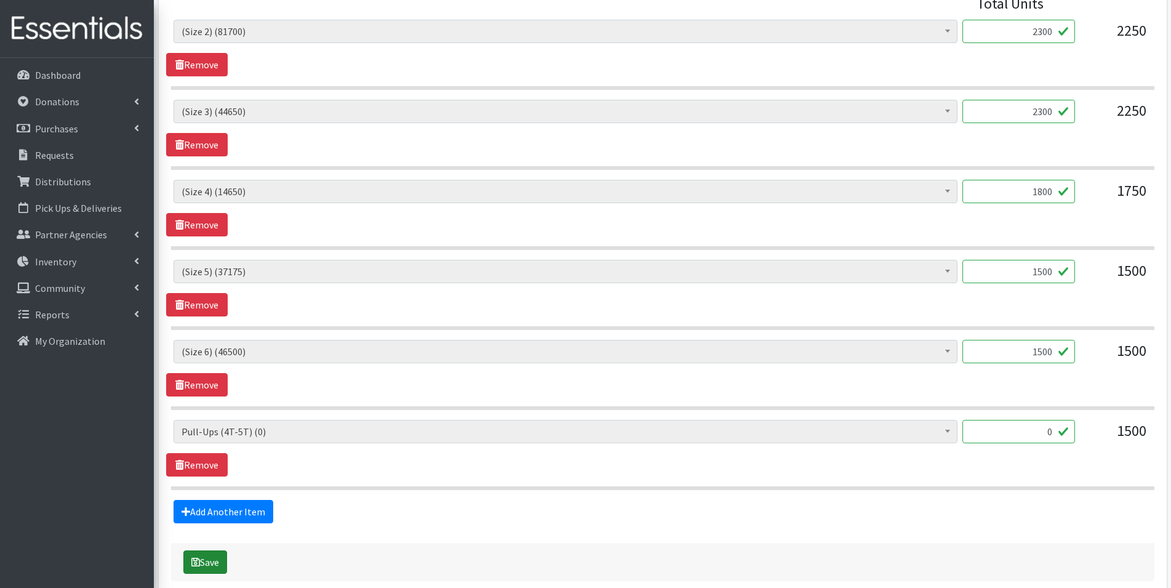
type input "1800"
click at [207, 567] on button "Save" at bounding box center [205, 561] width 44 height 23
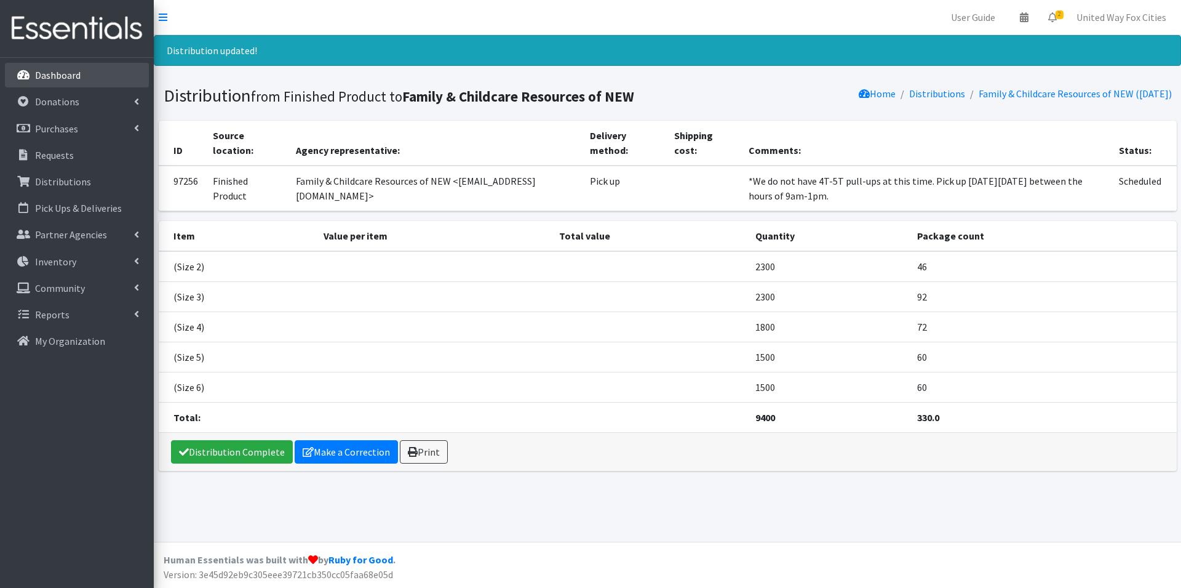
click at [70, 75] on p "Dashboard" at bounding box center [58, 75] width 46 height 12
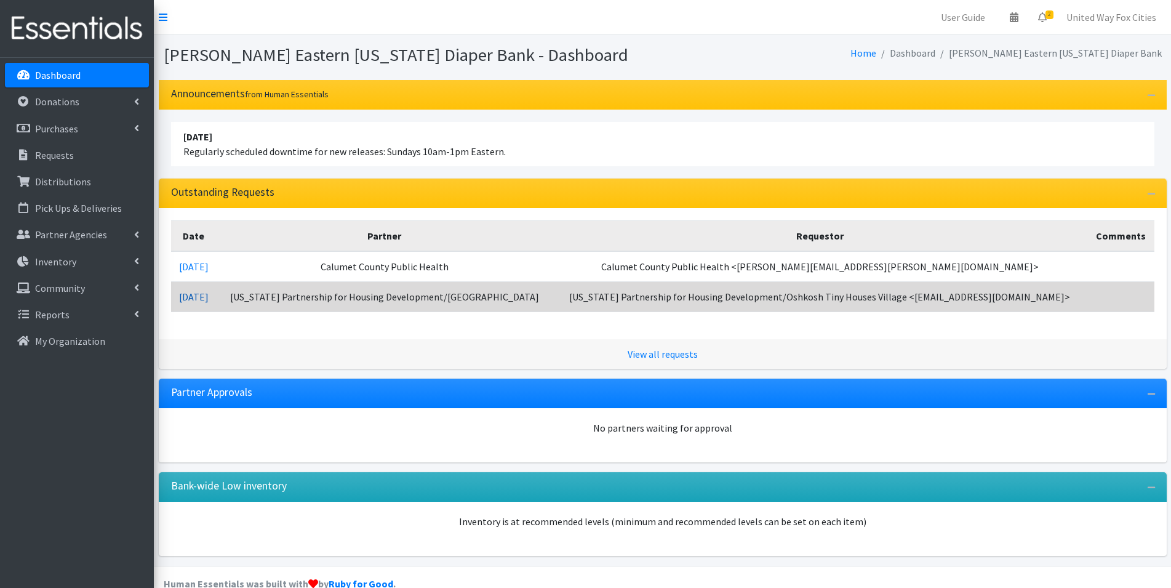
click at [197, 299] on link "[DATE]" at bounding box center [194, 296] width 30 height 12
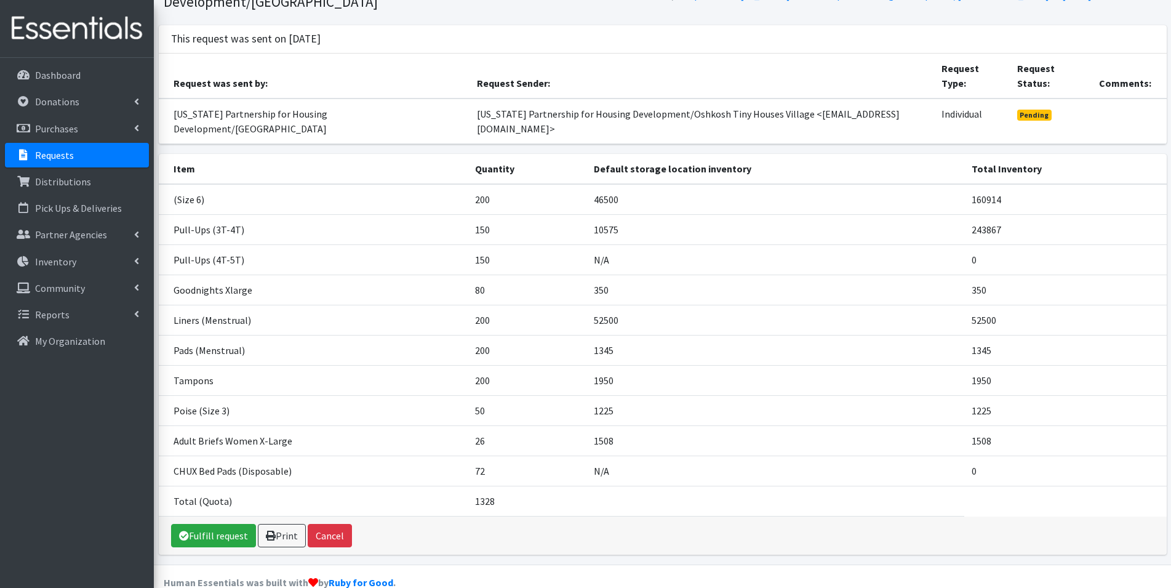
scroll to position [98, 0]
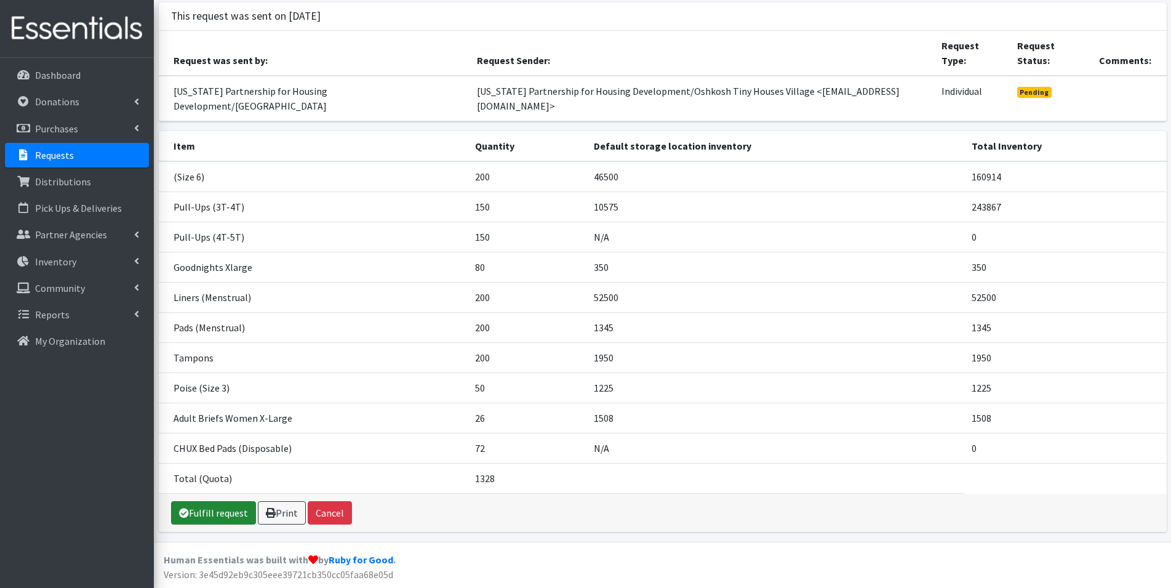
click at [226, 516] on link "Fulfill request" at bounding box center [213, 512] width 85 height 23
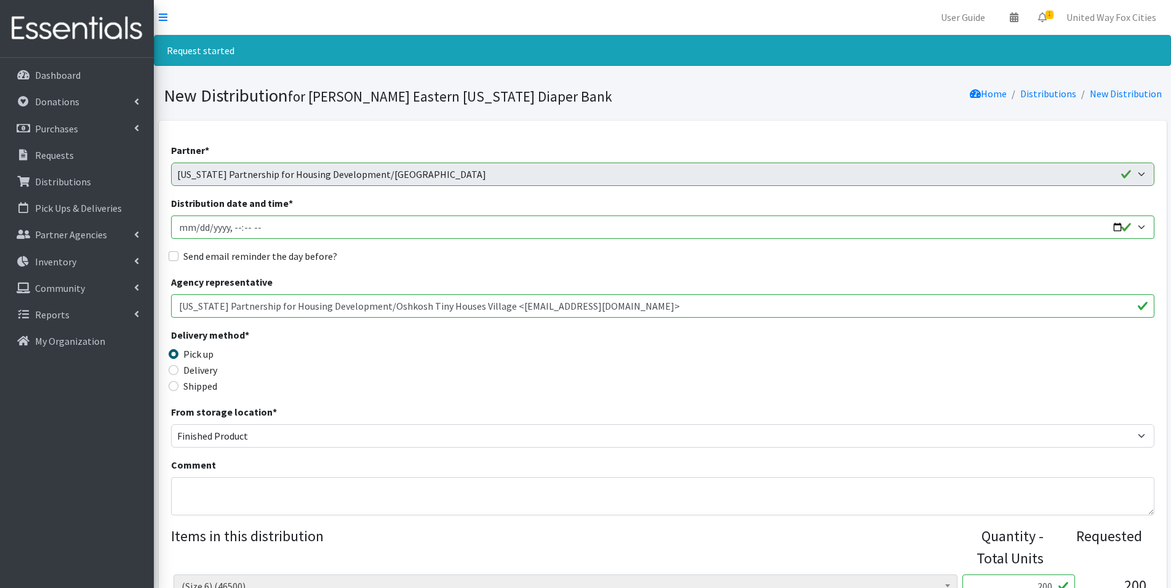
click at [275, 228] on input "Distribution date and time *" at bounding box center [662, 226] width 983 height 23
click at [1115, 228] on input "Distribution date and time *" at bounding box center [662, 226] width 983 height 23
type input "[DATE]T09:00"
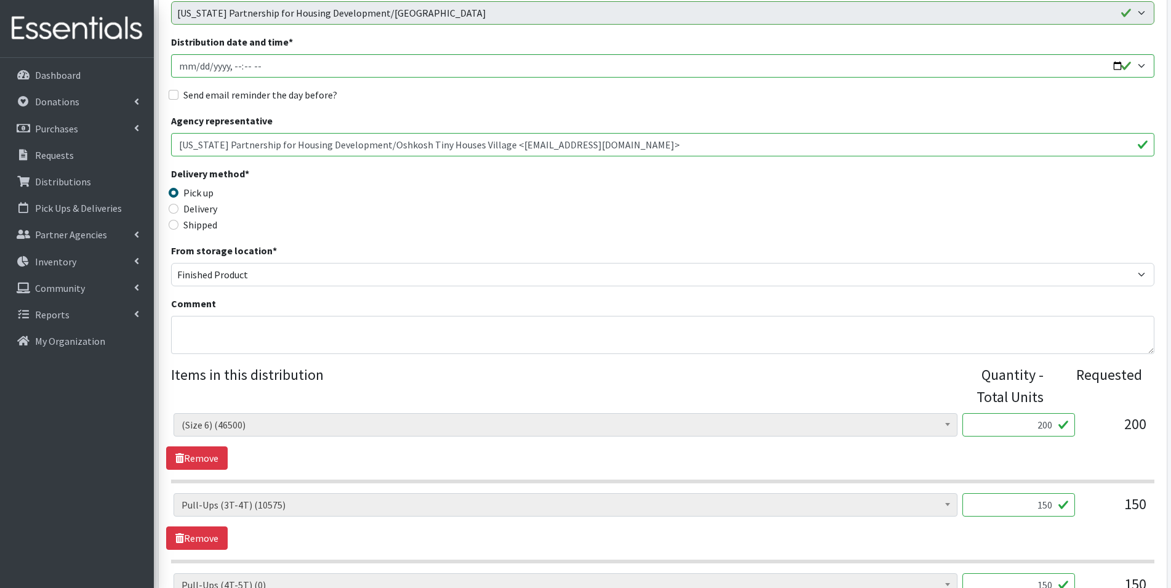
scroll to position [185, 0]
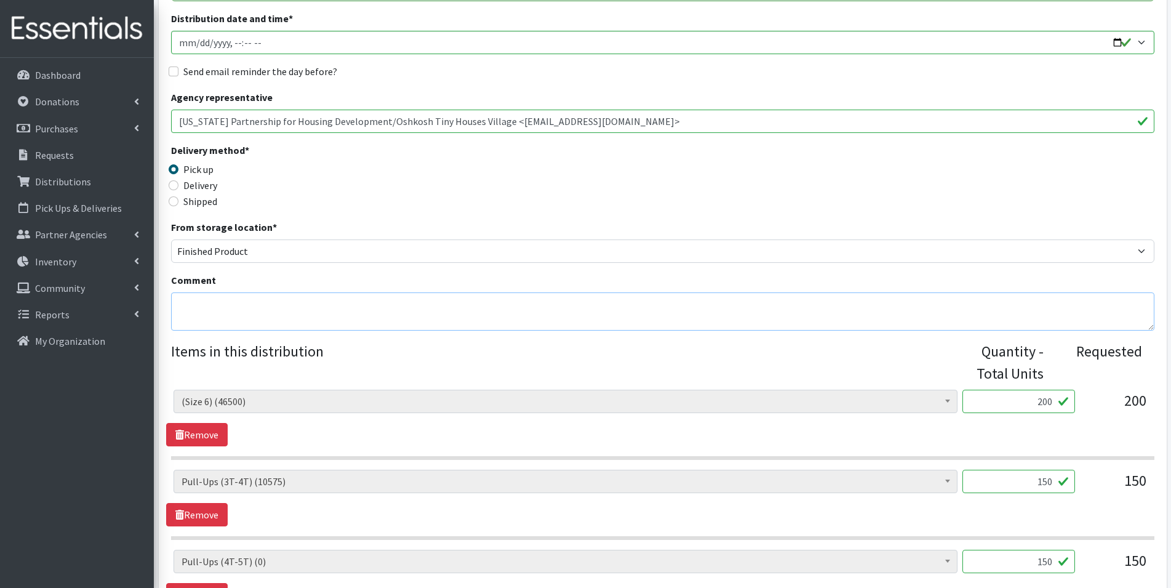
click at [314, 303] on textarea "Comment" at bounding box center [662, 311] width 983 height 38
paste textarea "[PERSON_NAME] <[PERSON_NAME][EMAIL_ADDRESS][PERSON_NAME][DOMAIN_NAME]>"
type textarea "V"
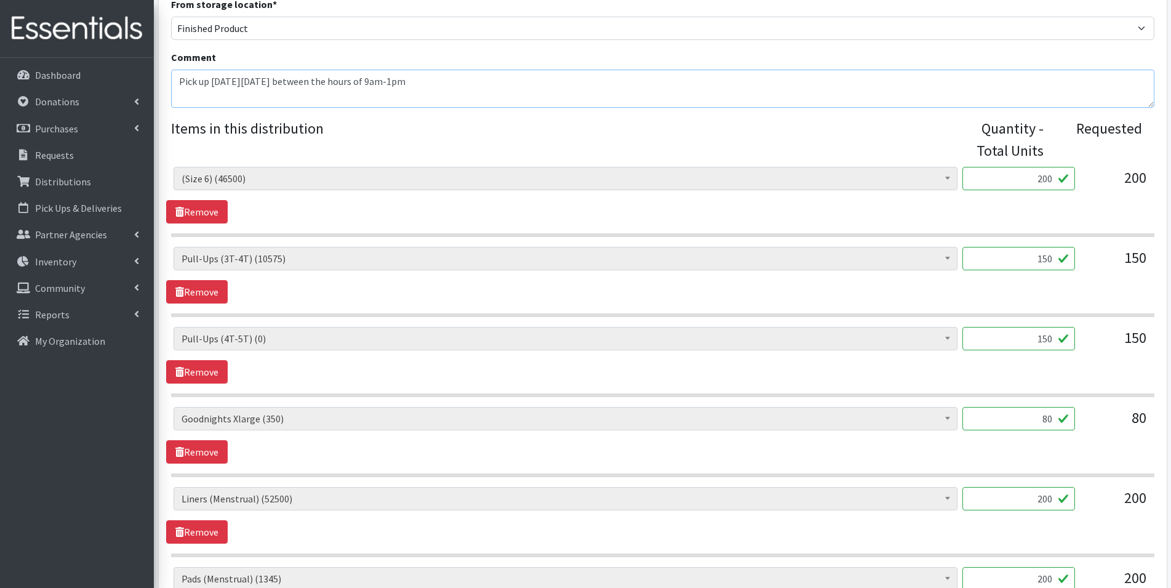
scroll to position [431, 0]
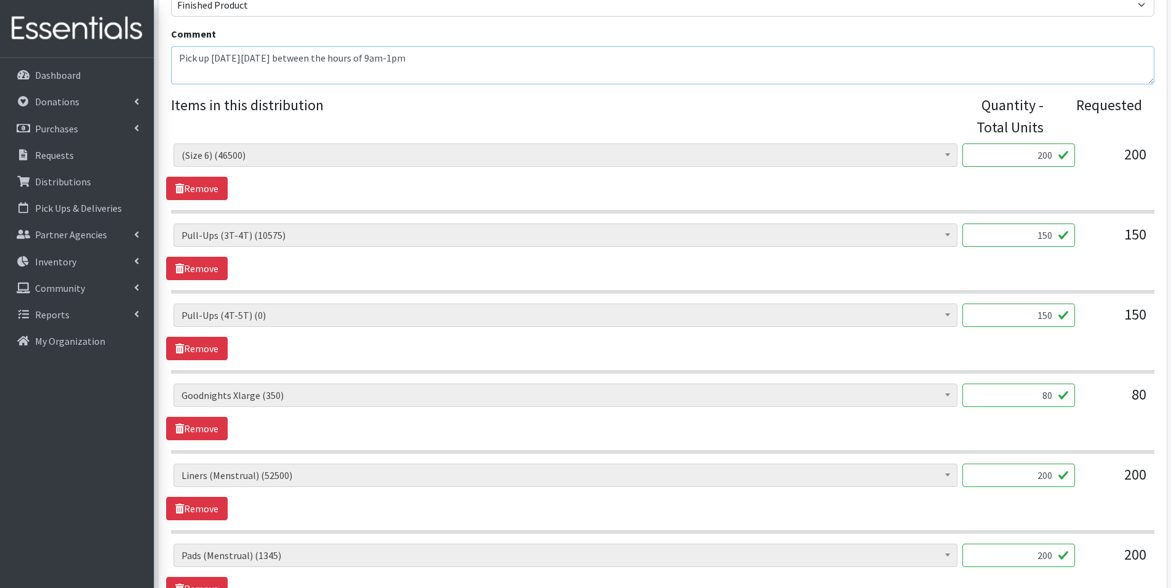
type textarea "Pick up on Thursday, October 9 between the hours of 9am-1pm"
click at [1056, 314] on input "150" at bounding box center [1018, 314] width 113 height 23
type input "1"
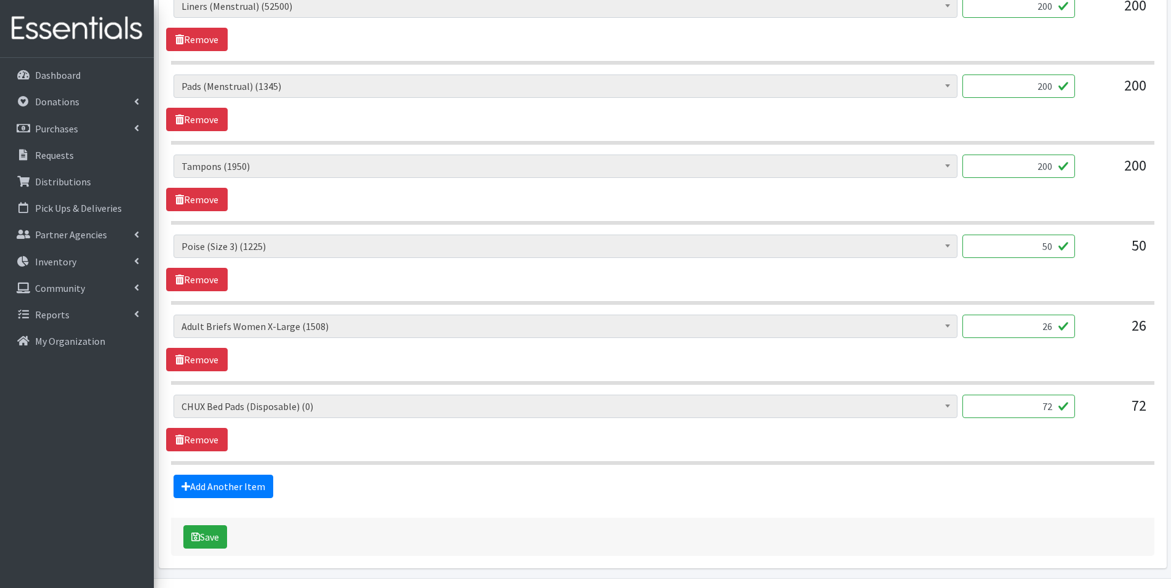
scroll to position [923, 0]
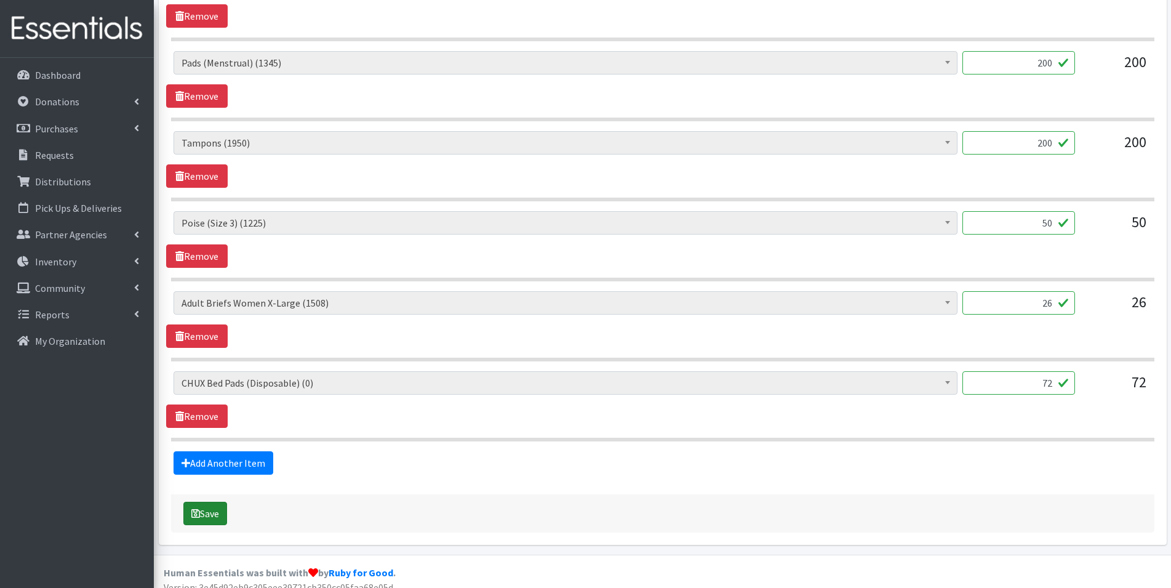
click at [219, 517] on button "Save" at bounding box center [205, 512] width 44 height 23
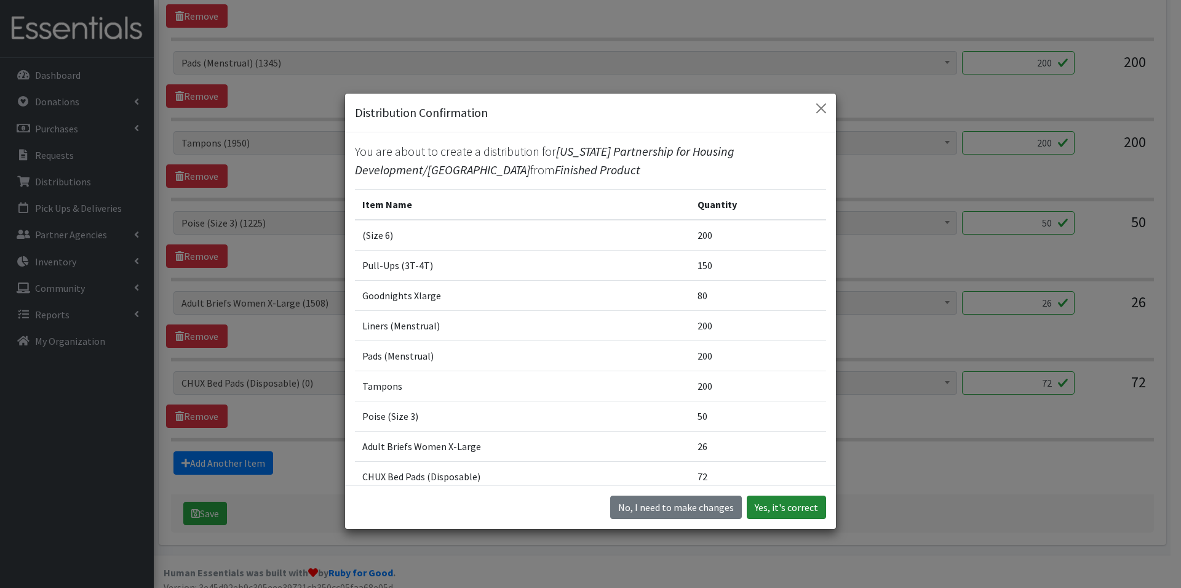
click at [771, 511] on button "Yes, it's correct" at bounding box center [786, 506] width 79 height 23
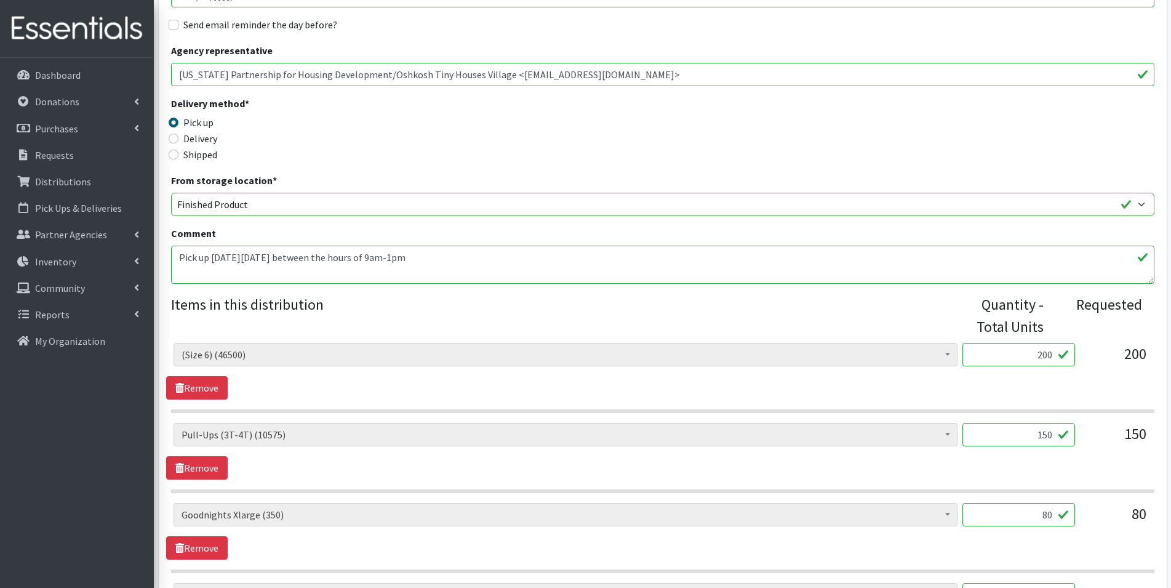
scroll to position [0, 0]
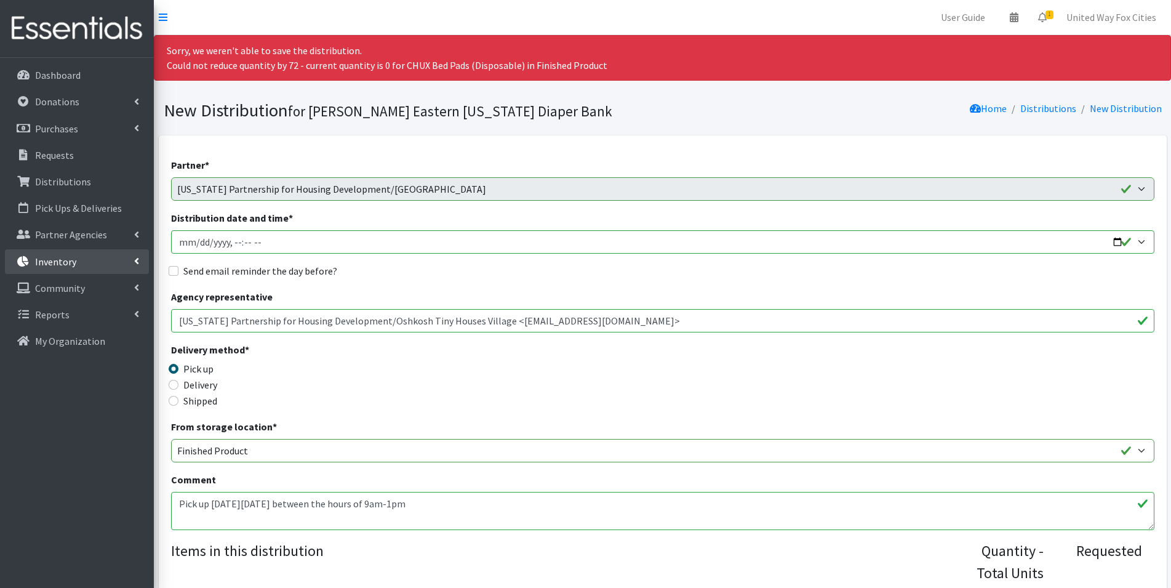
click at [133, 261] on link "Inventory" at bounding box center [77, 261] width 144 height 25
click at [377, 273] on div "Send email reminder the day before?" at bounding box center [662, 270] width 983 height 15
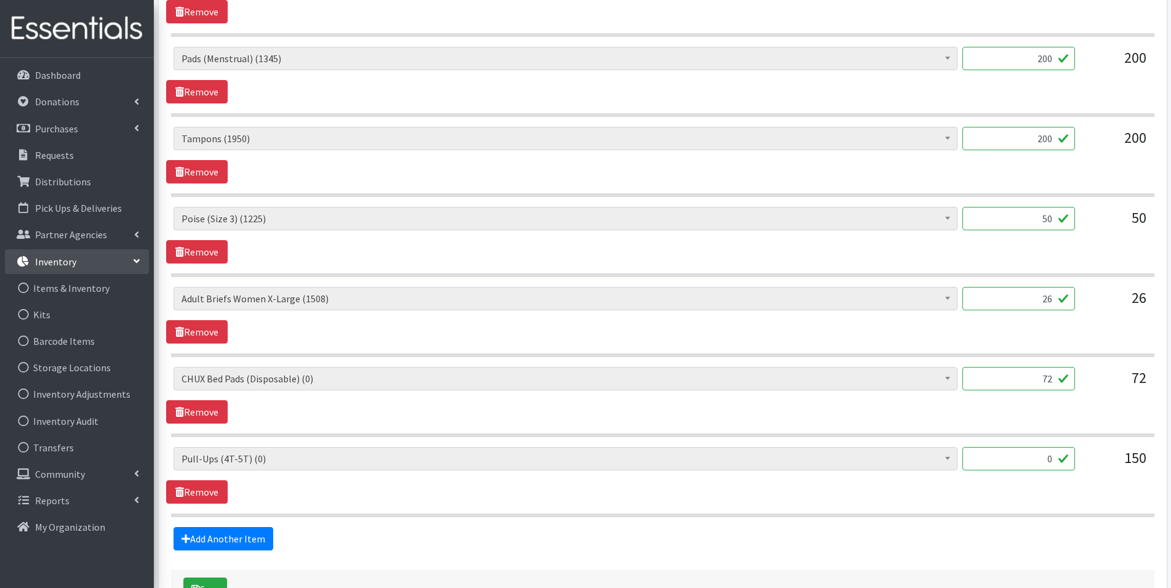
scroll to position [951, 0]
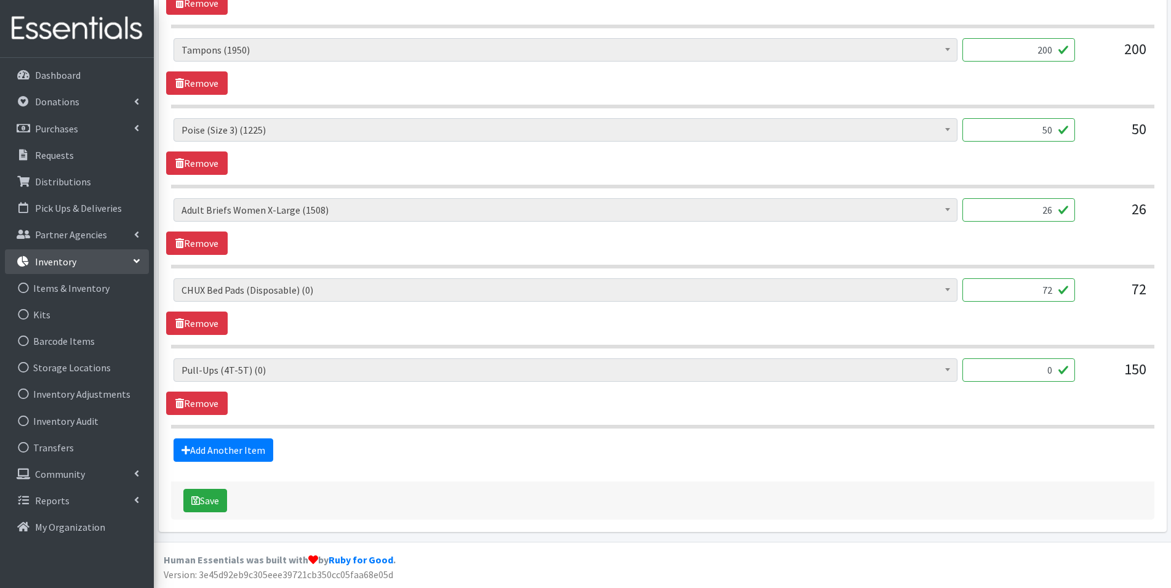
click at [1056, 289] on input "72" at bounding box center [1018, 289] width 113 height 23
type input "7"
click at [1053, 370] on input "0" at bounding box center [1018, 369] width 113 height 23
click at [204, 505] on button "Save" at bounding box center [205, 500] width 44 height 23
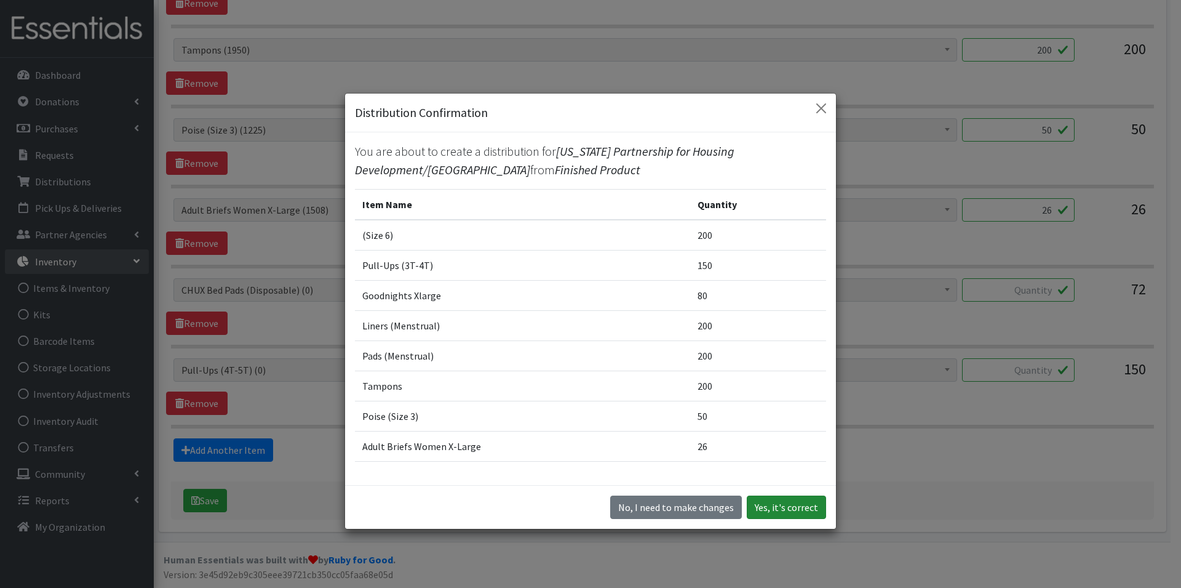
click at [784, 514] on button "Yes, it's correct" at bounding box center [786, 506] width 79 height 23
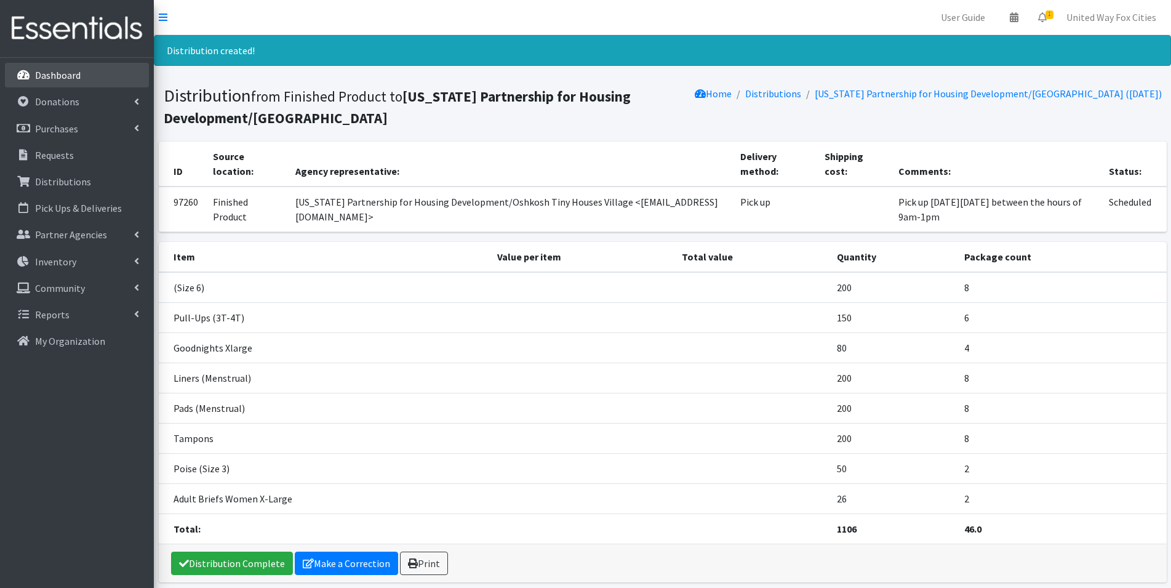
click at [65, 74] on p "Dashboard" at bounding box center [58, 75] width 46 height 12
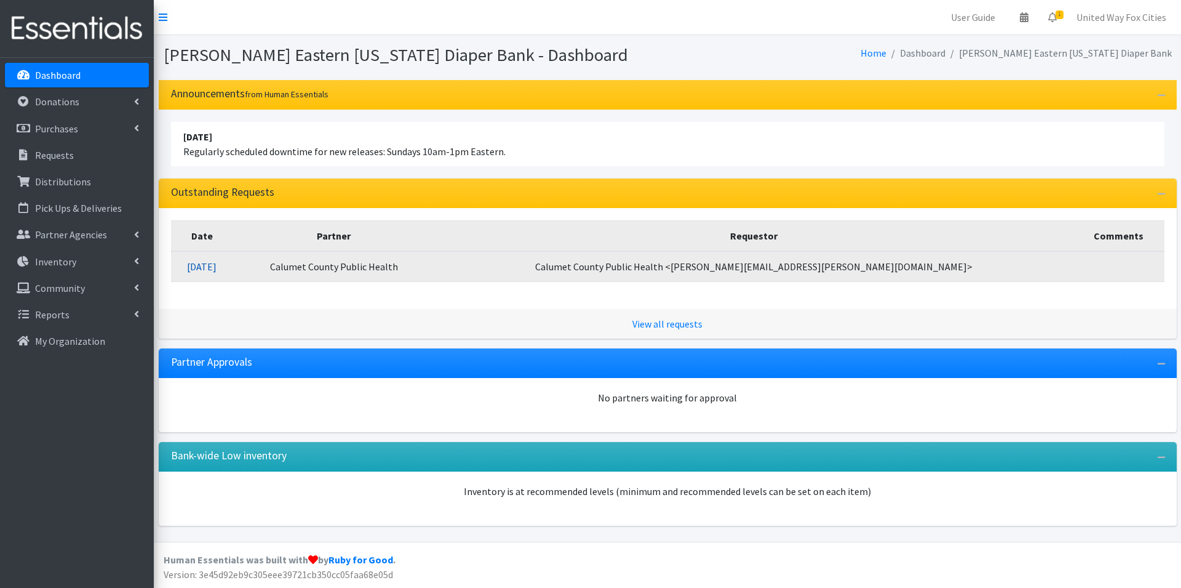
click at [217, 269] on link "[DATE]" at bounding box center [202, 266] width 30 height 12
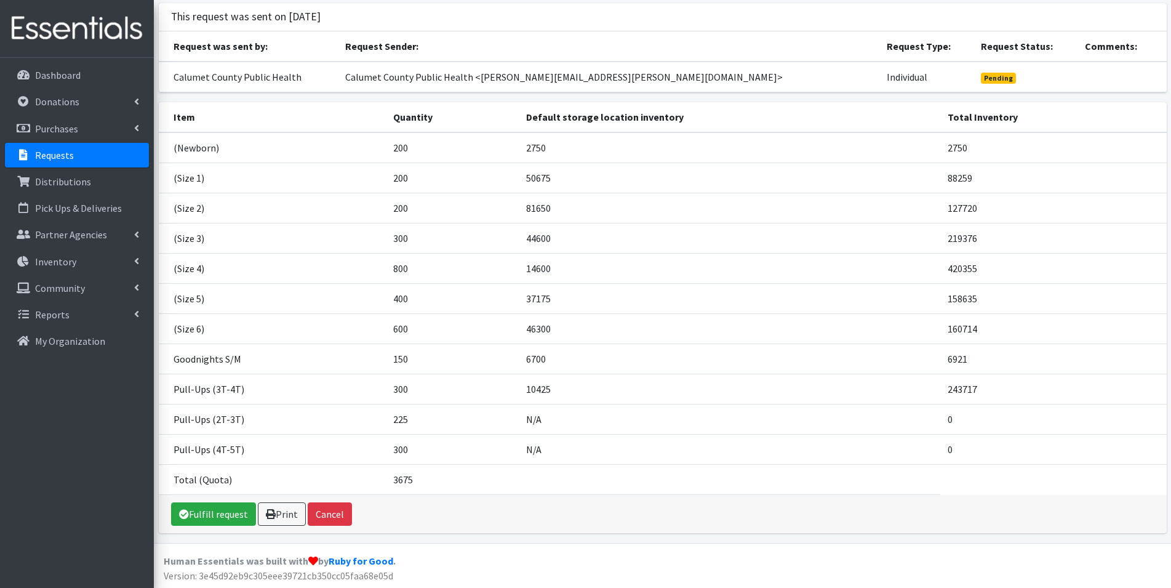
scroll to position [78, 0]
click at [217, 517] on link "Fulfill request" at bounding box center [213, 512] width 85 height 23
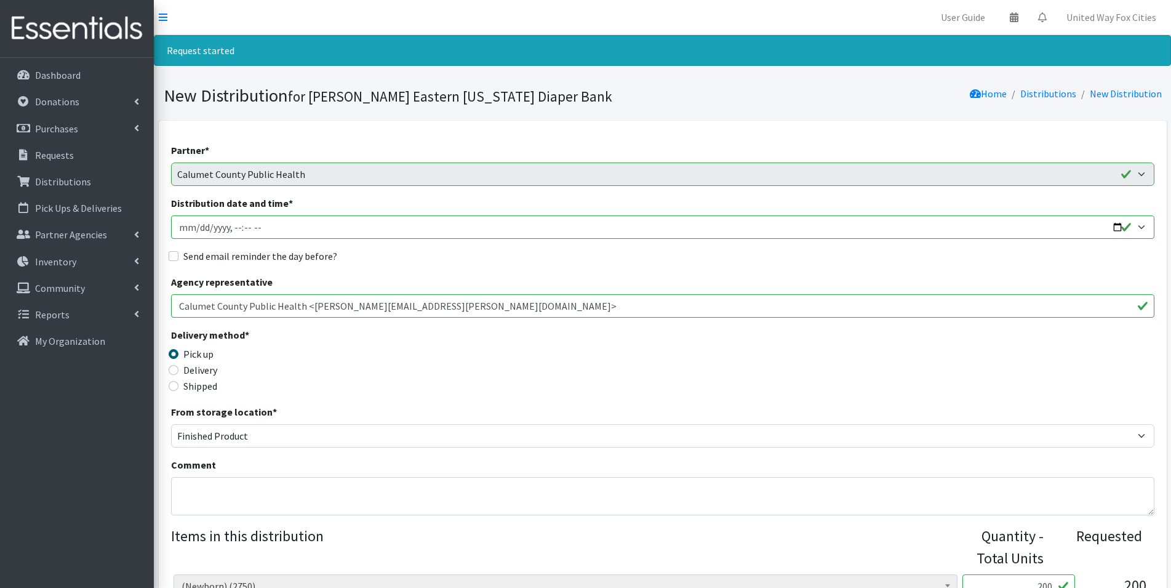
click at [270, 224] on input "Distribution date and time *" at bounding box center [662, 226] width 983 height 23
click at [1115, 228] on input "Distribution date and time *" at bounding box center [662, 226] width 983 height 23
type input "2025-10-09T09:00"
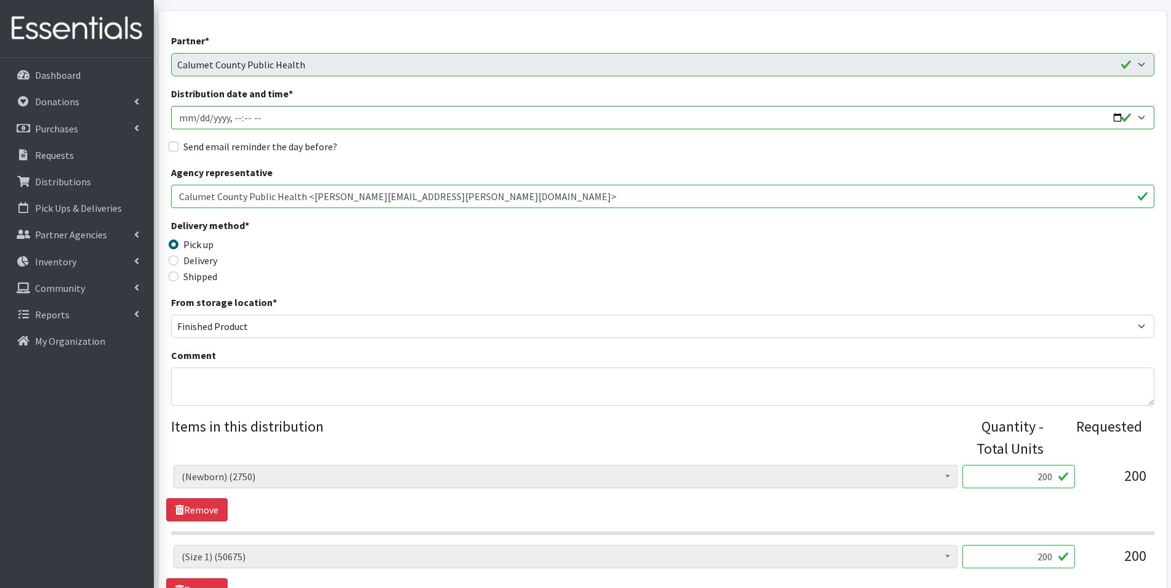
scroll to position [123, 0]
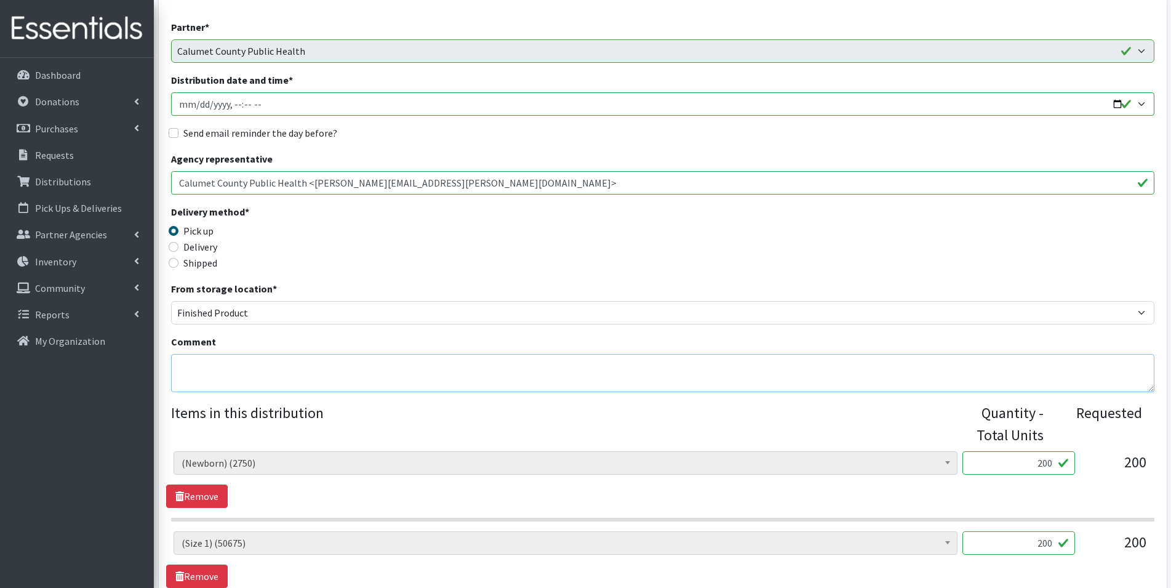
click at [246, 358] on textarea "Comment" at bounding box center [662, 373] width 983 height 38
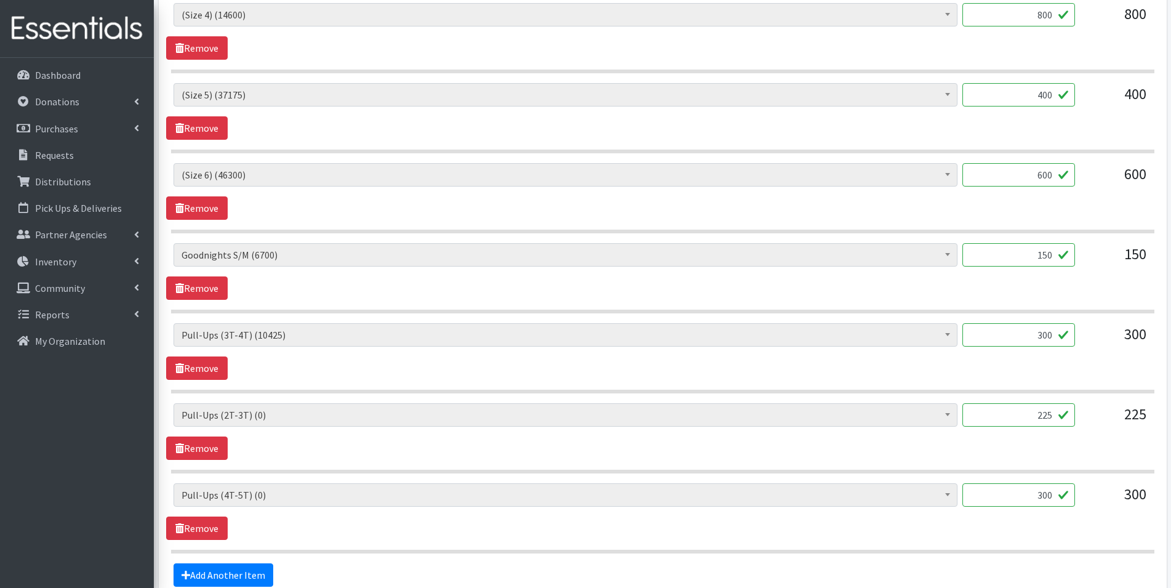
scroll to position [923, 0]
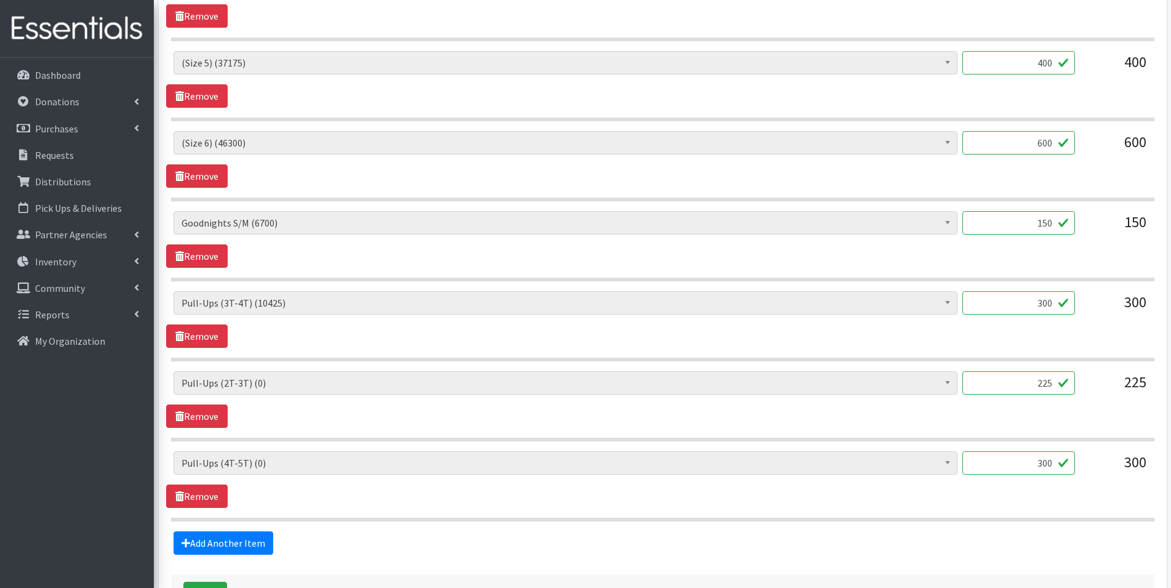
type textarea "Pick up on Thursday, October 9 between 9am-1pm."
click at [1055, 381] on input "225" at bounding box center [1018, 382] width 113 height 23
type input "2"
click at [1052, 463] on input "300" at bounding box center [1018, 462] width 113 height 23
type input "3"
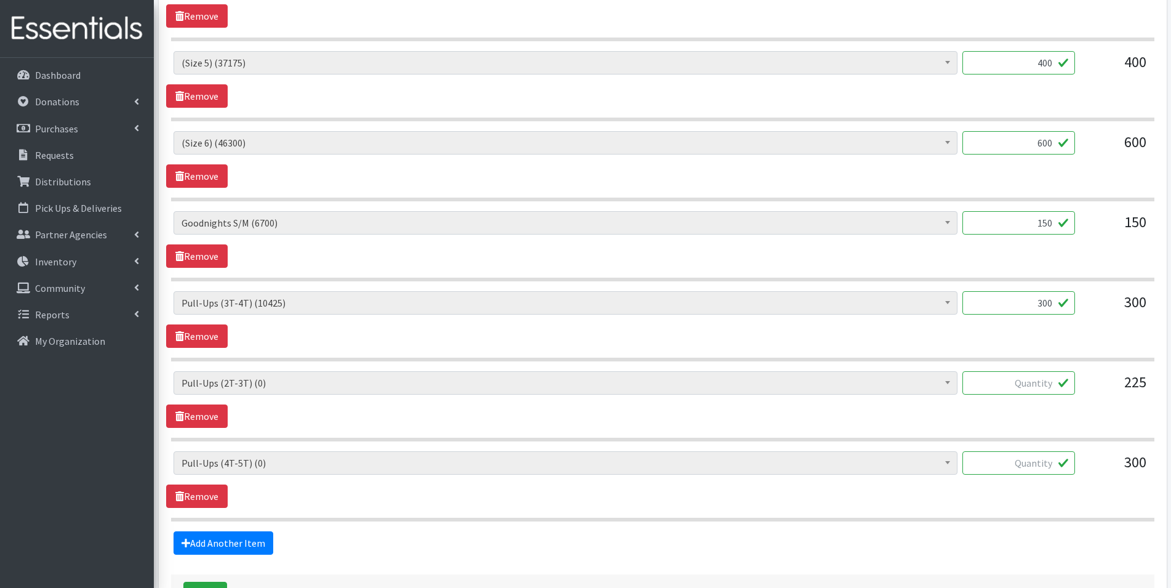
scroll to position [984, 0]
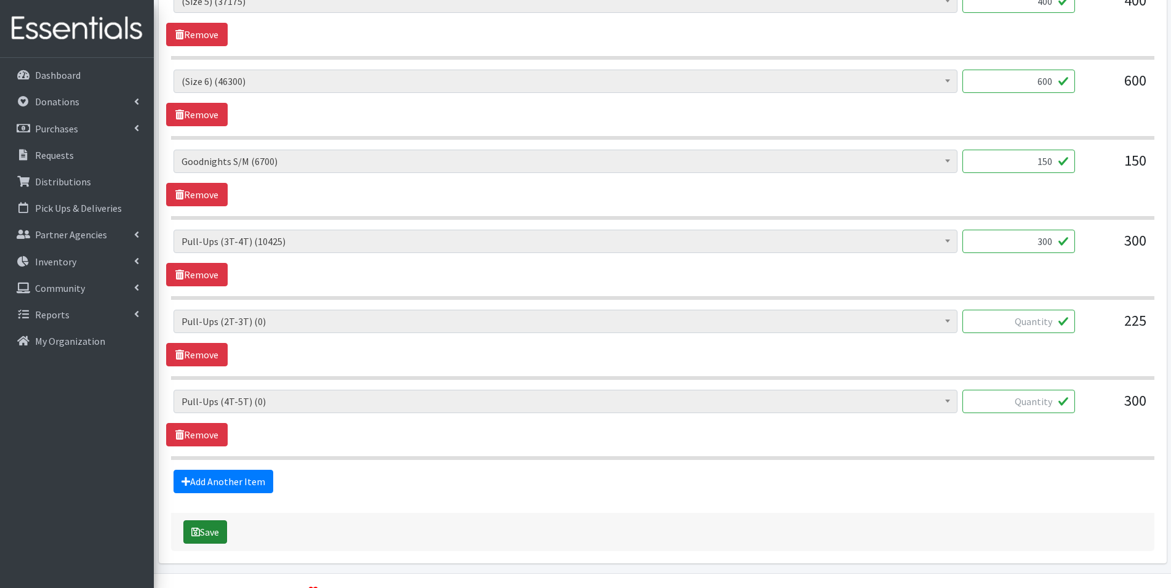
click at [216, 540] on button "Save" at bounding box center [205, 531] width 44 height 23
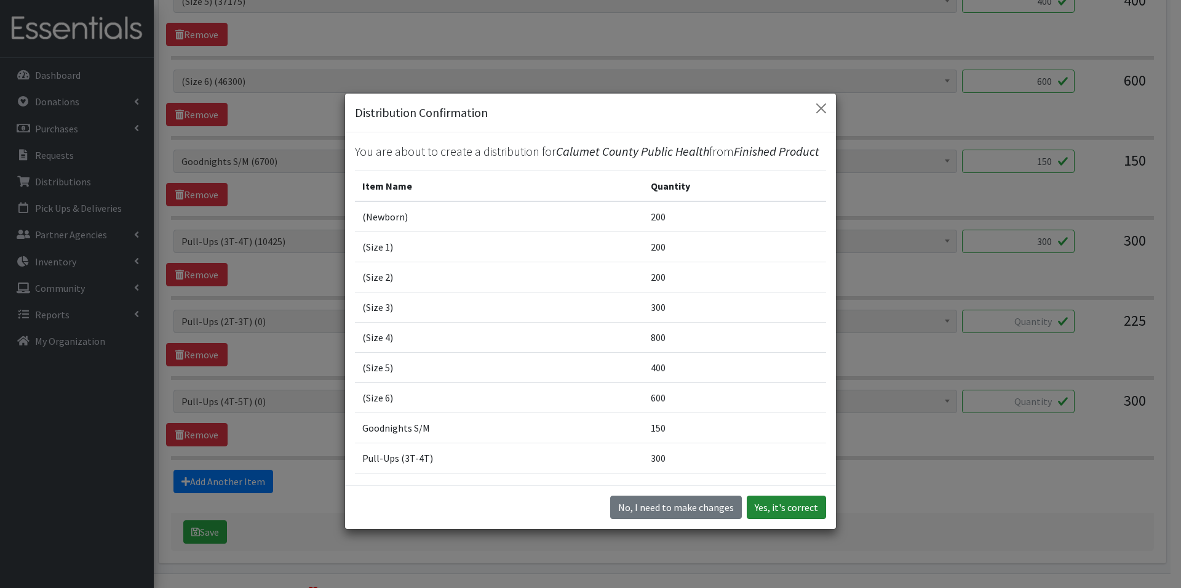
click at [786, 510] on button "Yes, it's correct" at bounding box center [786, 506] width 79 height 23
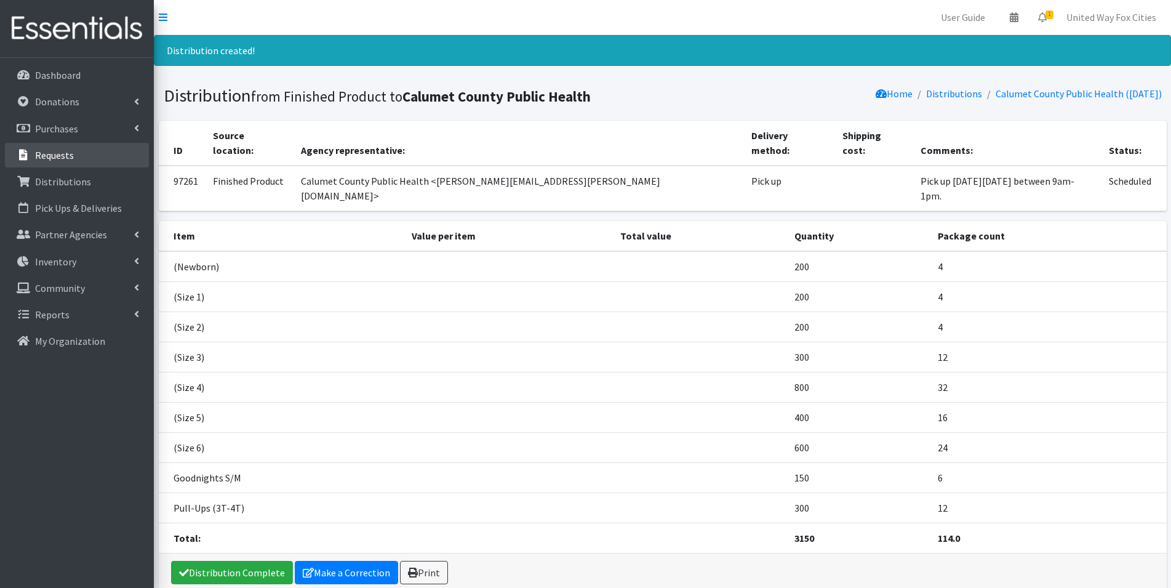
click at [68, 158] on p "Requests" at bounding box center [54, 155] width 39 height 12
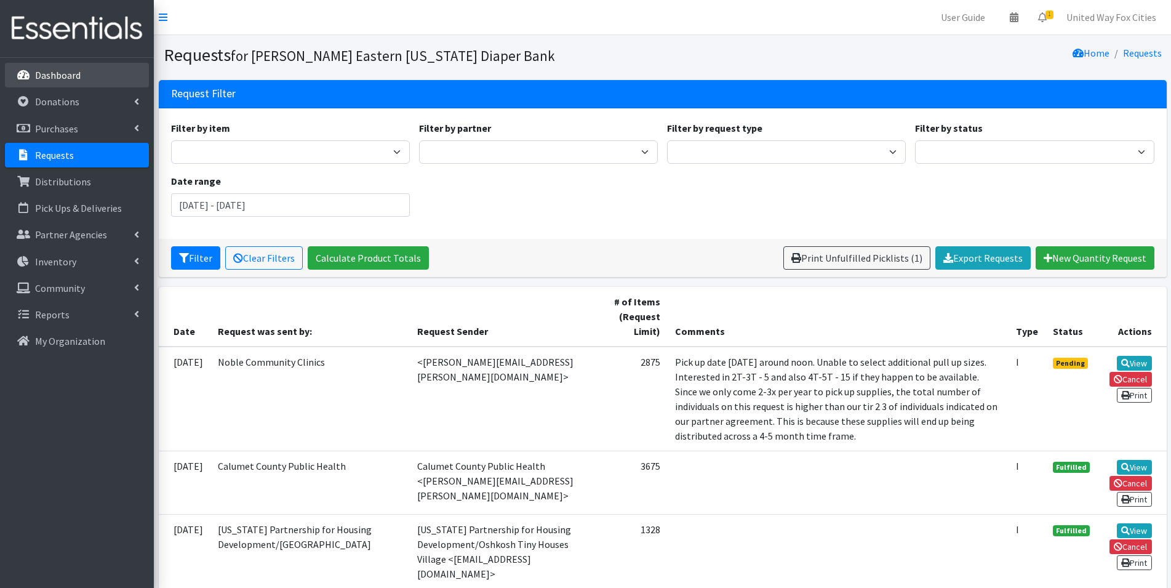
click at [25, 73] on icon at bounding box center [23, 75] width 16 height 11
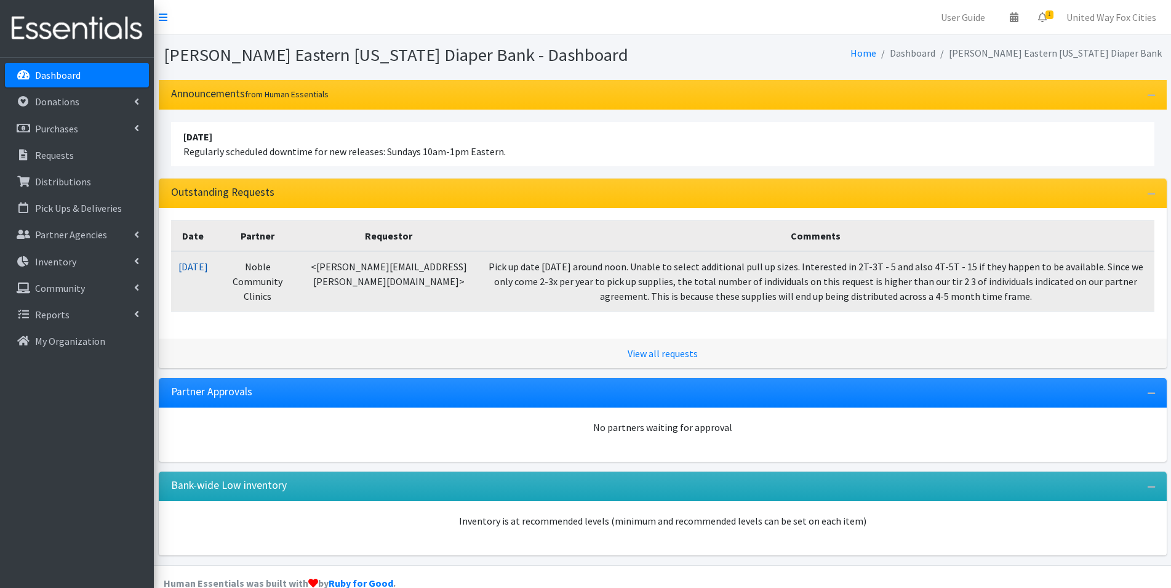
click at [199, 270] on link "[DATE]" at bounding box center [193, 266] width 30 height 12
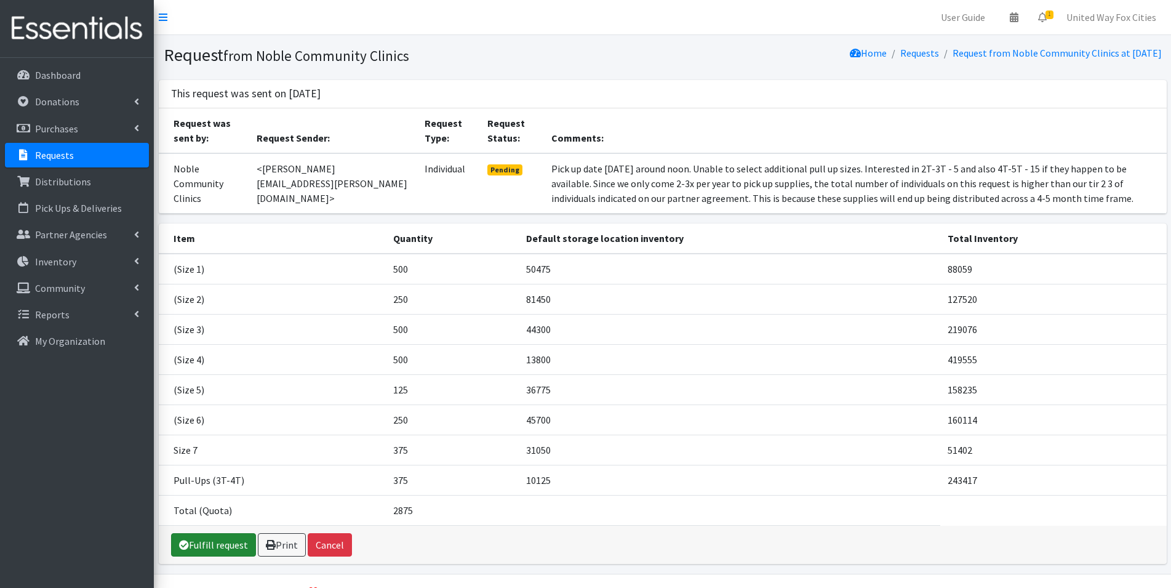
click at [225, 547] on link "Fulfill request" at bounding box center [213, 544] width 85 height 23
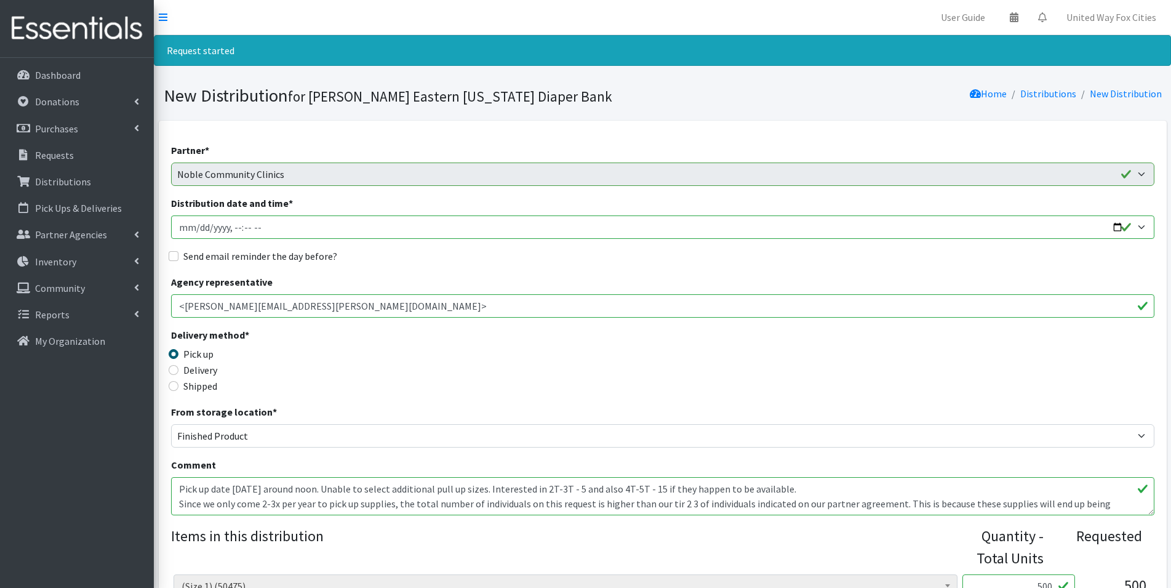
click at [1117, 222] on input "Distribution date and time *" at bounding box center [662, 226] width 983 height 23
type input "2025-10-09T09:00"
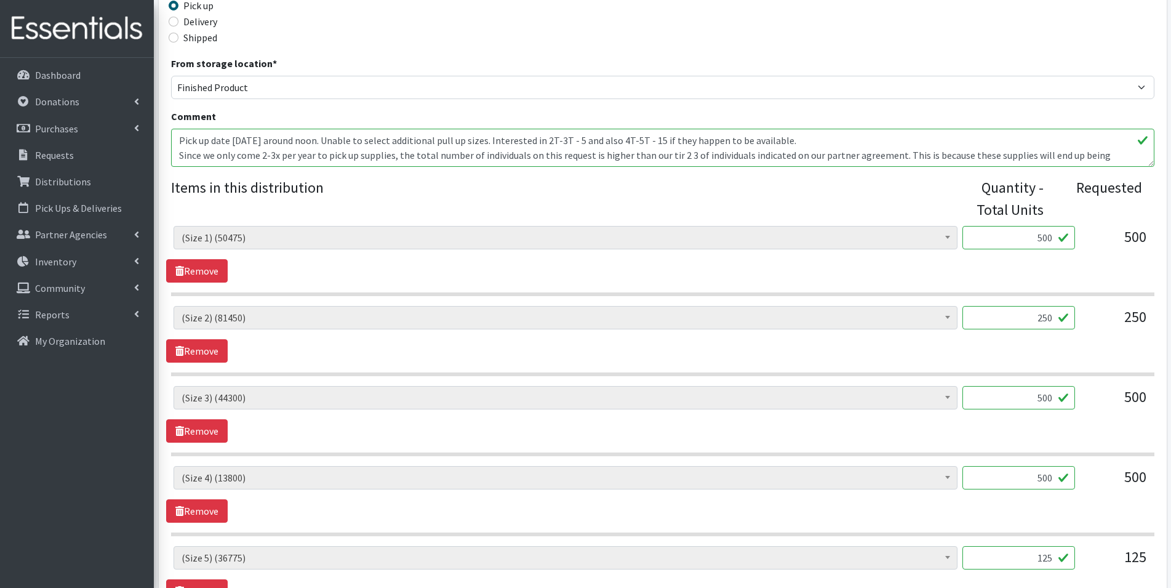
scroll to position [369, 0]
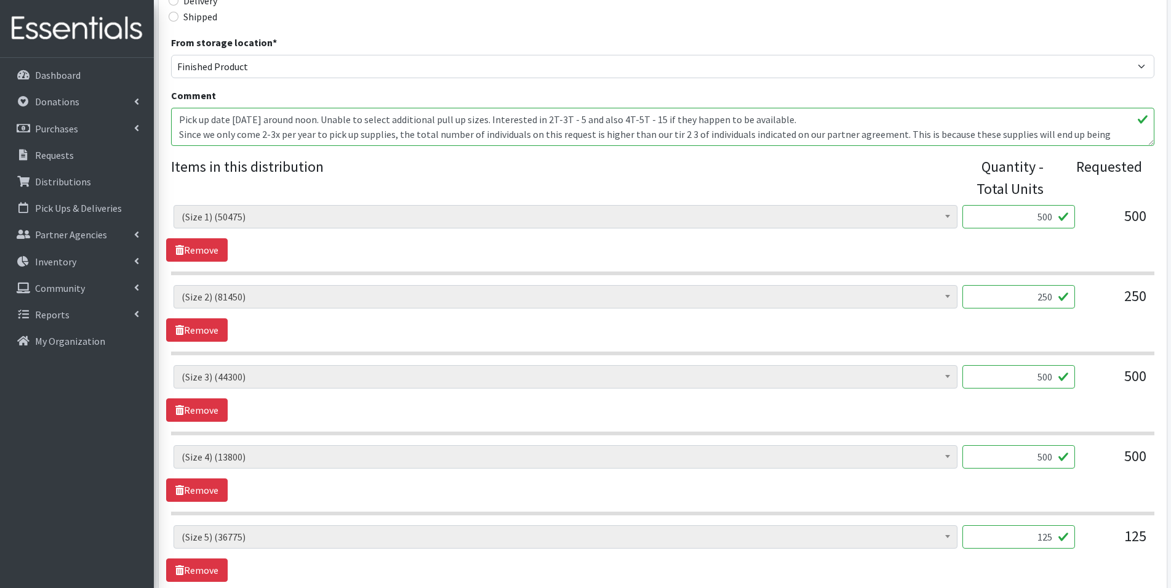
click at [1053, 296] on input "250" at bounding box center [1018, 296] width 113 height 23
type input "2"
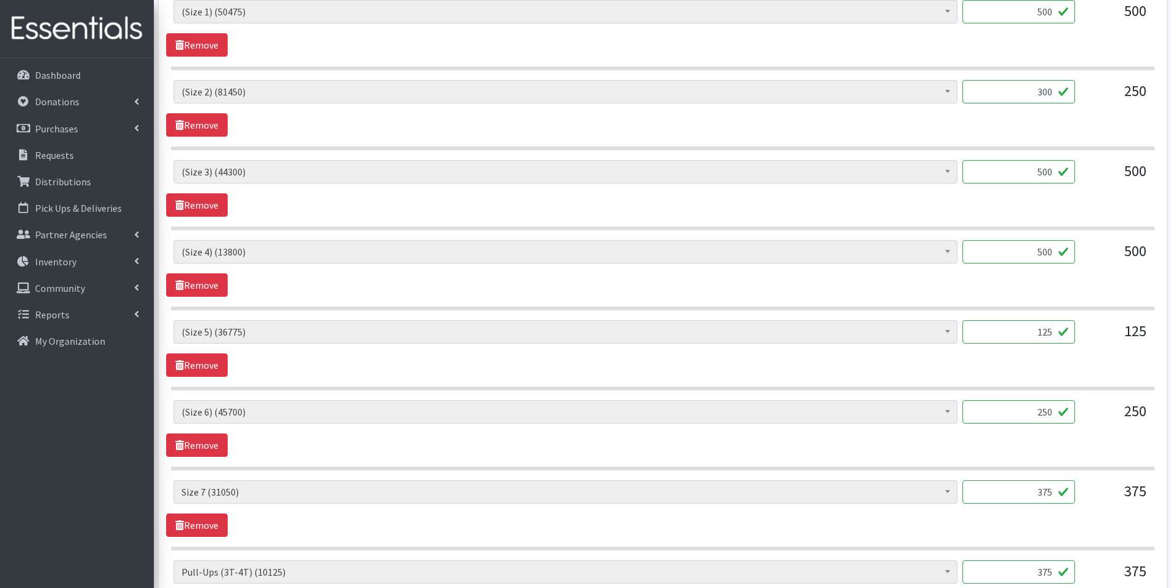
scroll to position [776, 0]
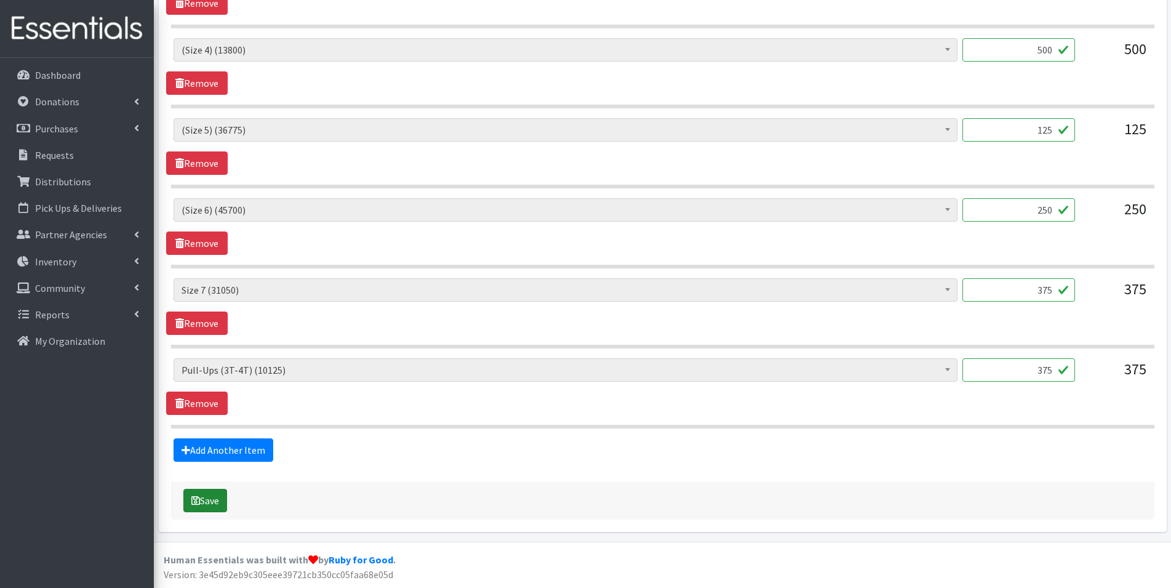
type input "300"
click at [220, 506] on button "Save" at bounding box center [205, 500] width 44 height 23
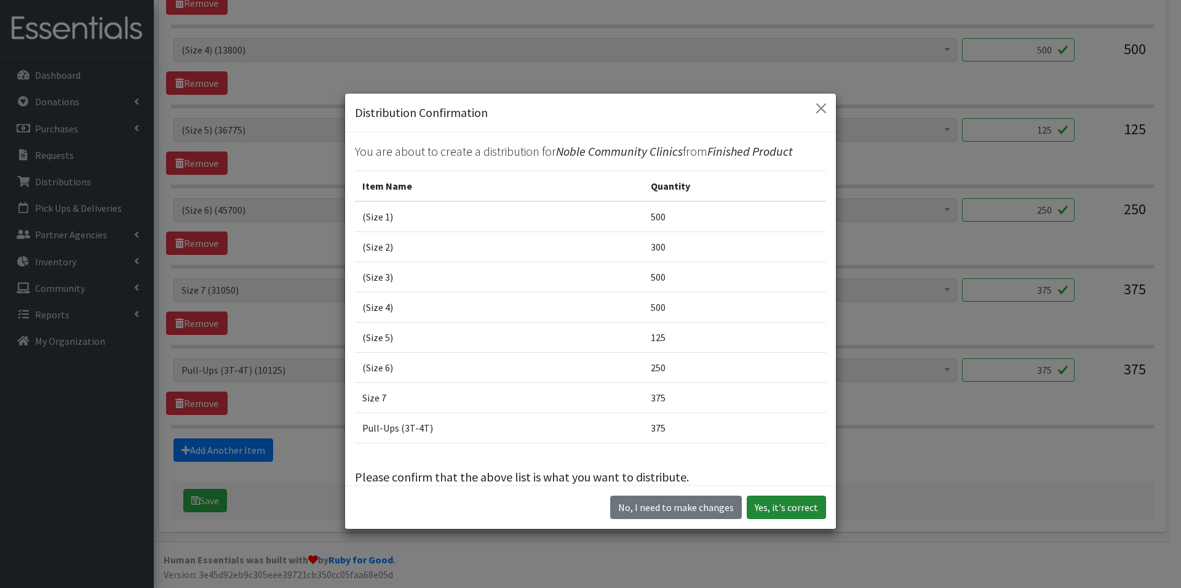
click at [789, 512] on button "Yes, it's correct" at bounding box center [786, 506] width 79 height 23
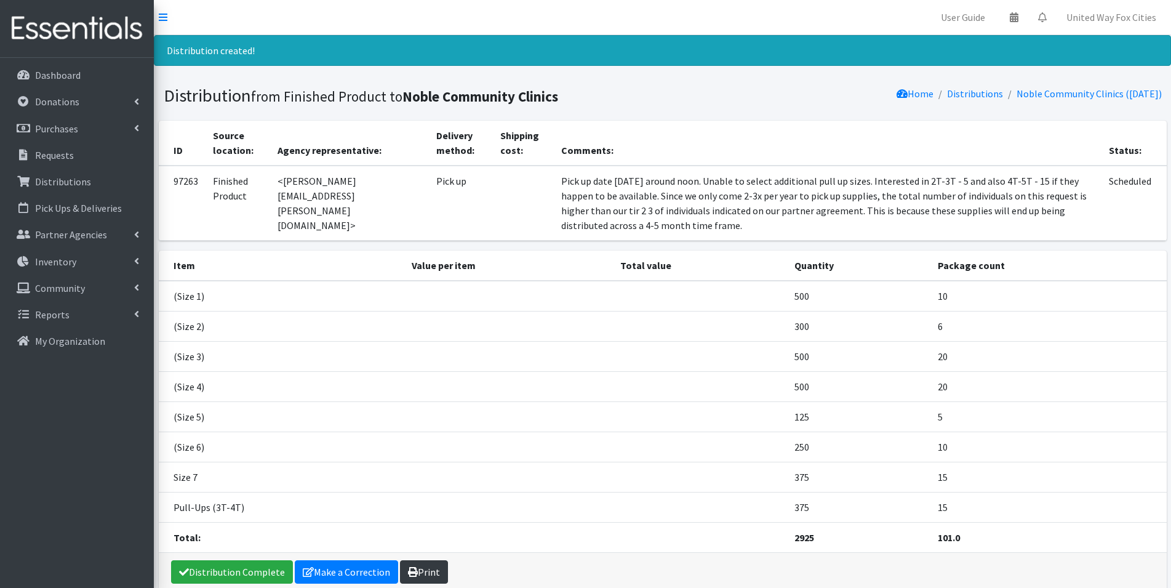
click at [440, 573] on link "Print" at bounding box center [424, 571] width 48 height 23
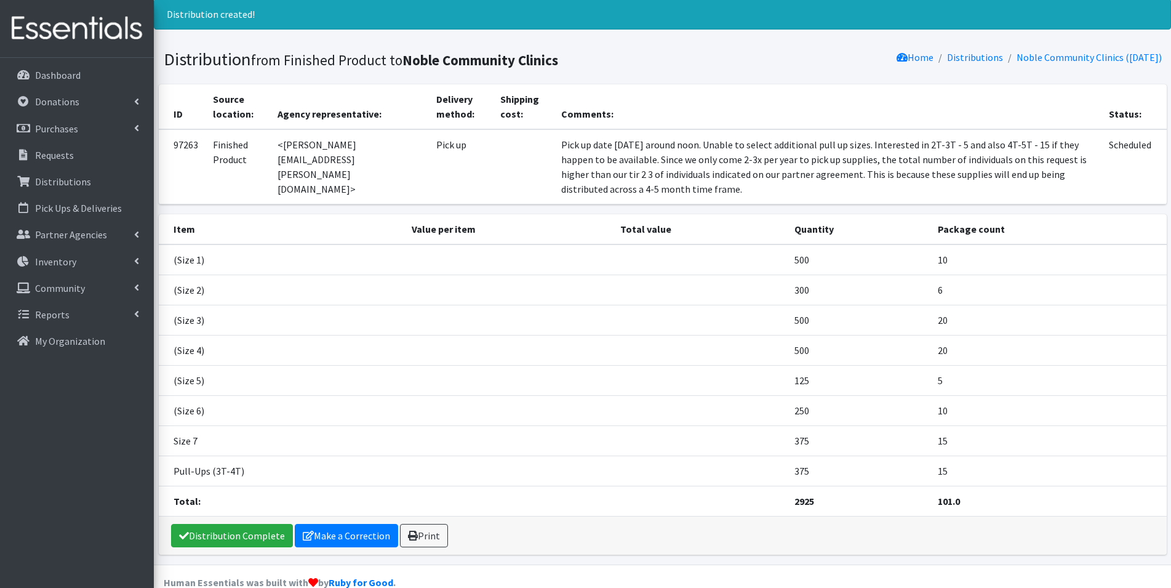
scroll to position [59, 0]
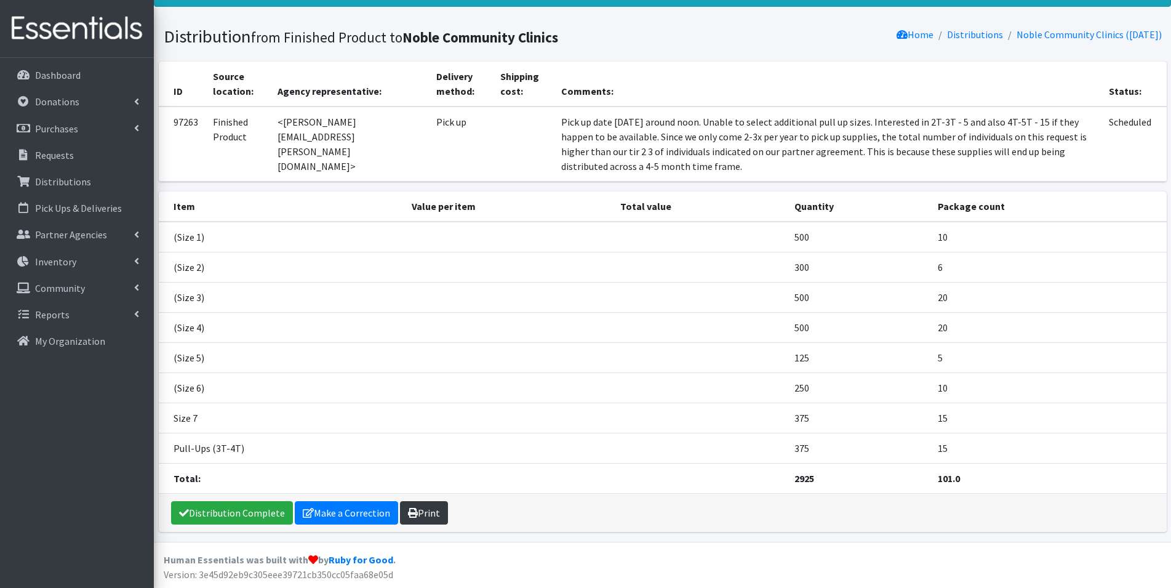
click at [421, 516] on link "Print" at bounding box center [424, 512] width 48 height 23
click at [64, 159] on p "Requests" at bounding box center [54, 155] width 39 height 12
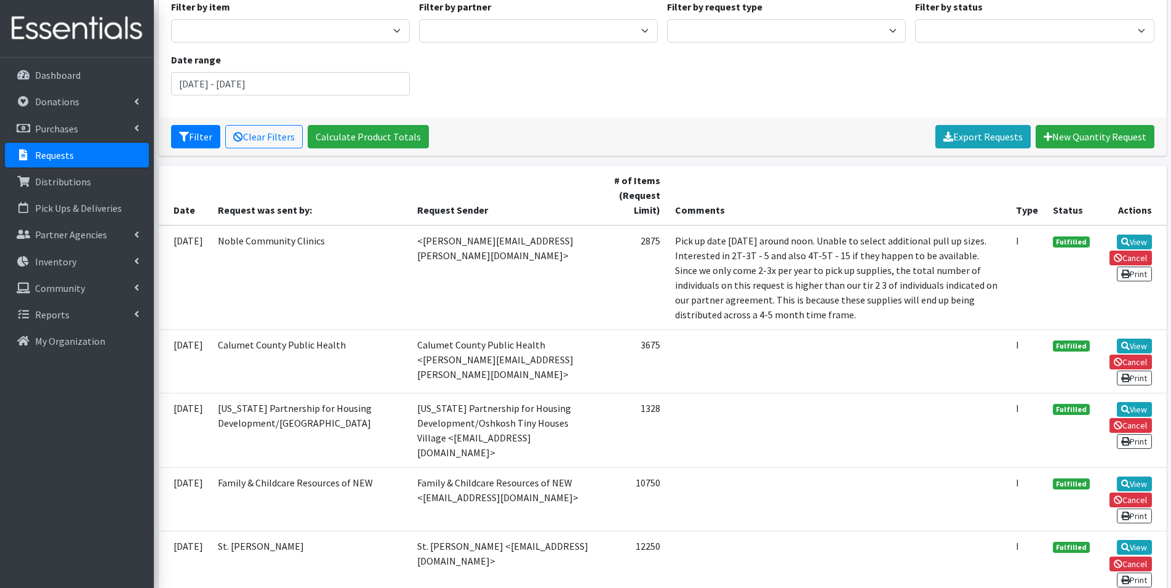
scroll to position [185, 0]
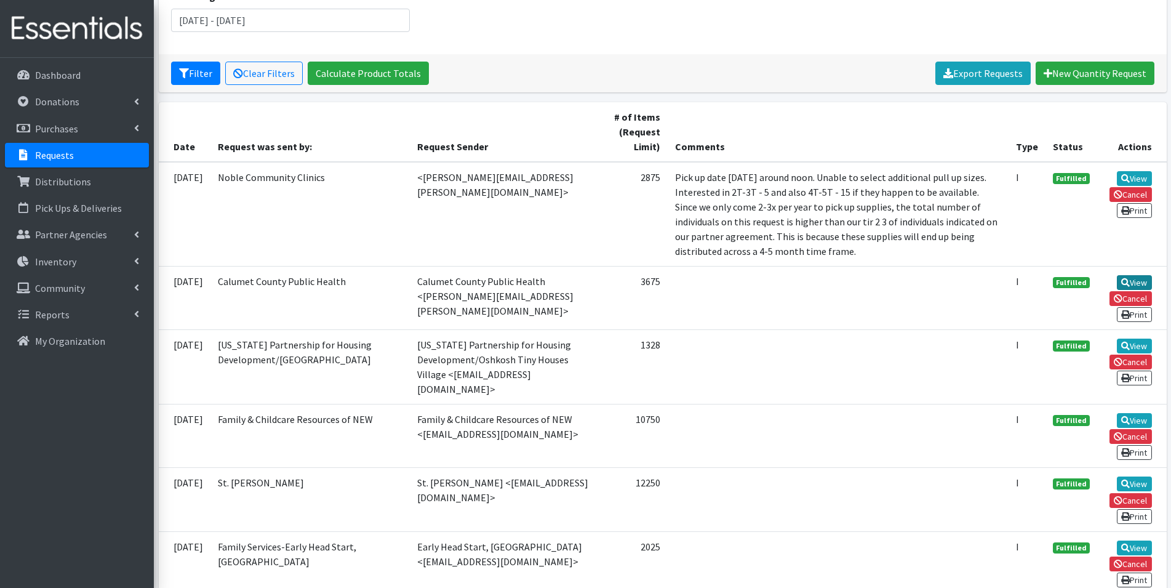
click at [1130, 282] on link "View" at bounding box center [1134, 282] width 35 height 15
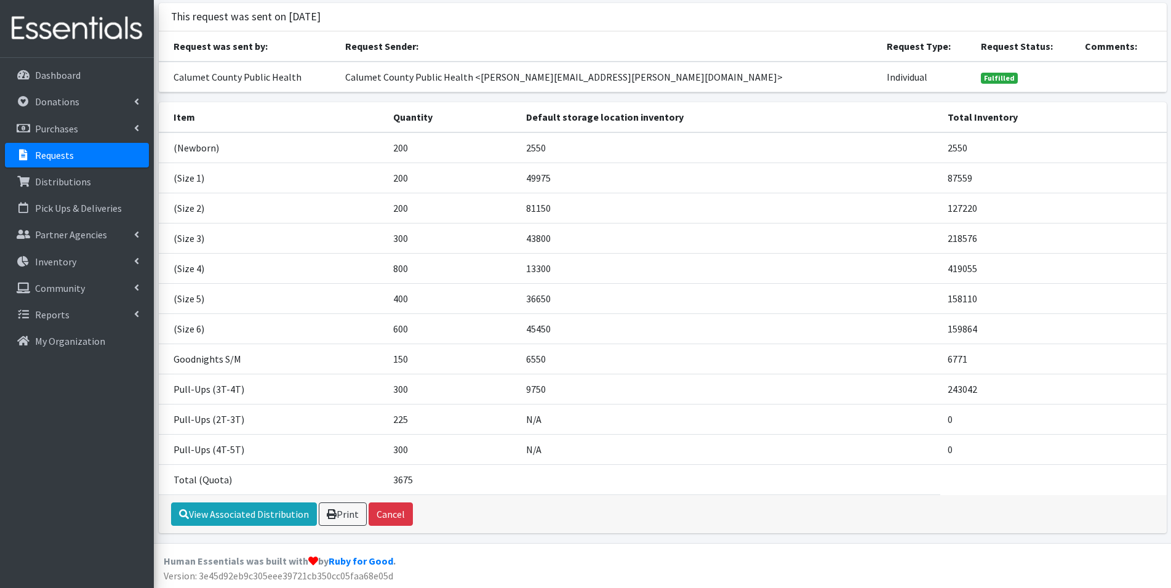
scroll to position [78, 0]
click at [342, 513] on link "Print" at bounding box center [343, 512] width 48 height 23
click at [258, 521] on link "View Associated Distribution" at bounding box center [244, 512] width 146 height 23
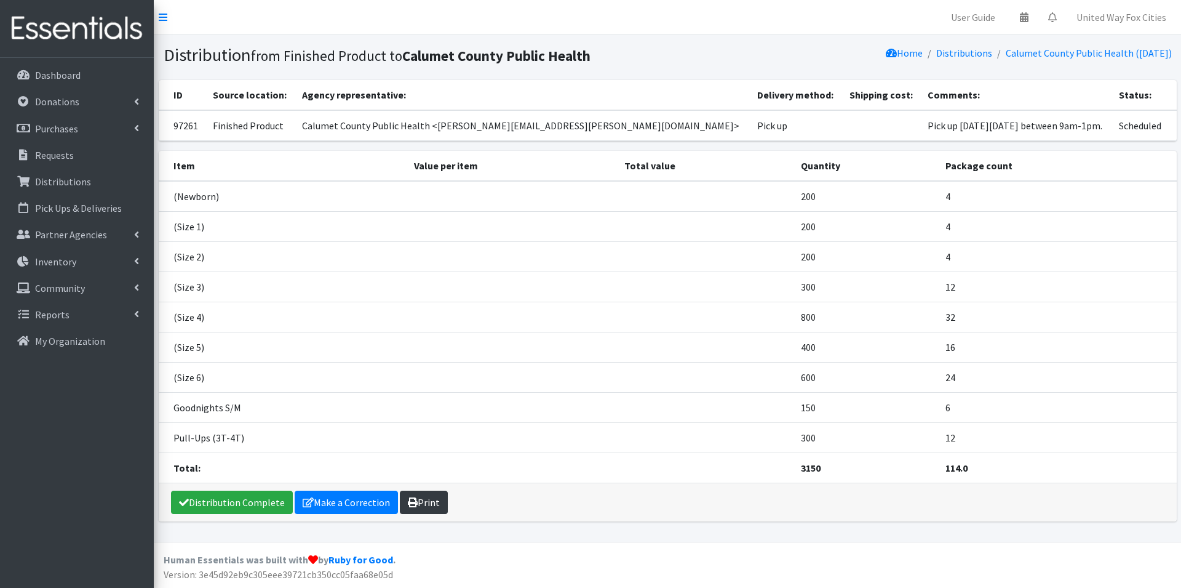
click at [420, 502] on link "Print" at bounding box center [424, 501] width 48 height 23
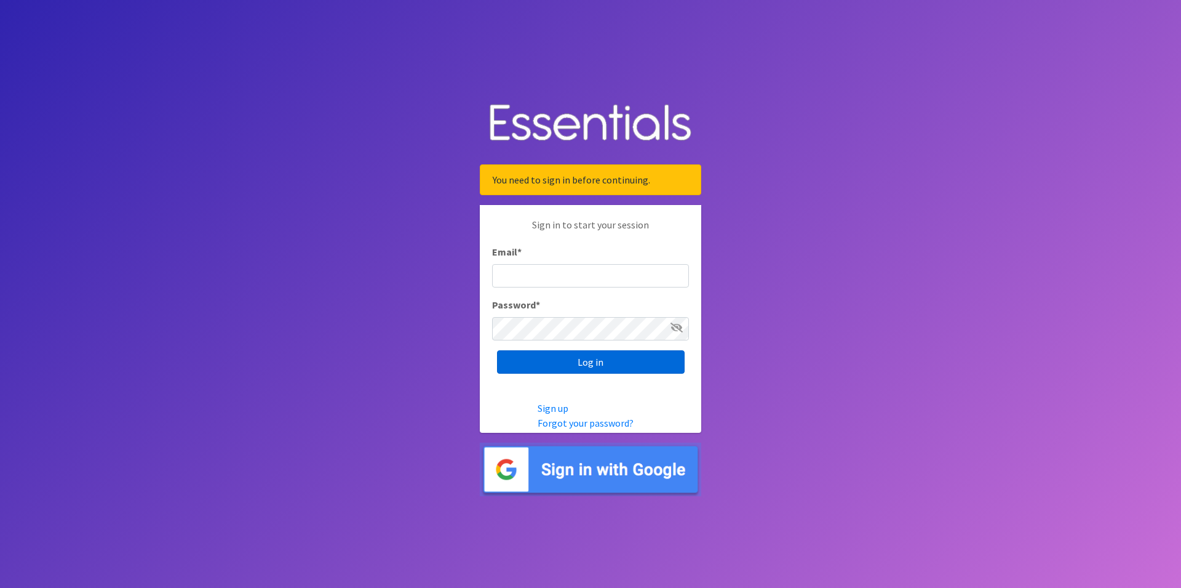
type input "[PERSON_NAME][EMAIL_ADDRESS][PERSON_NAME][DOMAIN_NAME]"
click at [593, 368] on input "Log in" at bounding box center [591, 361] width 188 height 23
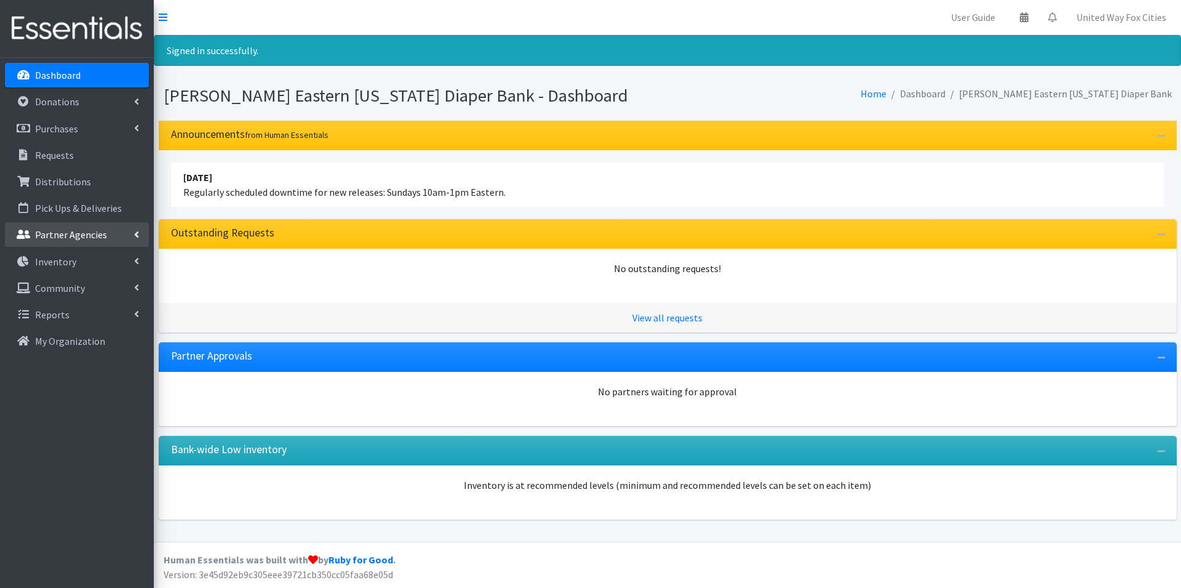
click at [128, 233] on link "Partner Agencies" at bounding box center [77, 234] width 144 height 25
click at [67, 262] on link "All Partners" at bounding box center [77, 261] width 144 height 25
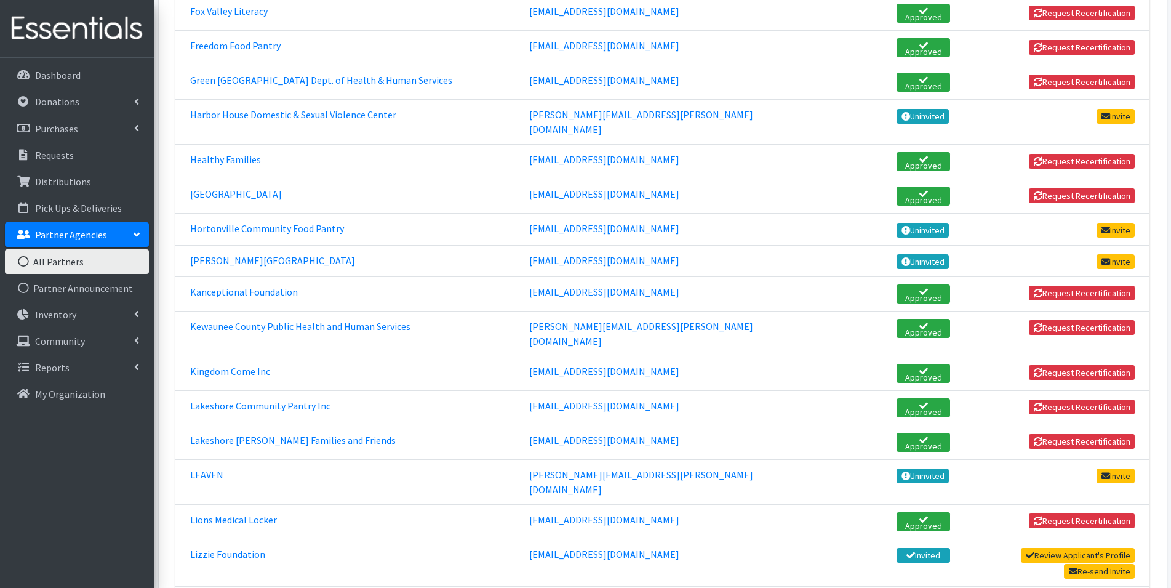
scroll to position [923, 0]
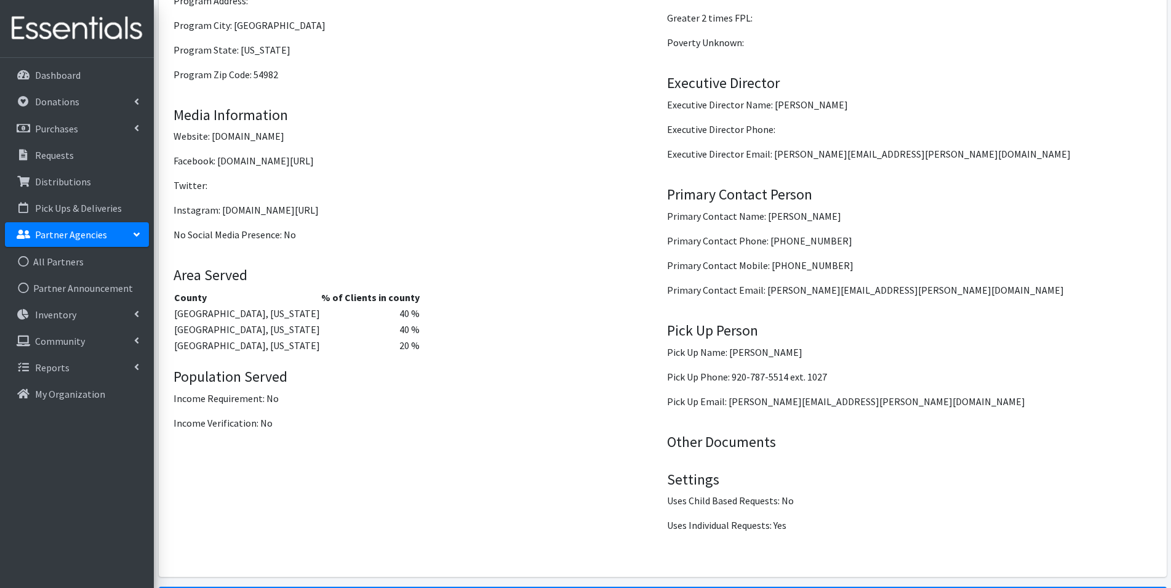
scroll to position [1354, 0]
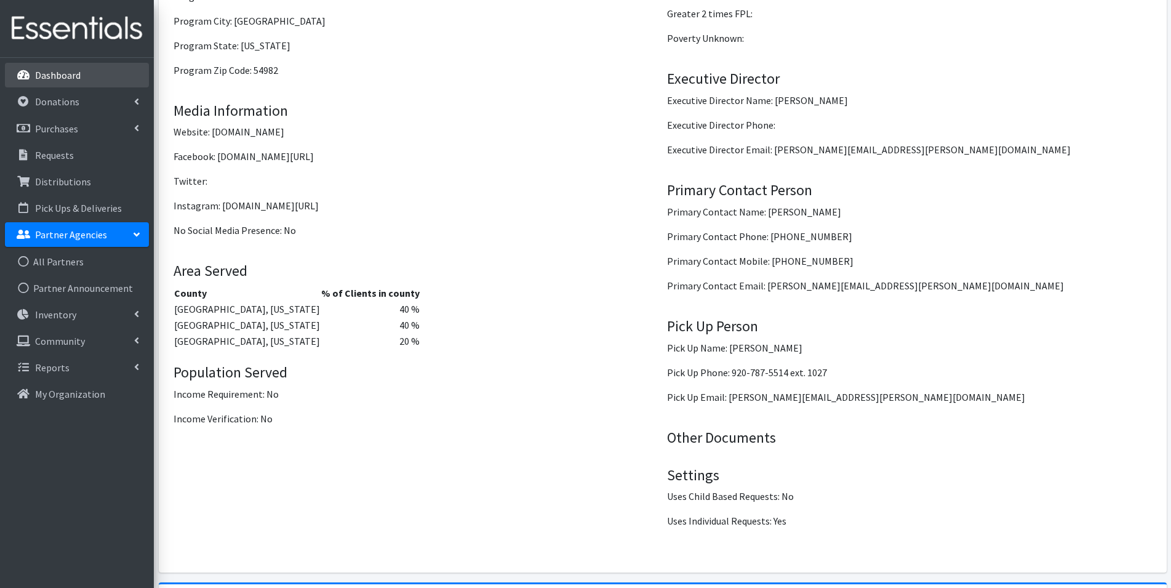
click at [66, 75] on p "Dashboard" at bounding box center [58, 75] width 46 height 12
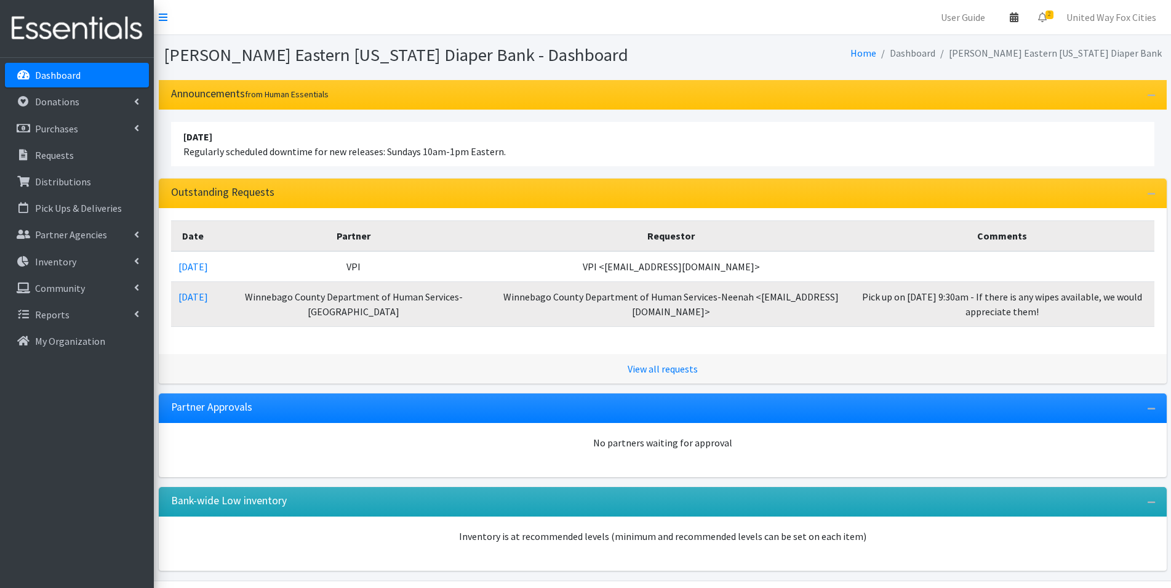
click at [1018, 19] on icon at bounding box center [1014, 17] width 9 height 10
click at [772, 61] on div "Home Dashboard [PERSON_NAME] Eastern [US_STATE] Diaper Bank" at bounding box center [915, 55] width 504 height 22
click at [1018, 17] on icon at bounding box center [1014, 17] width 9 height 10
click at [948, 68] on link "View Calendar" at bounding box center [941, 68] width 171 height 23
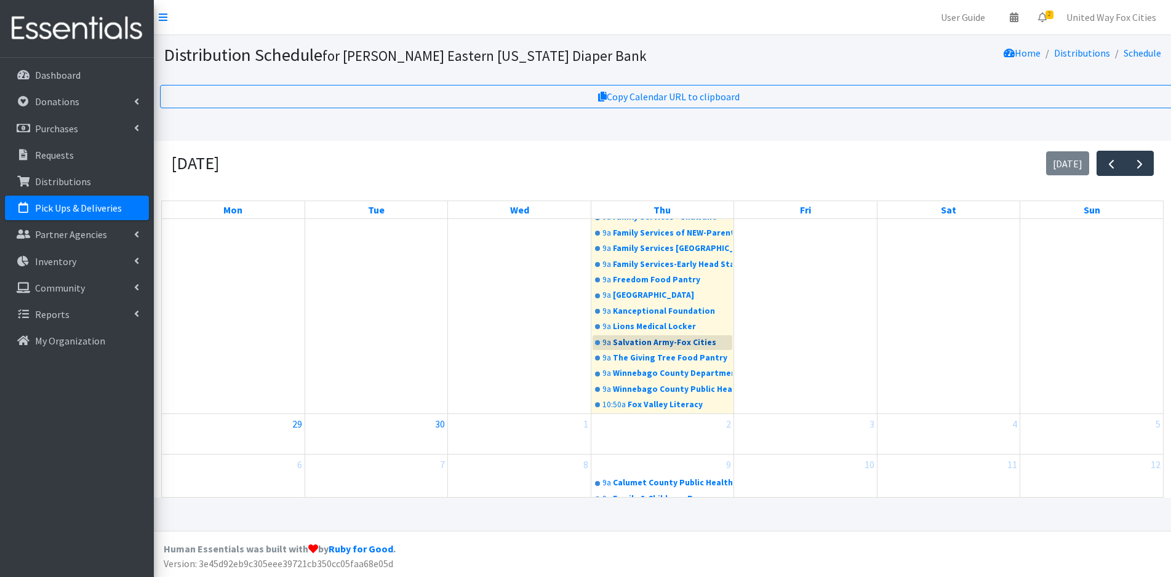
scroll to position [275, 0]
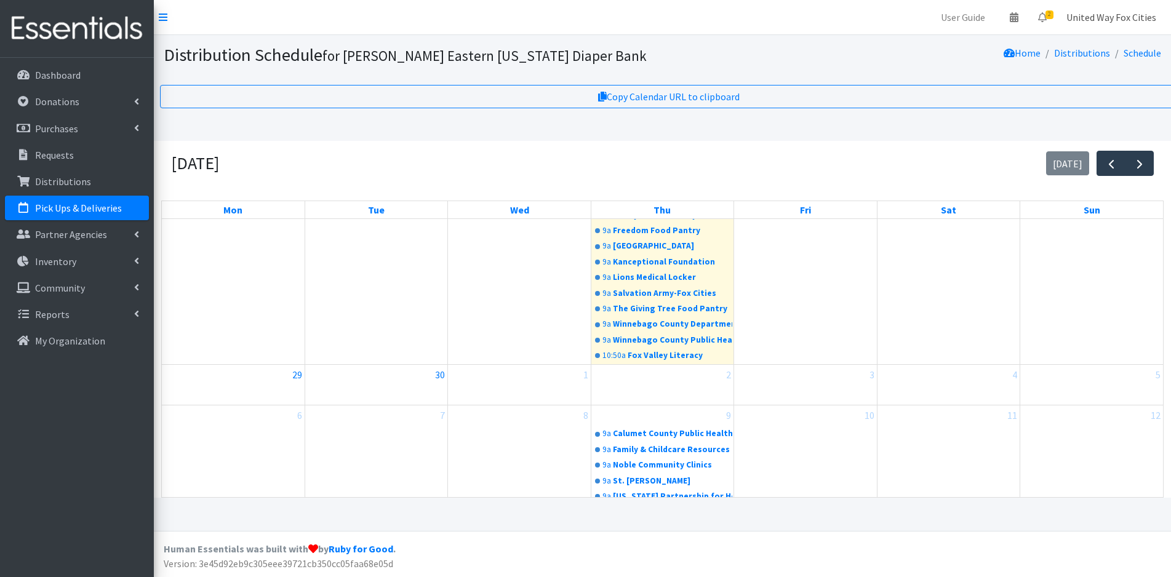
click at [1122, 18] on link "United Way Fox Cities" at bounding box center [1111, 17] width 110 height 25
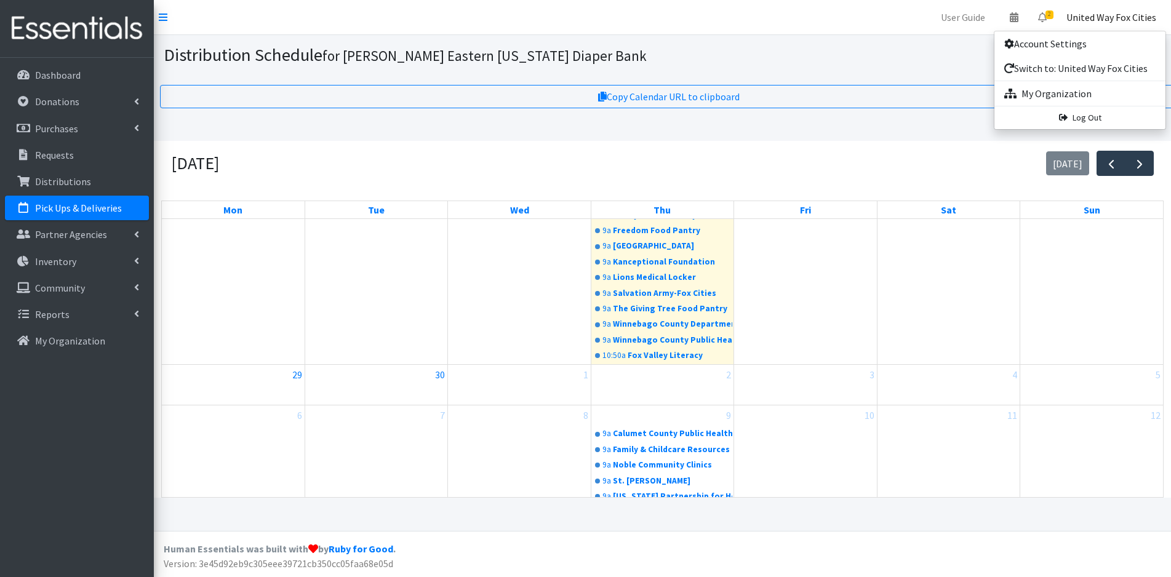
click at [916, 30] on nav "User Guide 0 Pick-ups remaining this week View Calendar 2 2 Requests 0 Partner …" at bounding box center [662, 17] width 1017 height 35
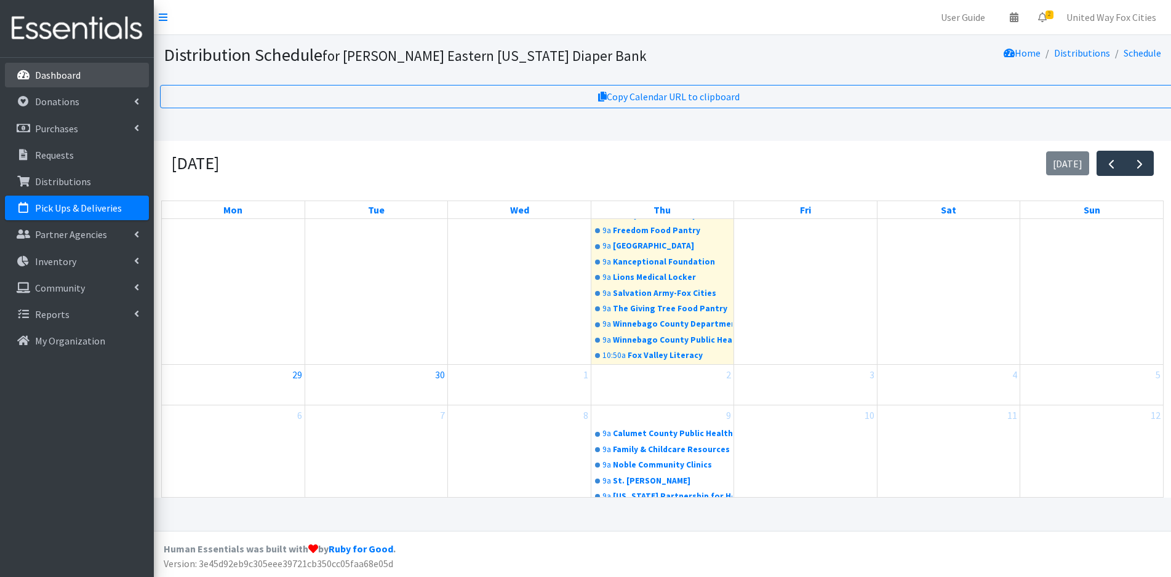
click at [54, 74] on p "Dashboard" at bounding box center [58, 75] width 46 height 12
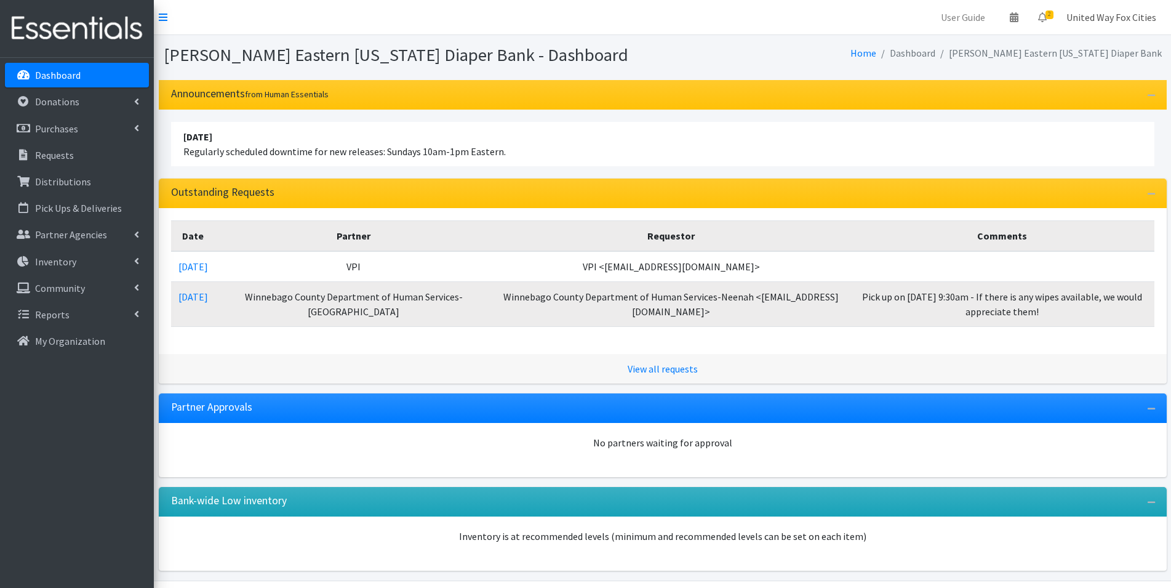
click at [1122, 22] on link "United Way Fox Cities" at bounding box center [1111, 17] width 110 height 25
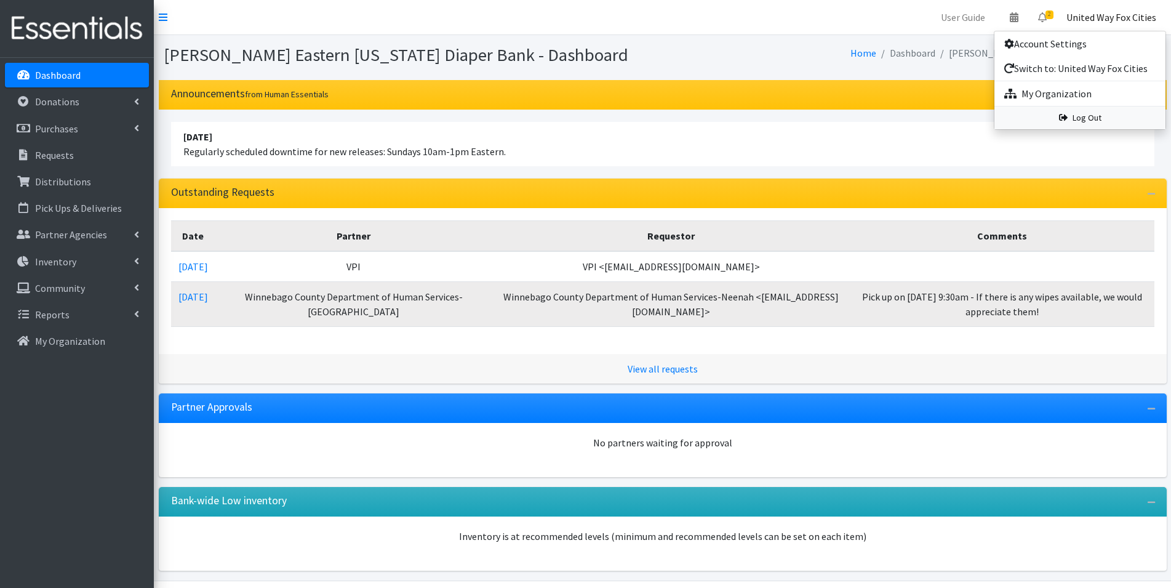
click at [1092, 122] on link "Log Out" at bounding box center [1079, 117] width 171 height 23
